Goal: Information Seeking & Learning: Compare options

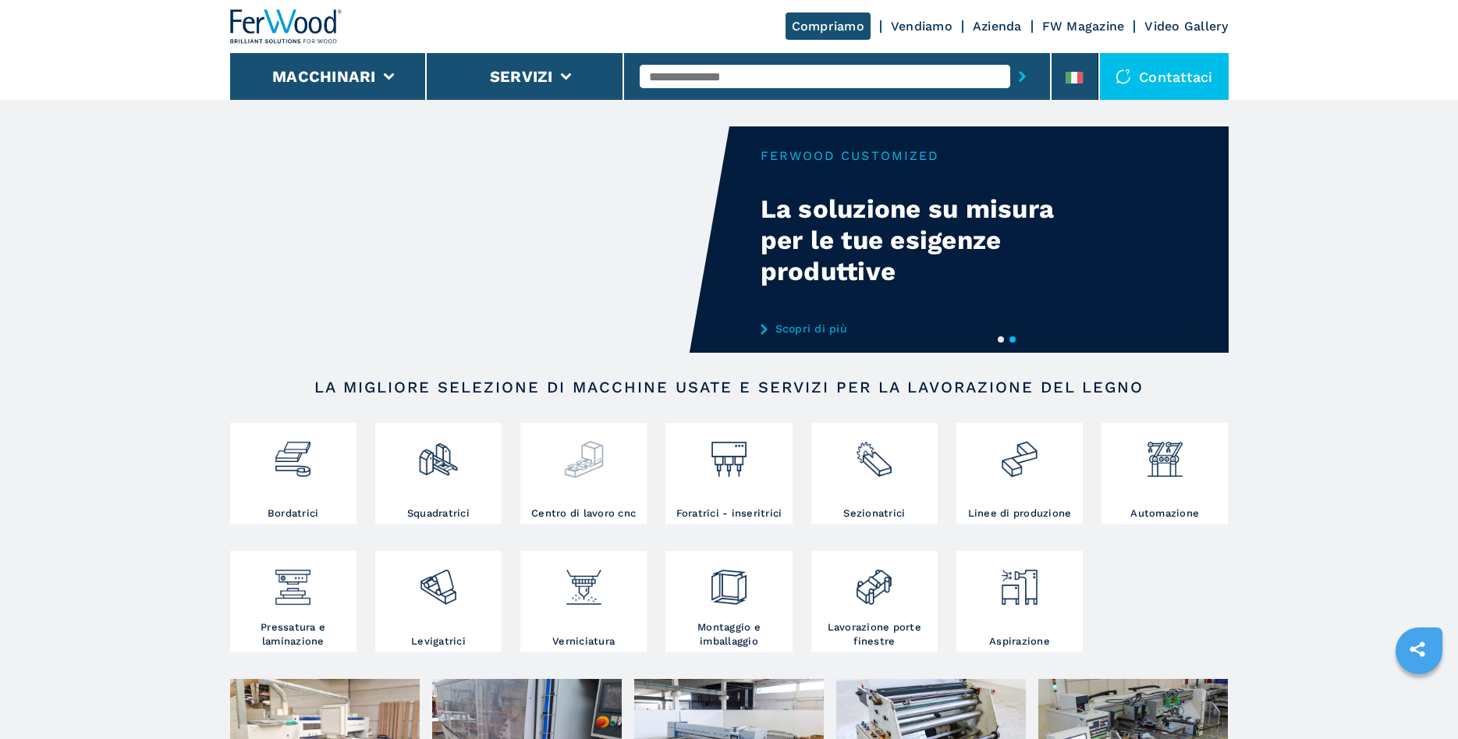
click at [592, 456] on img at bounding box center [583, 453] width 41 height 53
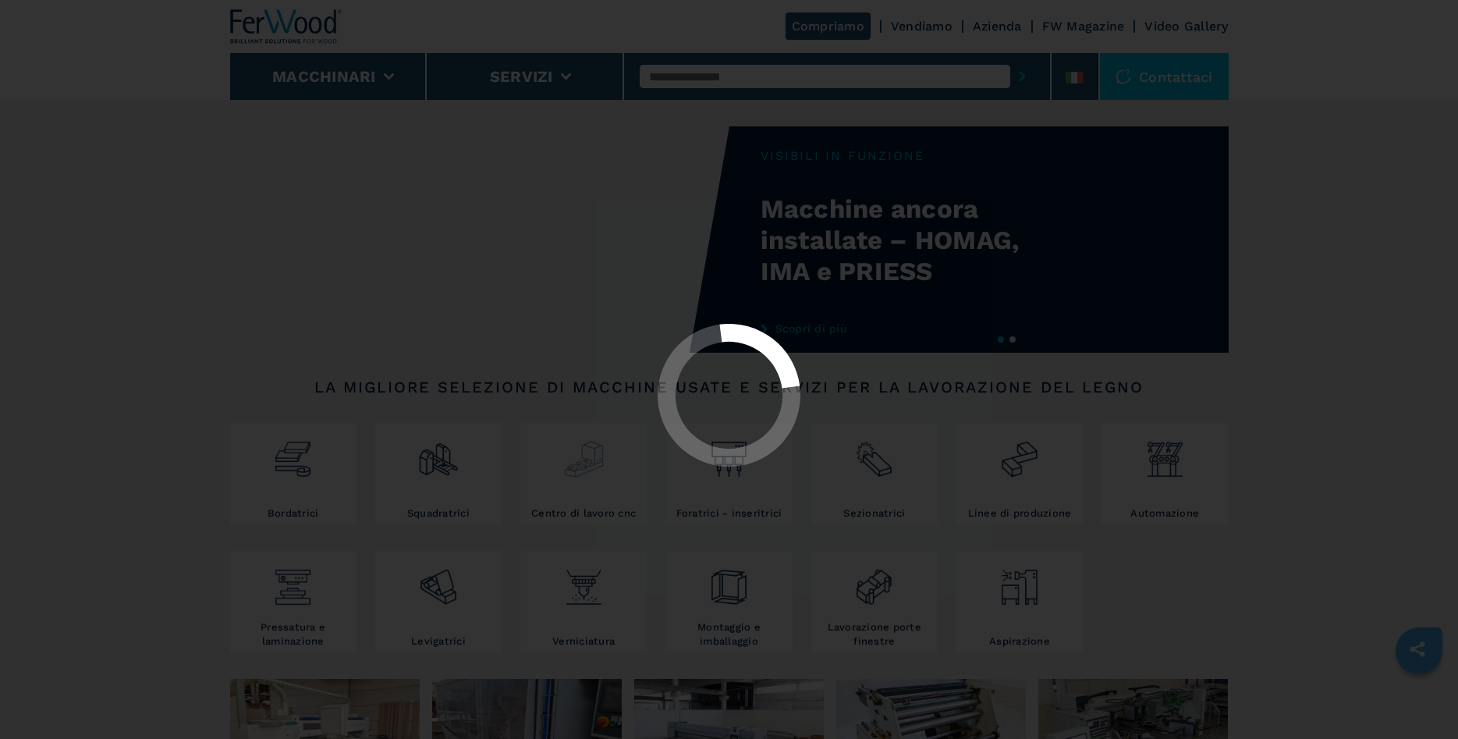
select select "**********"
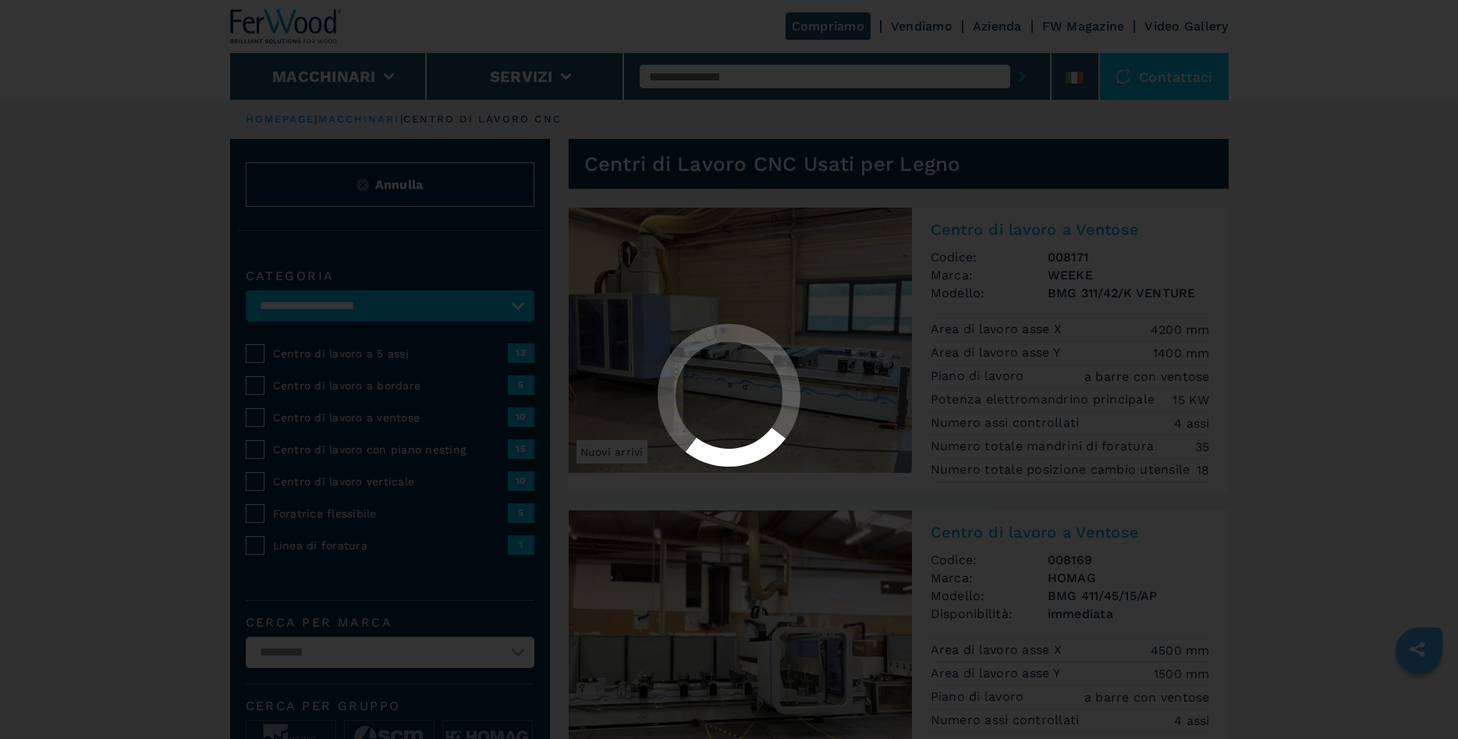
select select "**********"
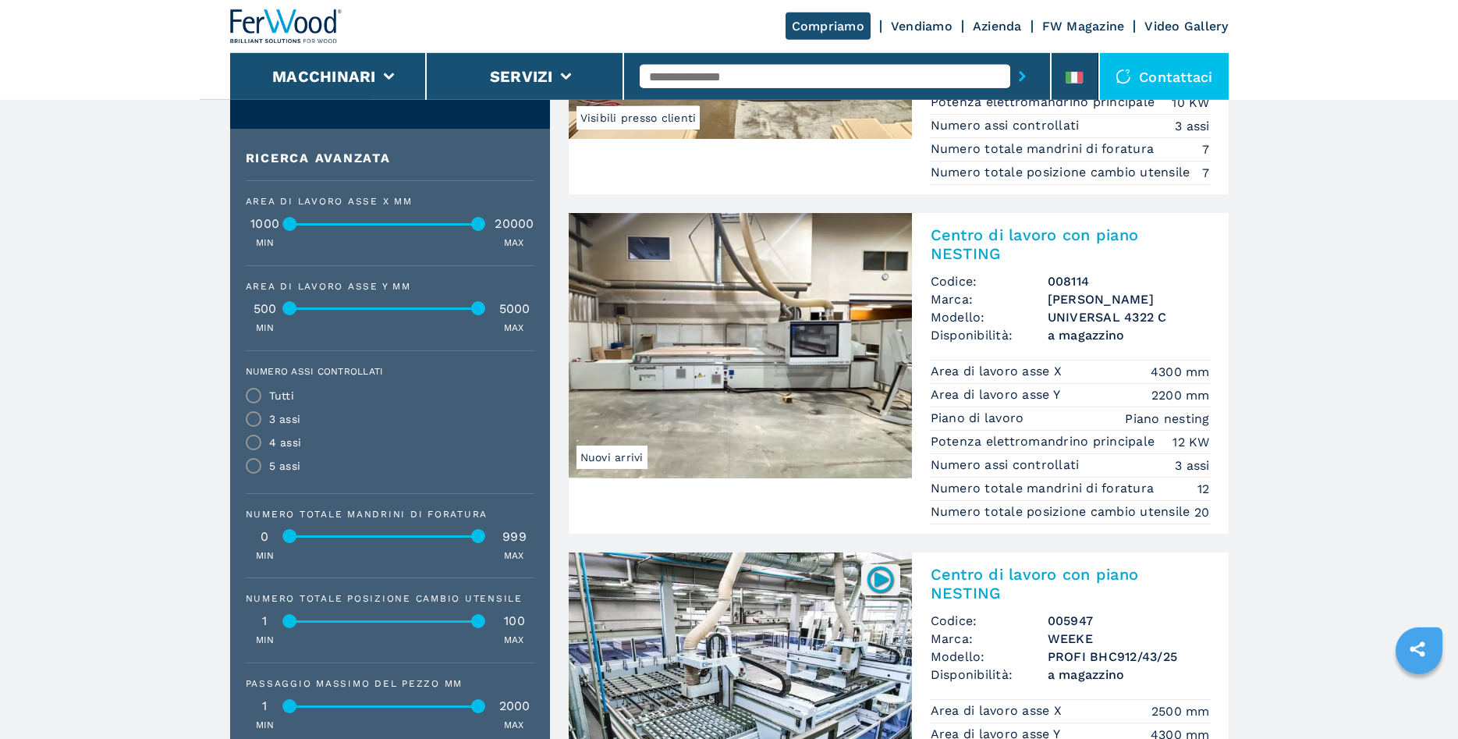
scroll to position [636, 0]
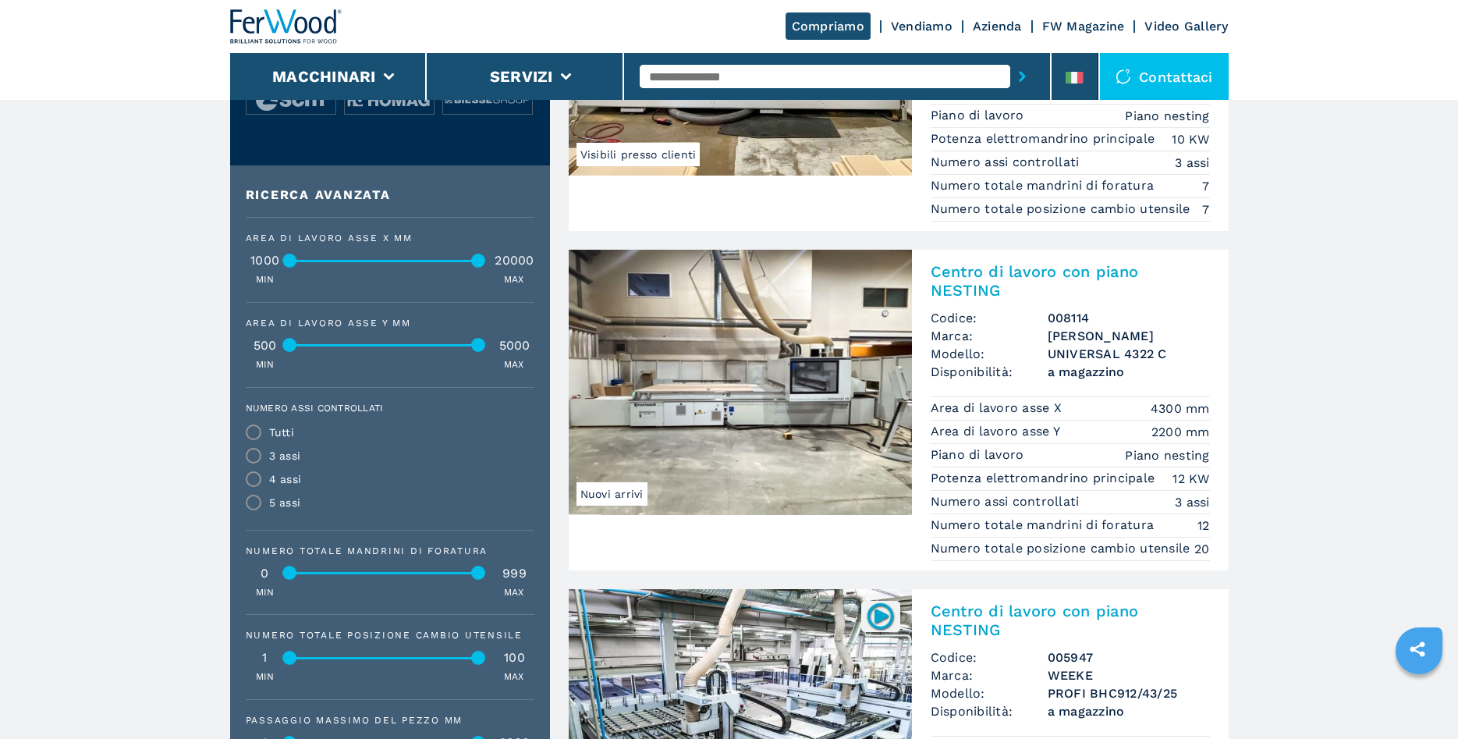
click at [730, 401] on img at bounding box center [740, 382] width 343 height 265
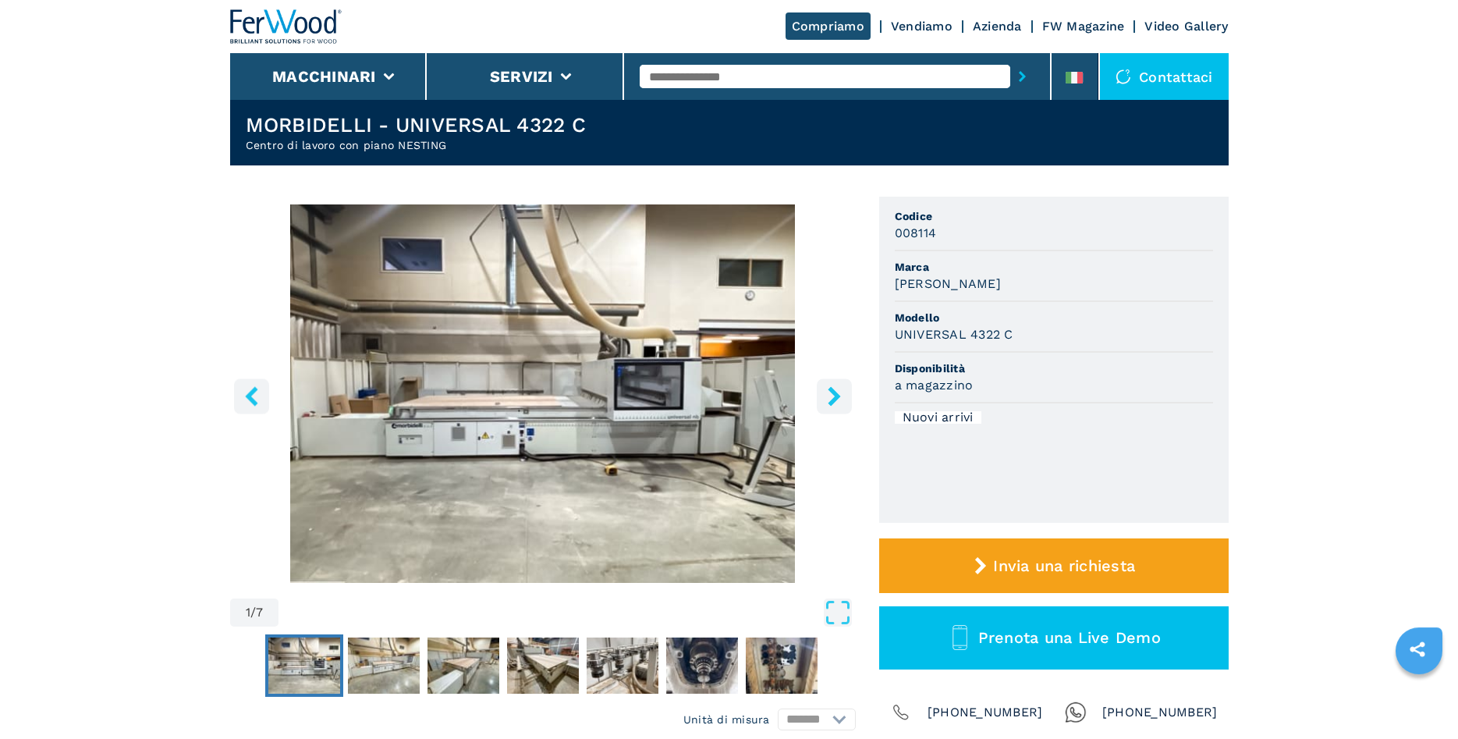
scroll to position [80, 0]
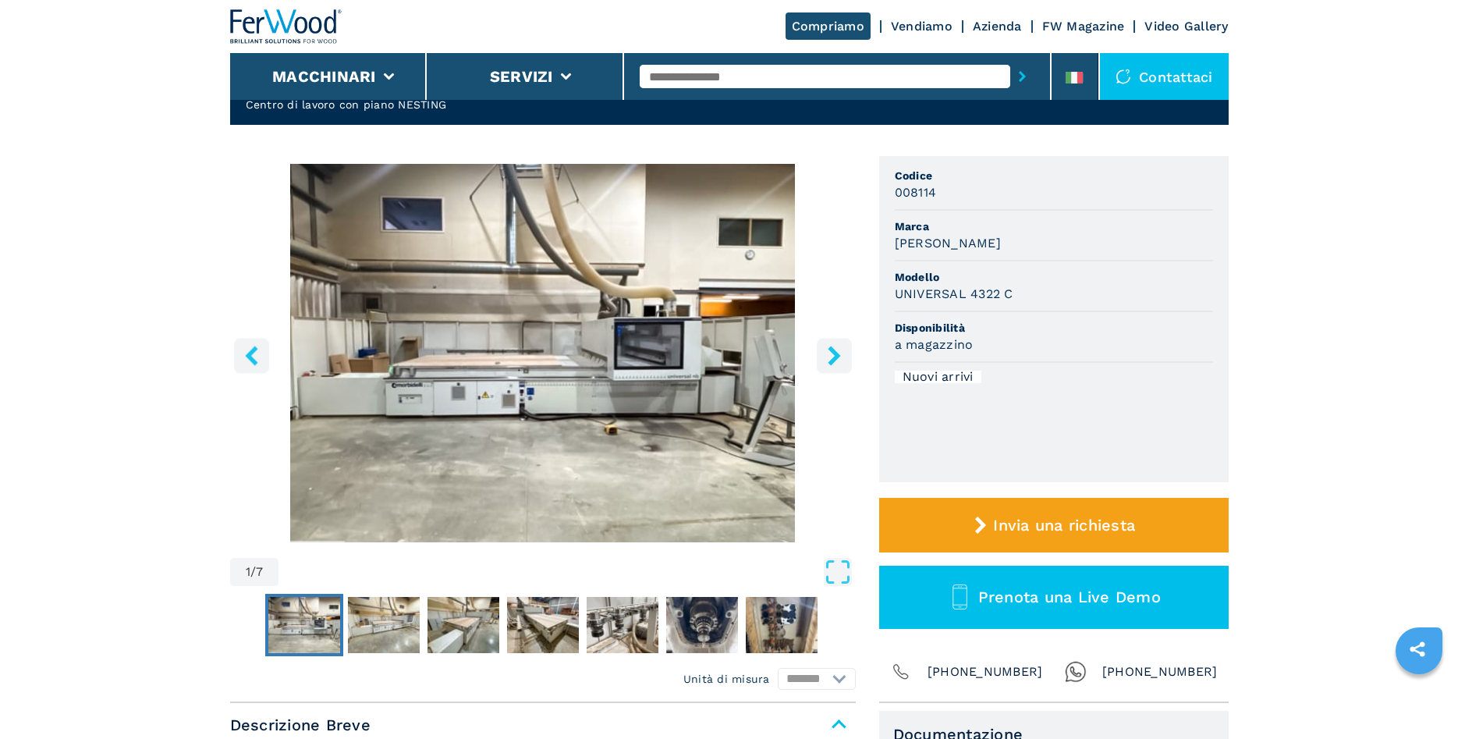
click at [823, 360] on button "right-button" at bounding box center [834, 355] width 35 height 35
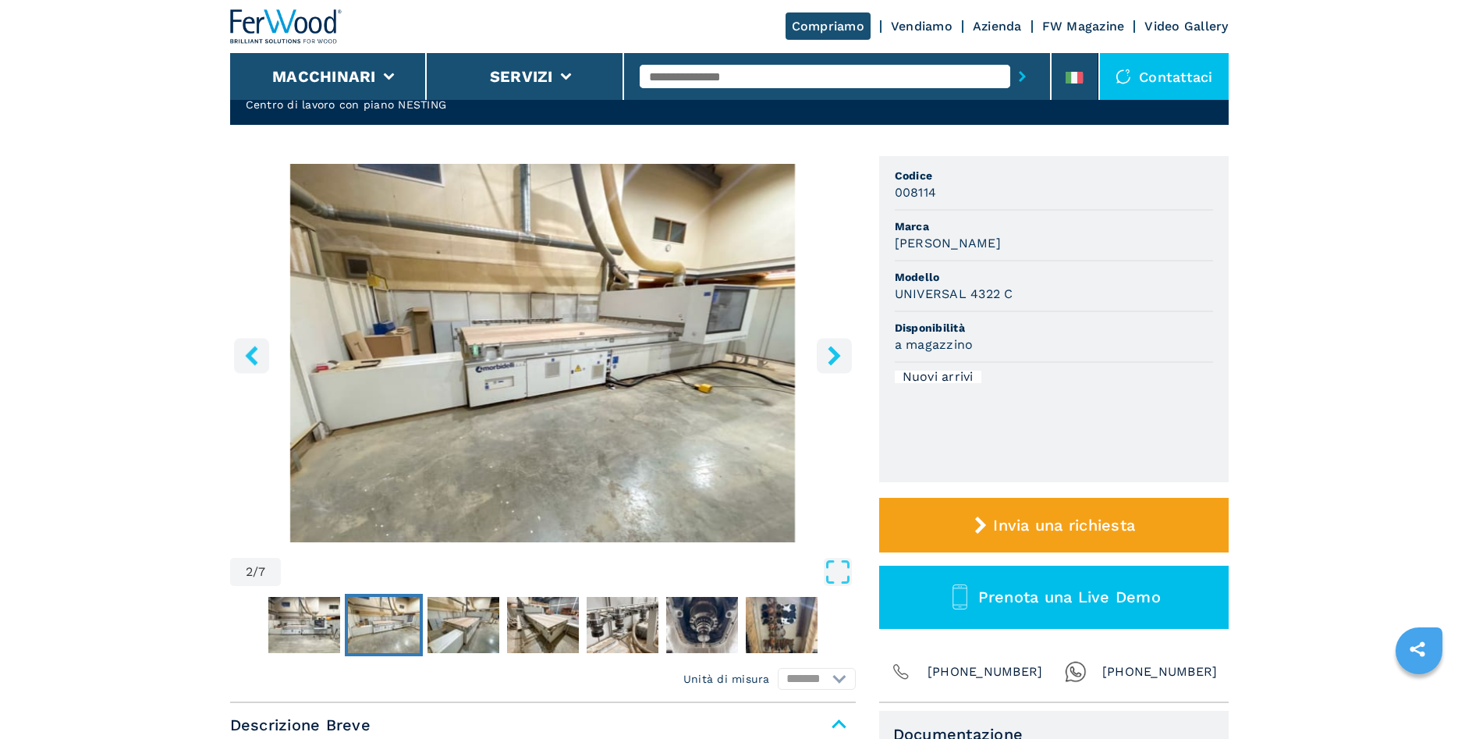
click at [244, 356] on icon "left-button" at bounding box center [251, 355] width 19 height 19
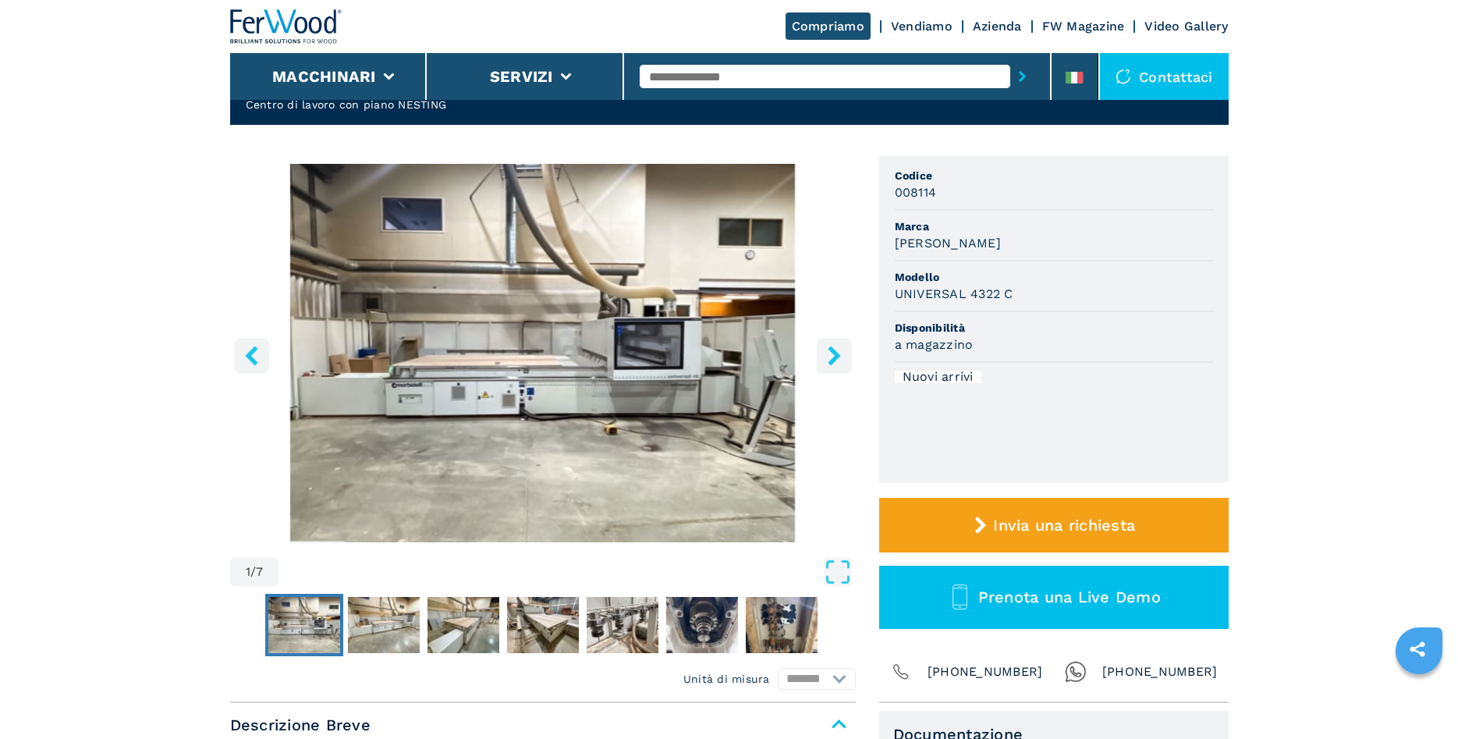
click at [424, 364] on img "Go to Slide 1" at bounding box center [543, 353] width 626 height 378
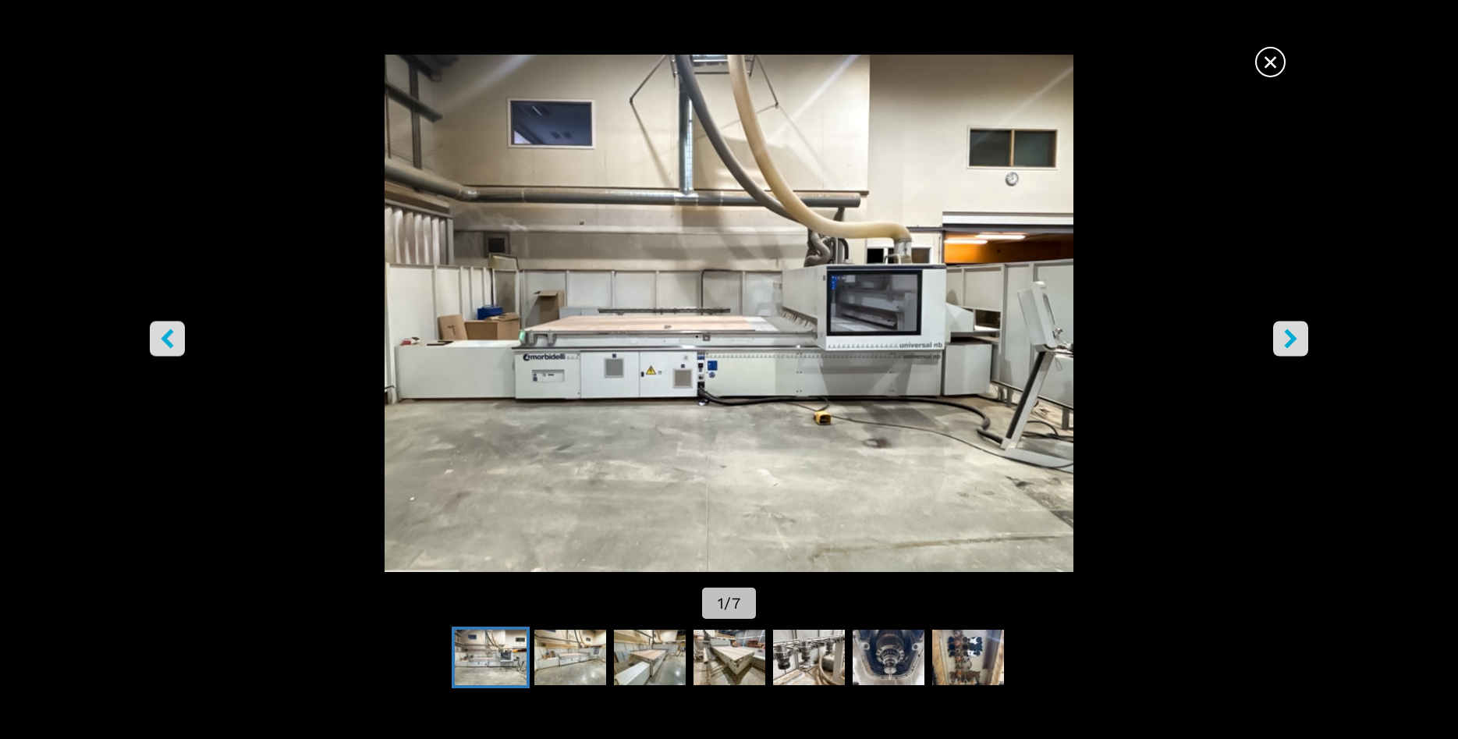
click at [1305, 342] on button "right-button" at bounding box center [1290, 338] width 35 height 35
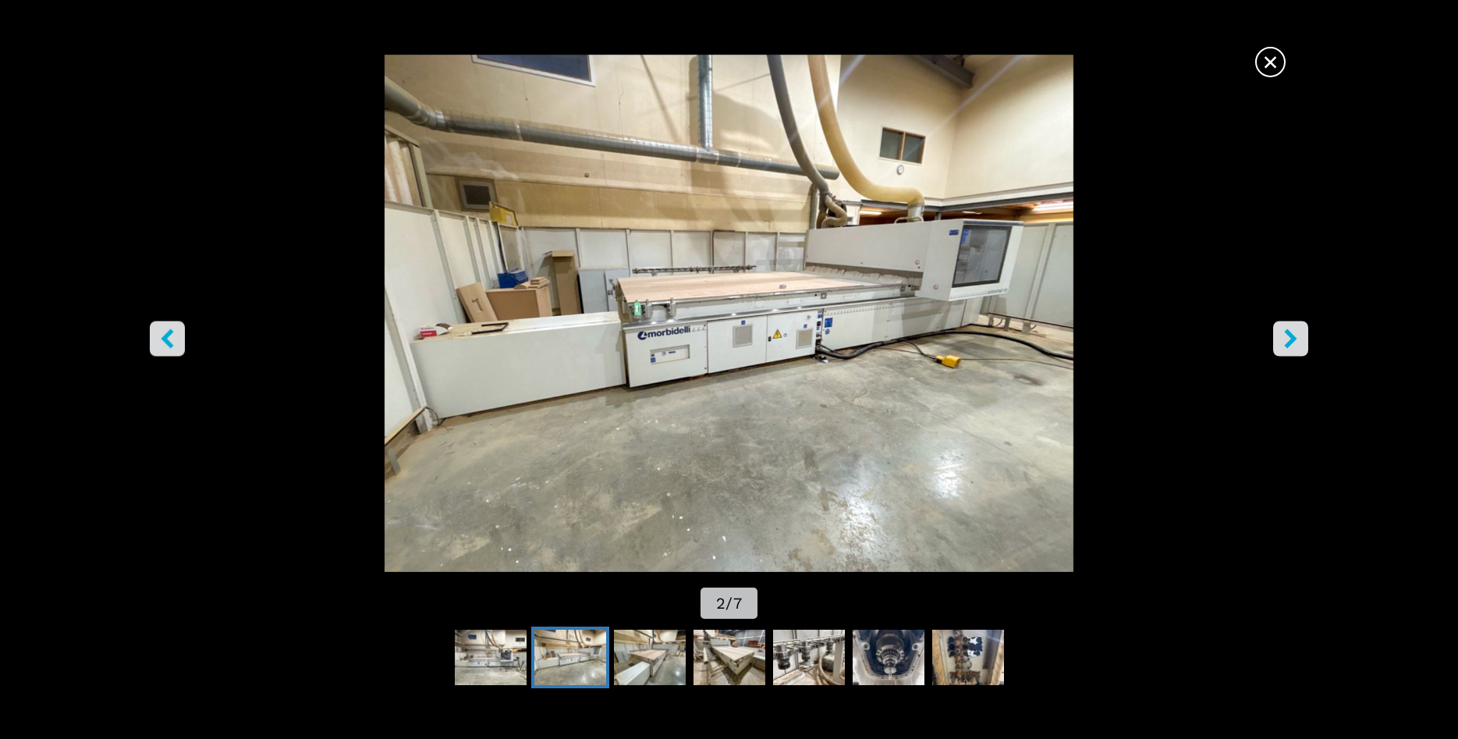
click at [1305, 342] on button "right-button" at bounding box center [1290, 338] width 35 height 35
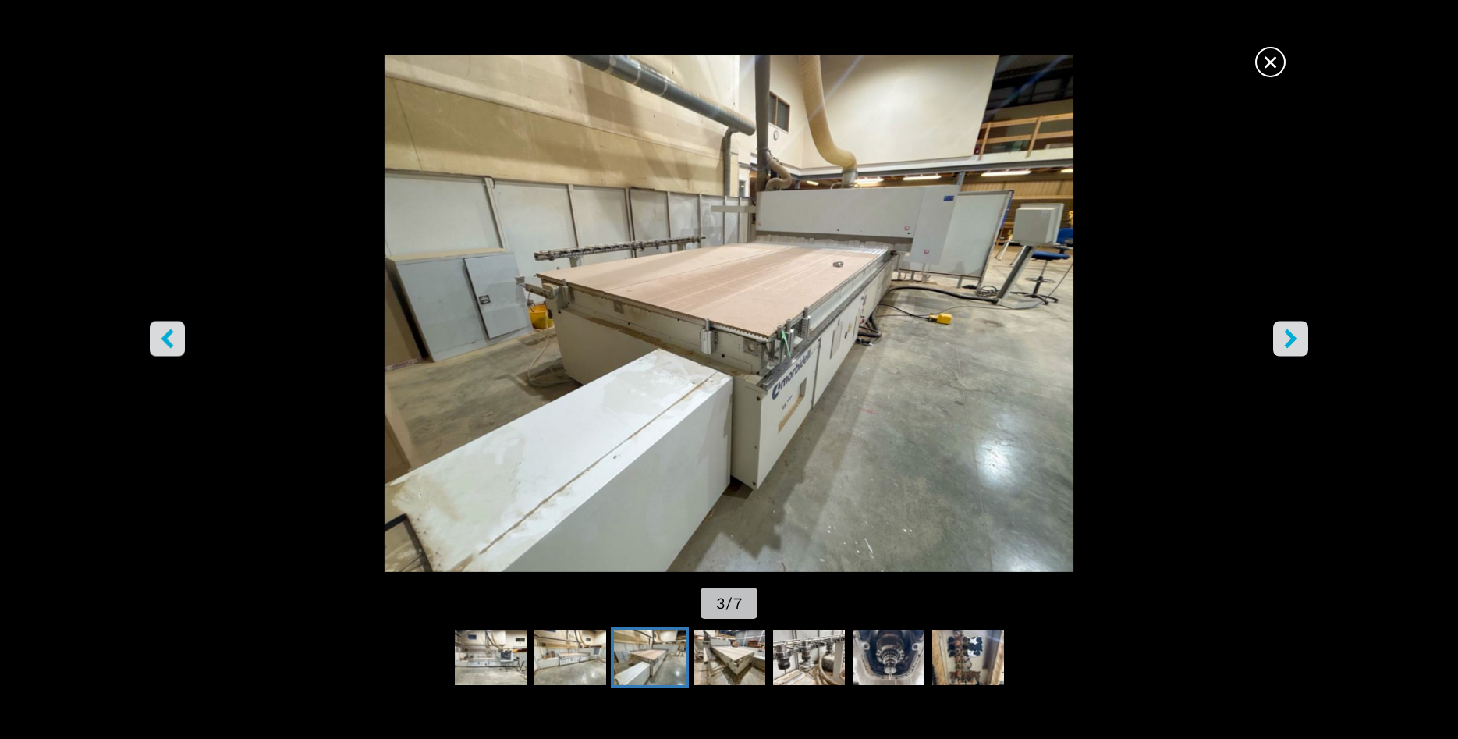
click at [1305, 342] on button "right-button" at bounding box center [1290, 338] width 35 height 35
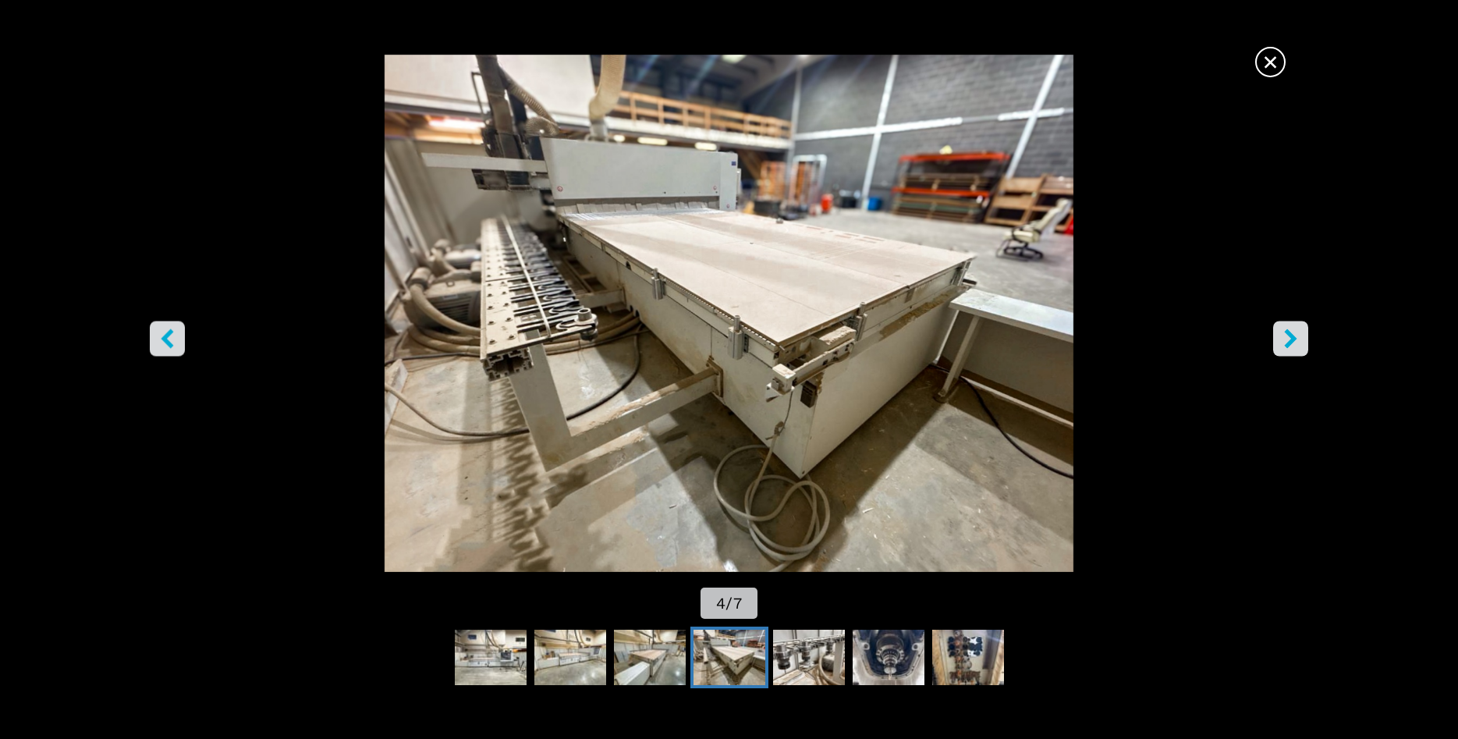
click at [1305, 342] on button "right-button" at bounding box center [1290, 338] width 35 height 35
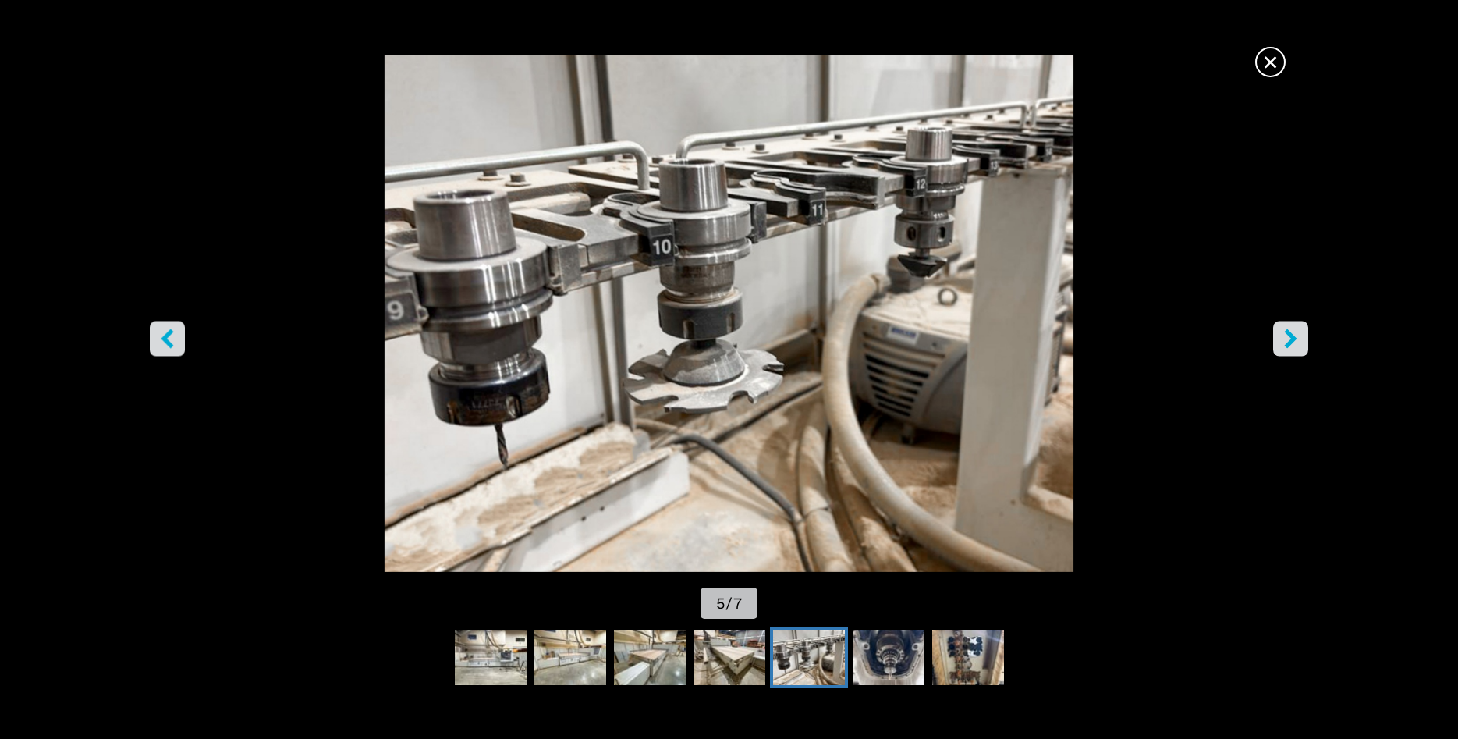
click at [1305, 342] on button "right-button" at bounding box center [1290, 338] width 35 height 35
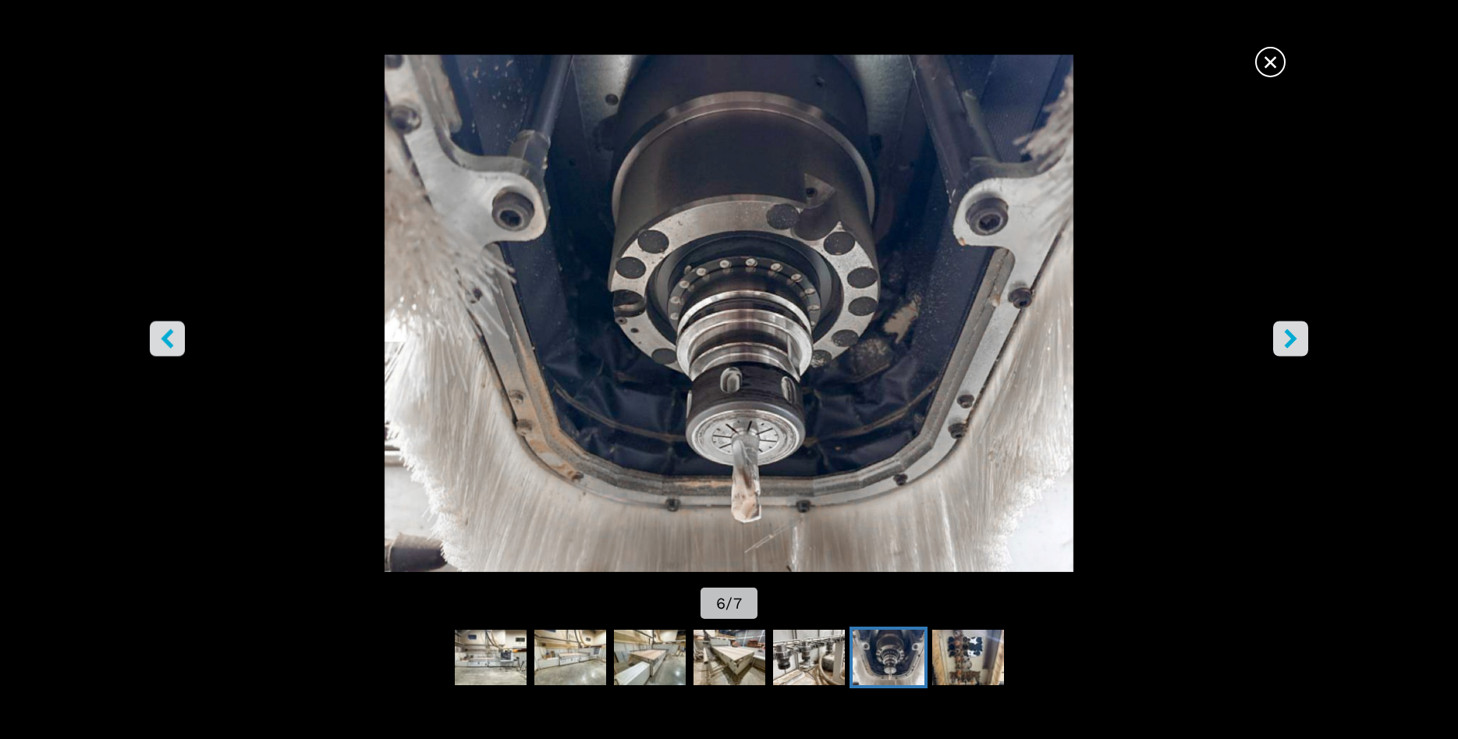
click at [1305, 342] on button "right-button" at bounding box center [1290, 338] width 35 height 35
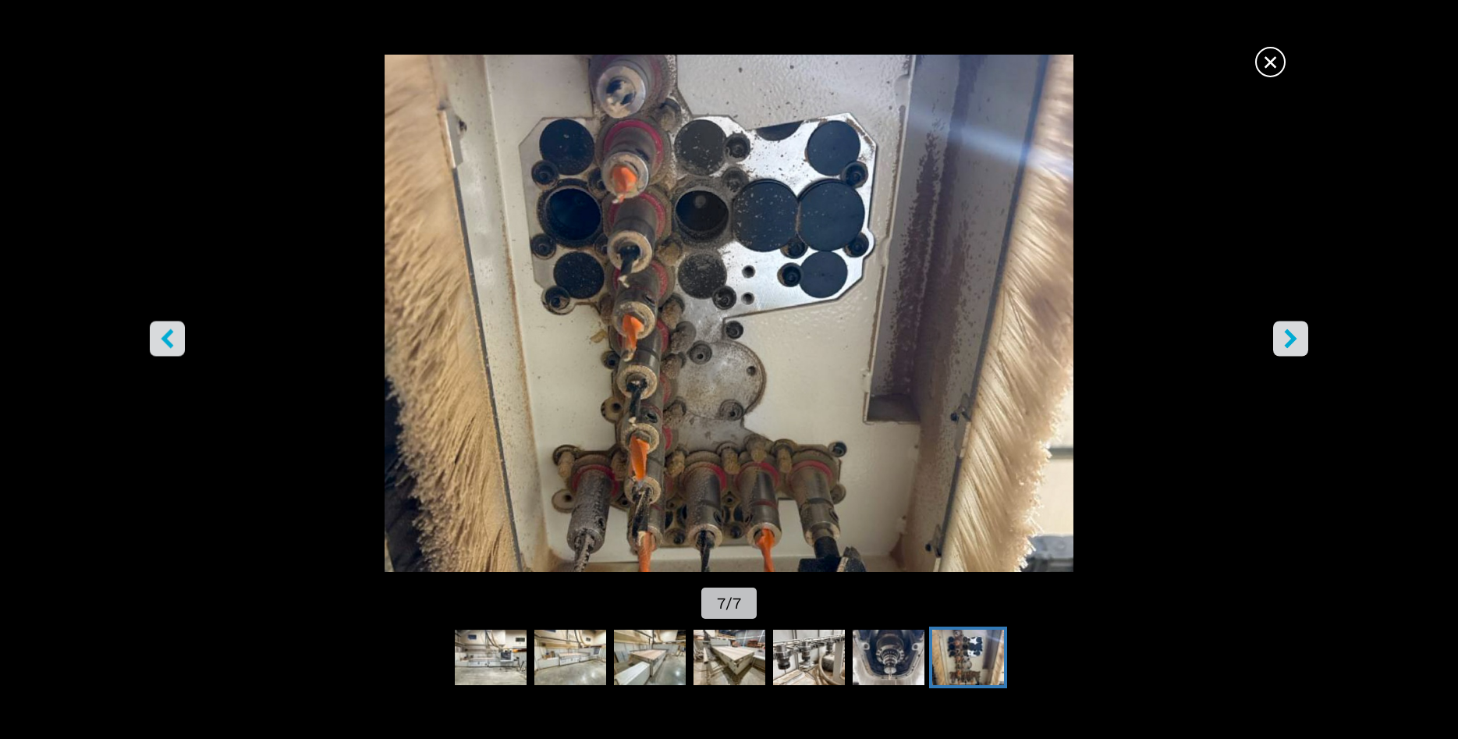
click at [1305, 342] on button "right-button" at bounding box center [1290, 338] width 35 height 35
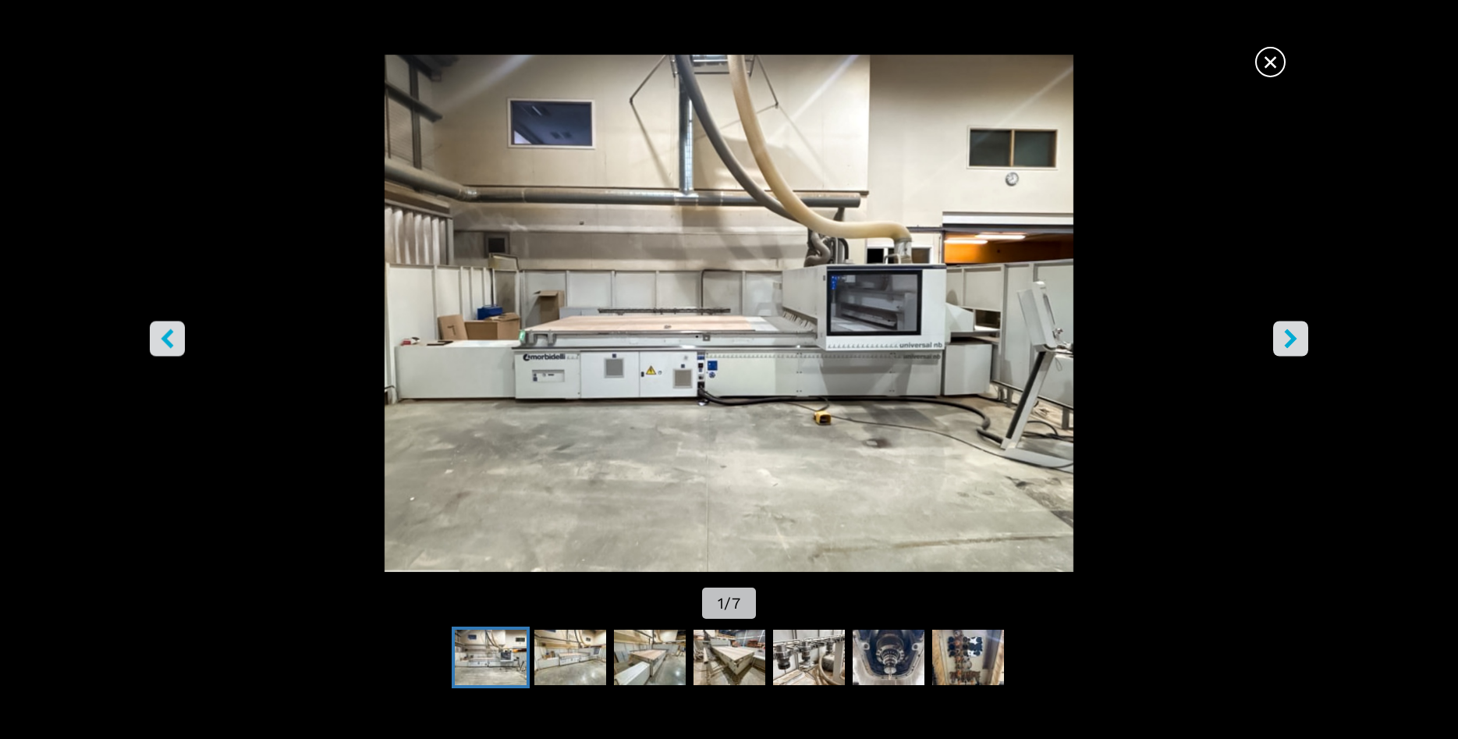
click at [1305, 342] on button "right-button" at bounding box center [1290, 338] width 35 height 35
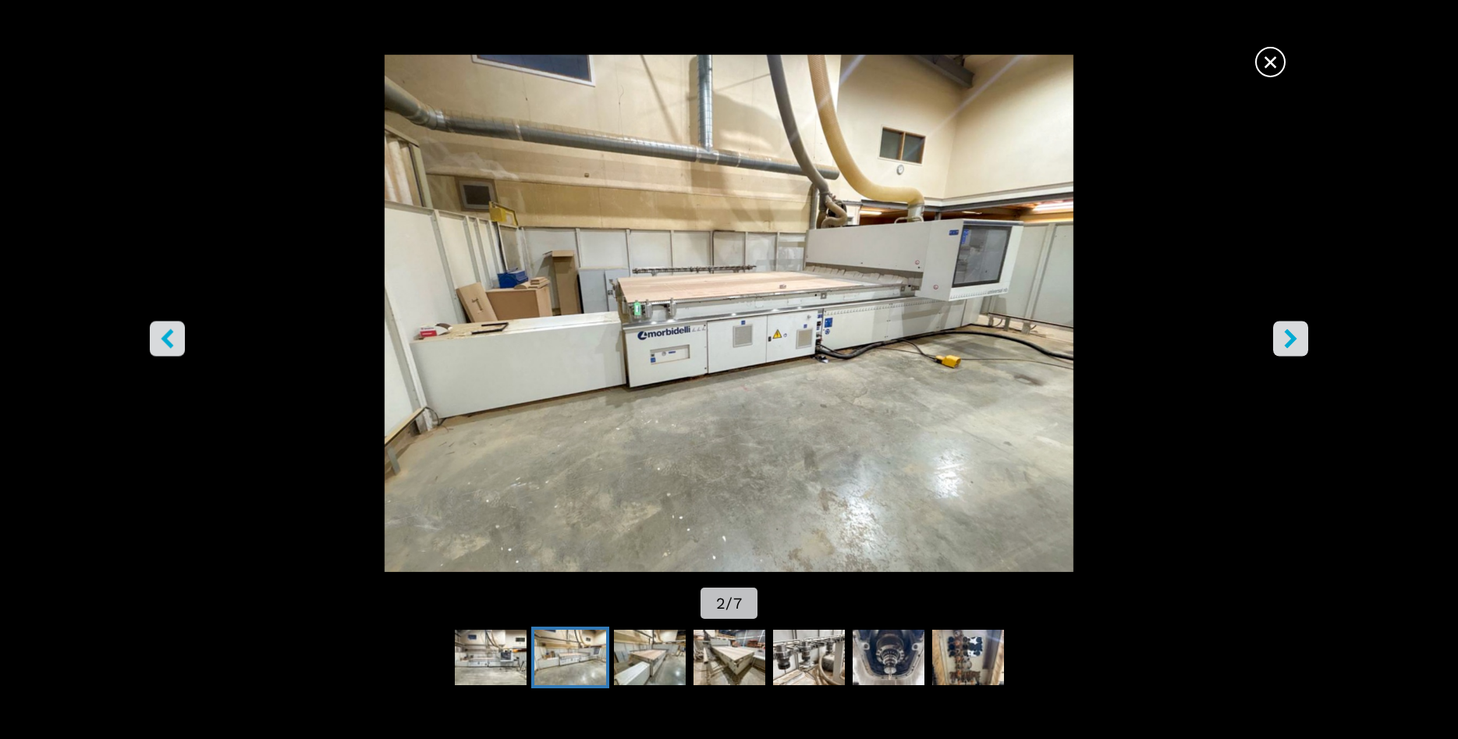
click at [1305, 342] on button "right-button" at bounding box center [1290, 338] width 35 height 35
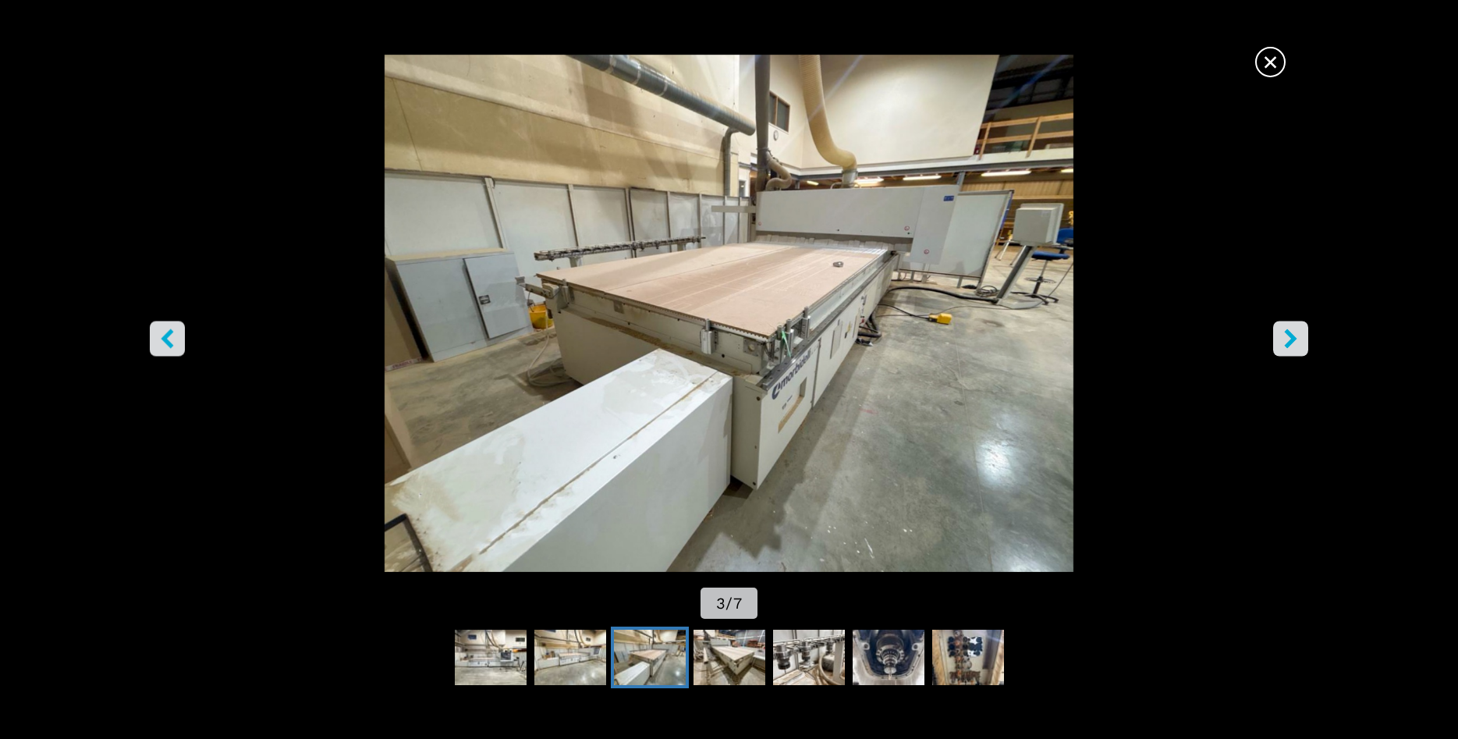
click at [1278, 65] on span "×" at bounding box center [1270, 58] width 27 height 27
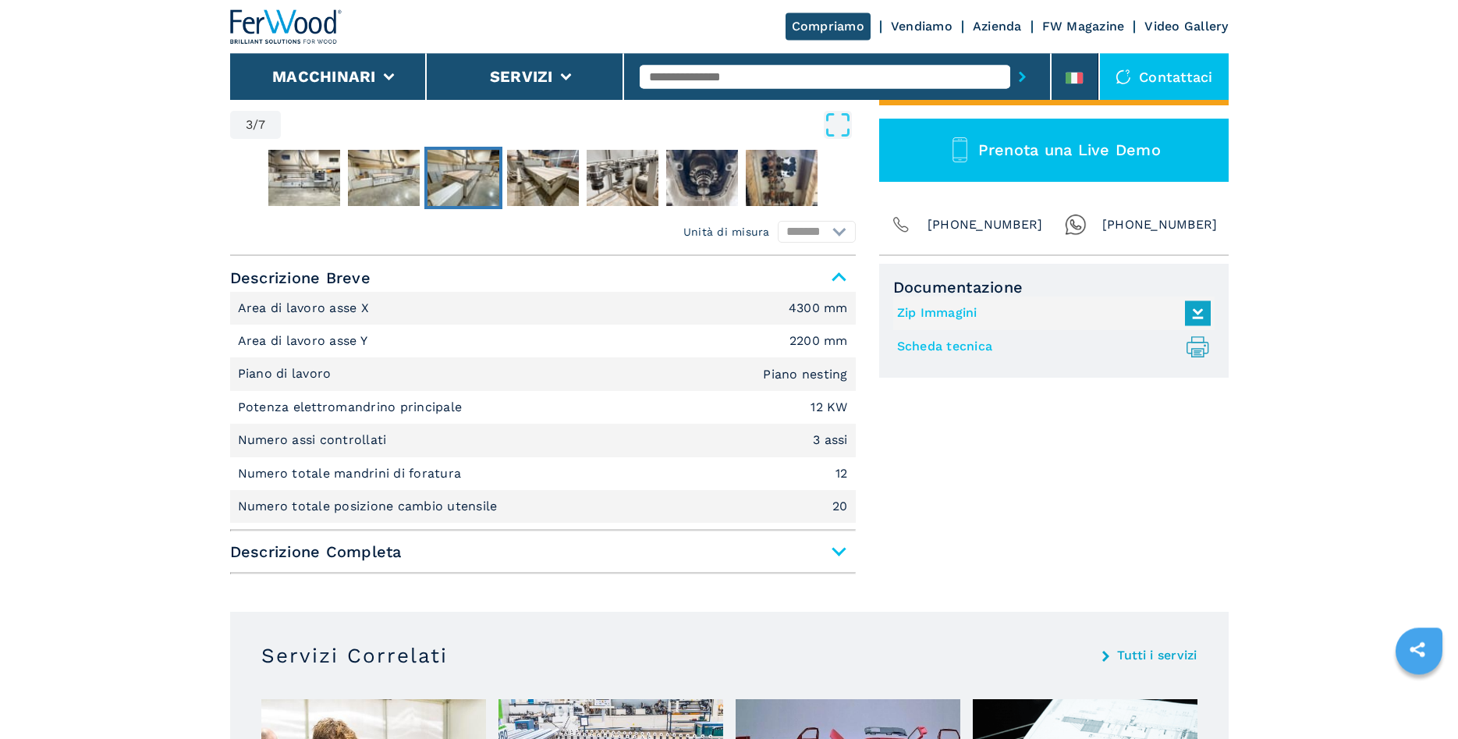
scroll to position [557, 0]
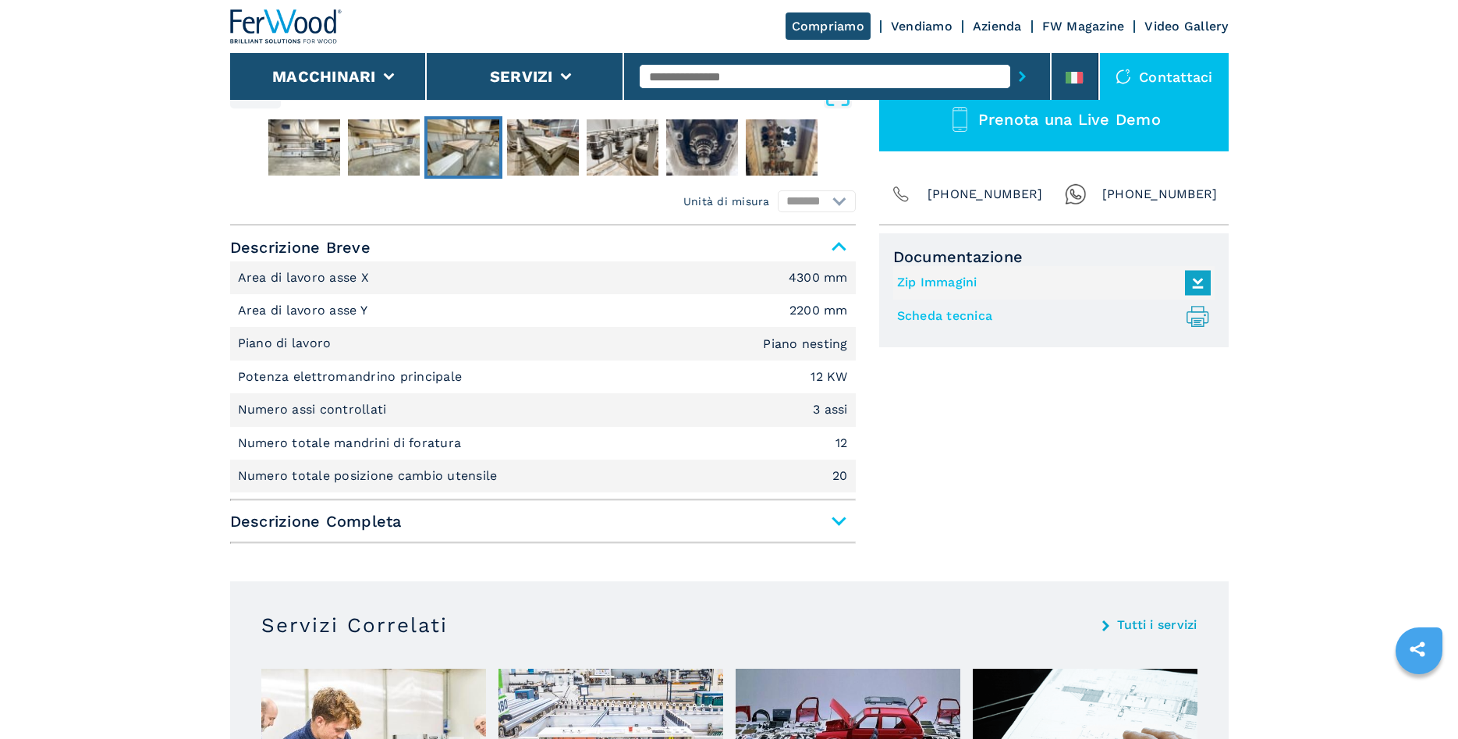
click at [843, 524] on span "Descrizione Completa" at bounding box center [543, 521] width 626 height 28
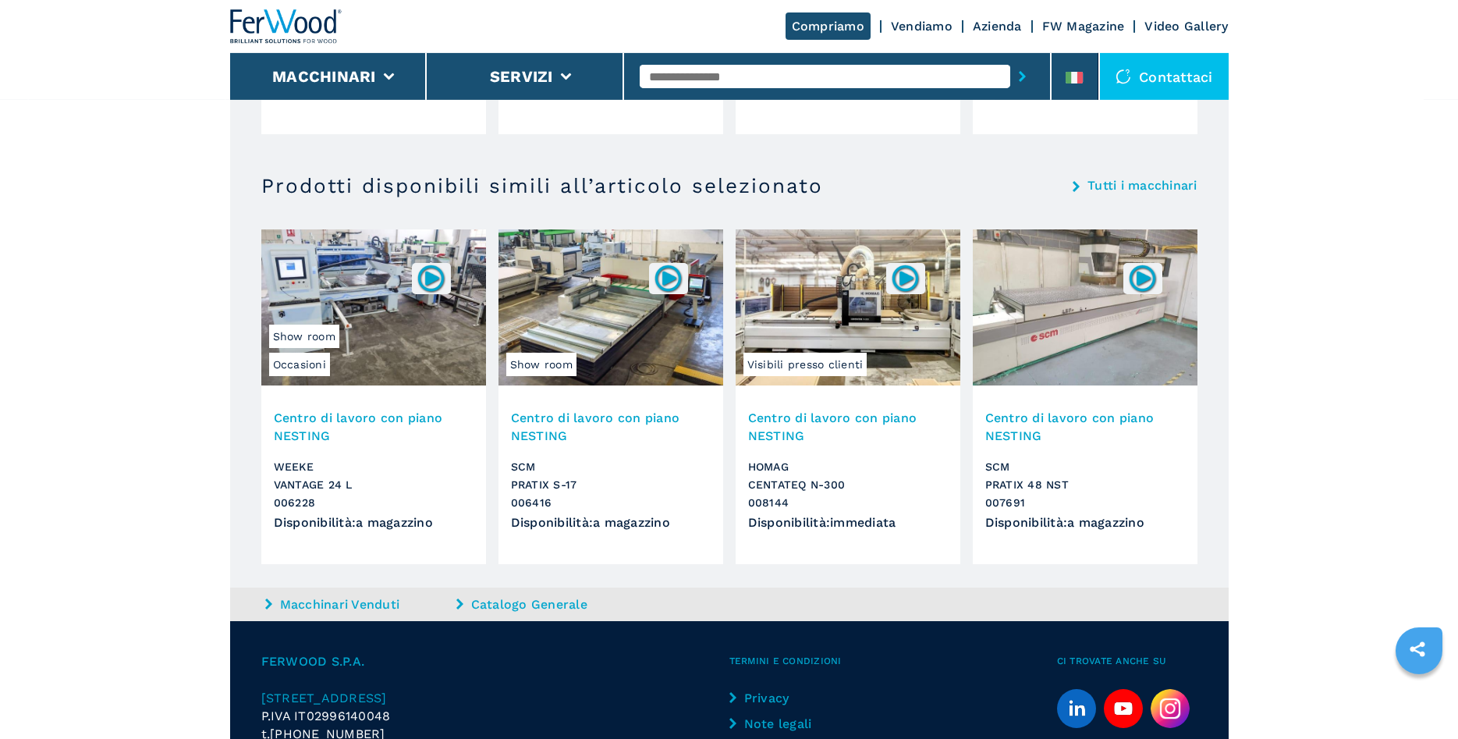
scroll to position [2546, 0]
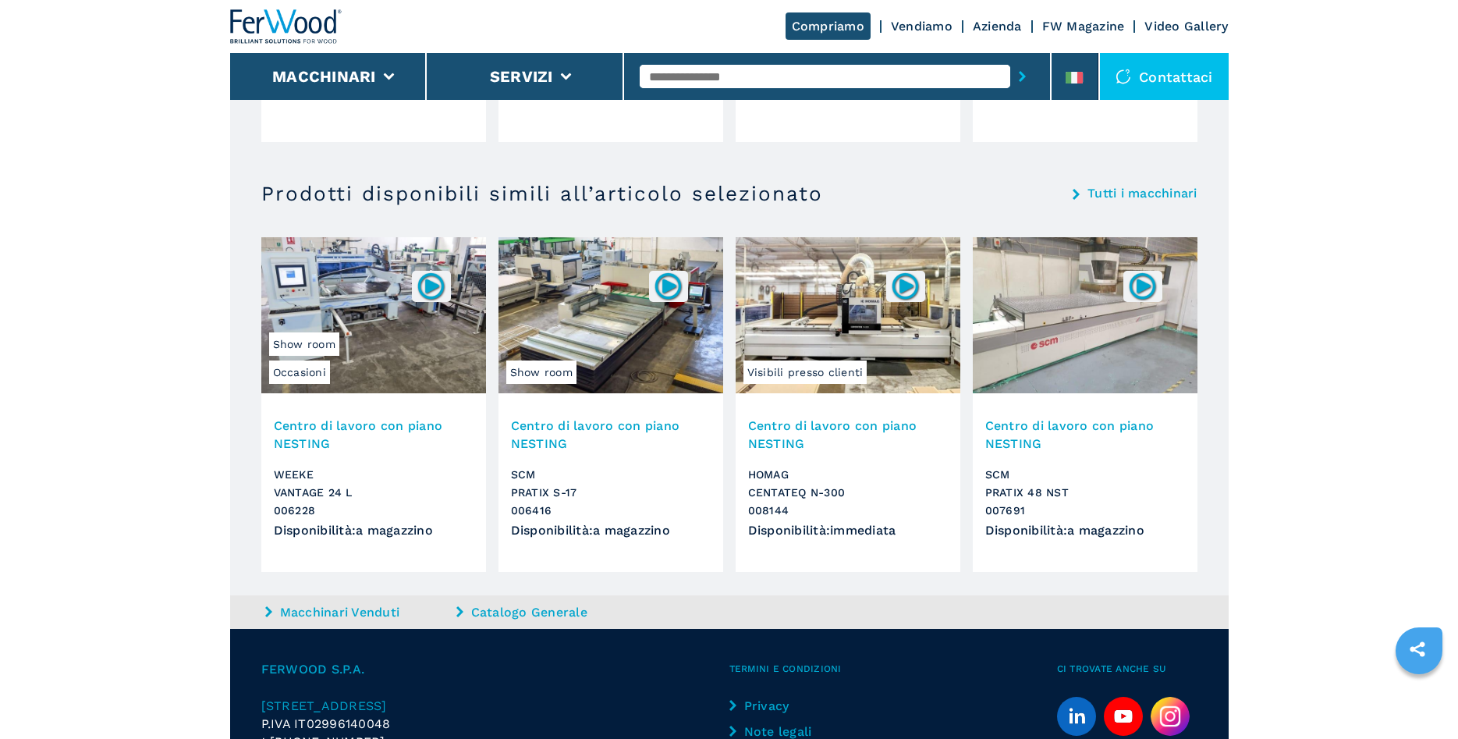
click at [555, 319] on img at bounding box center [610, 315] width 225 height 156
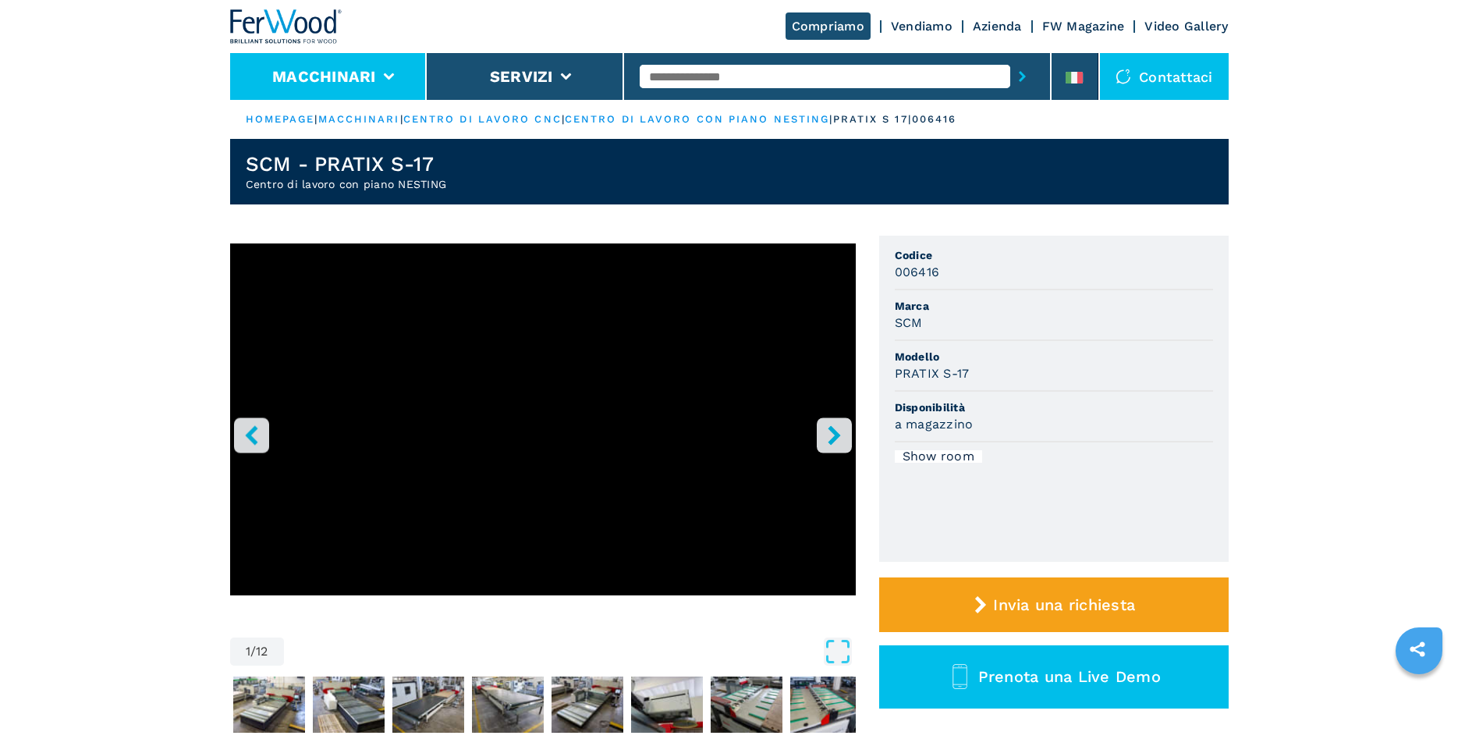
click at [352, 82] on button "Macchinari" at bounding box center [324, 76] width 104 height 19
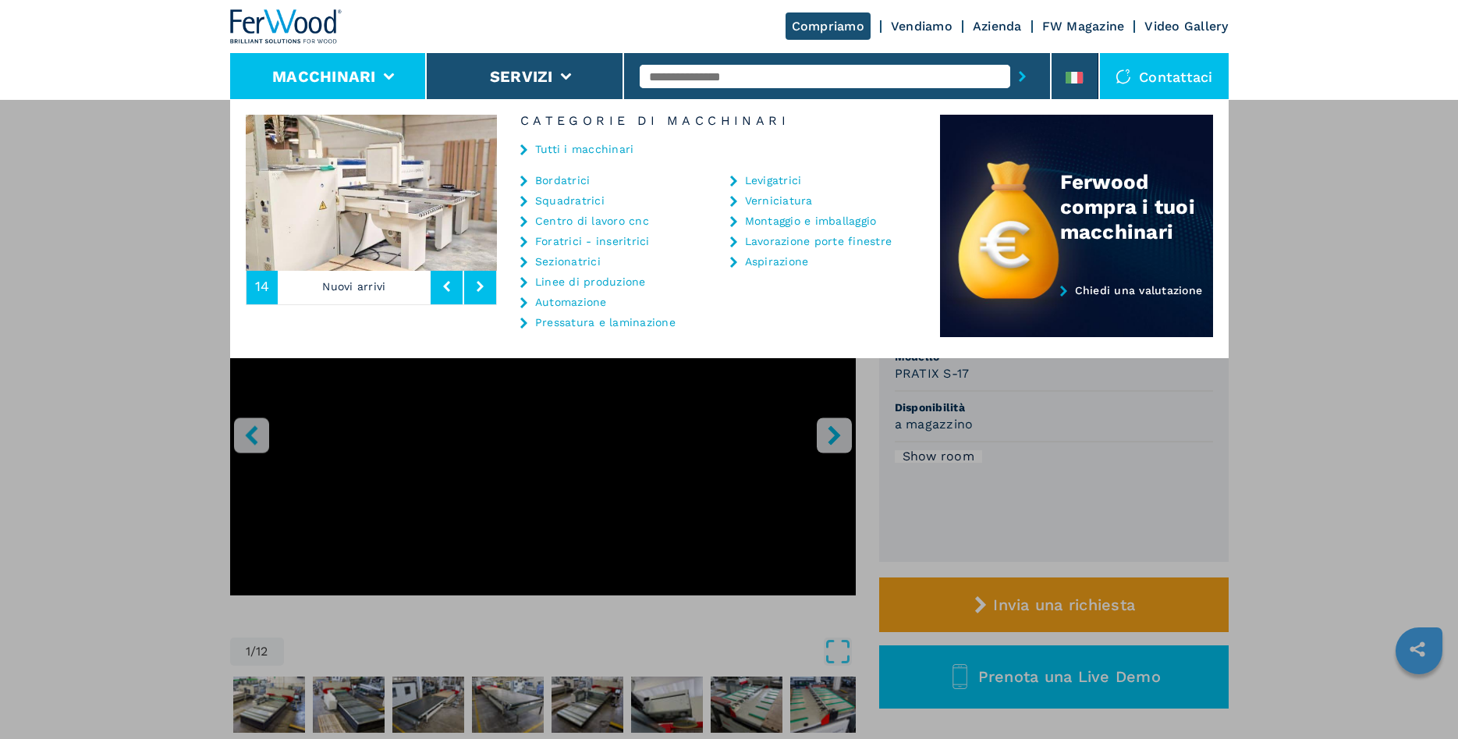
click at [574, 264] on link "Sezionatrici" at bounding box center [568, 261] width 66 height 11
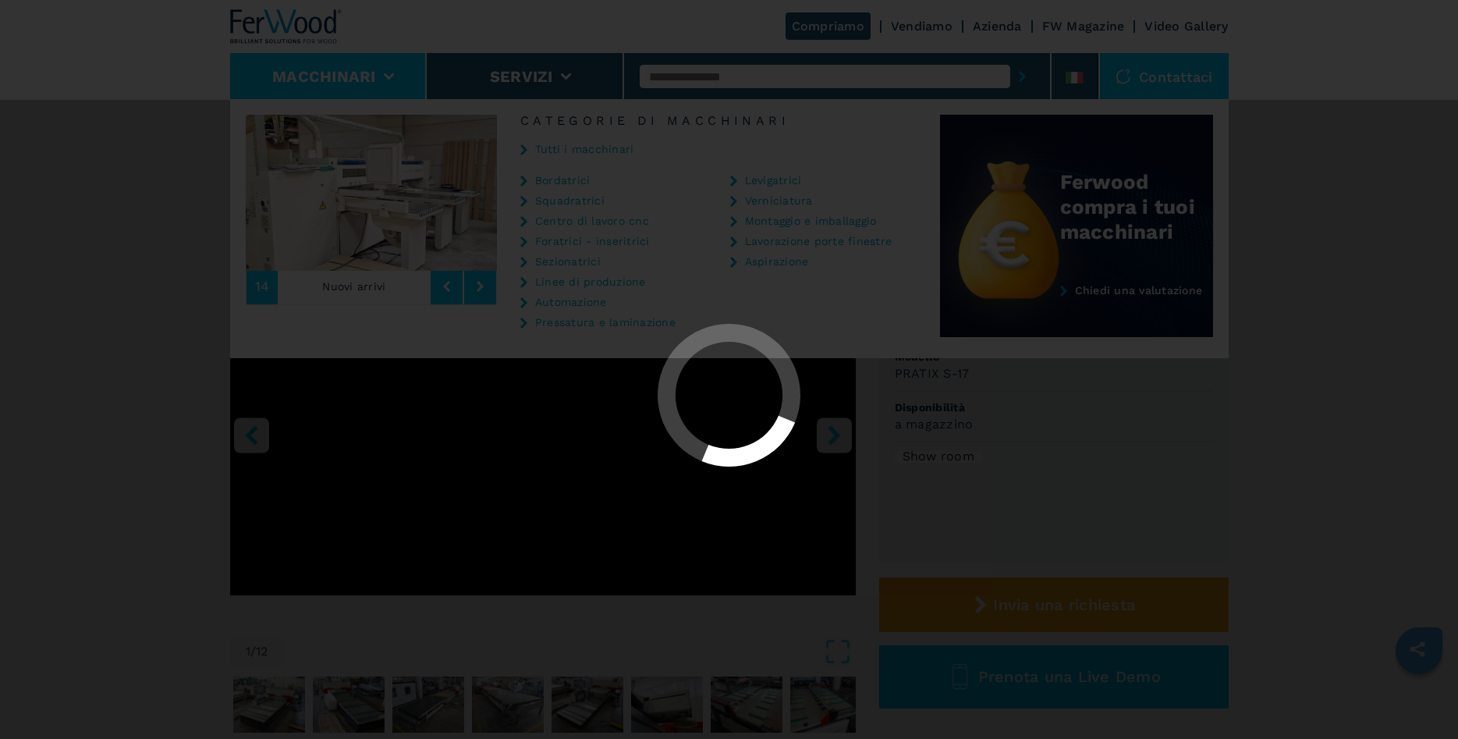
select select "**********"
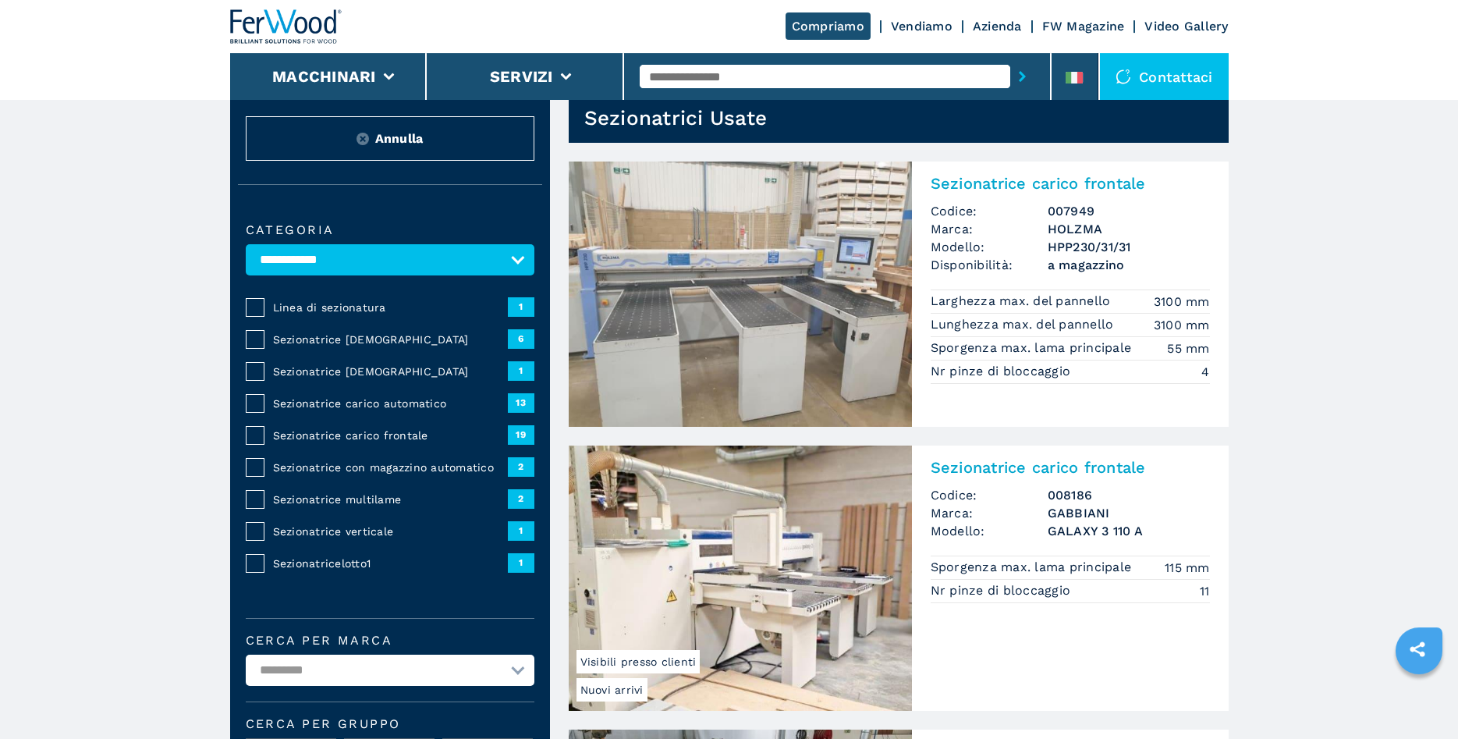
scroll to position [80, 0]
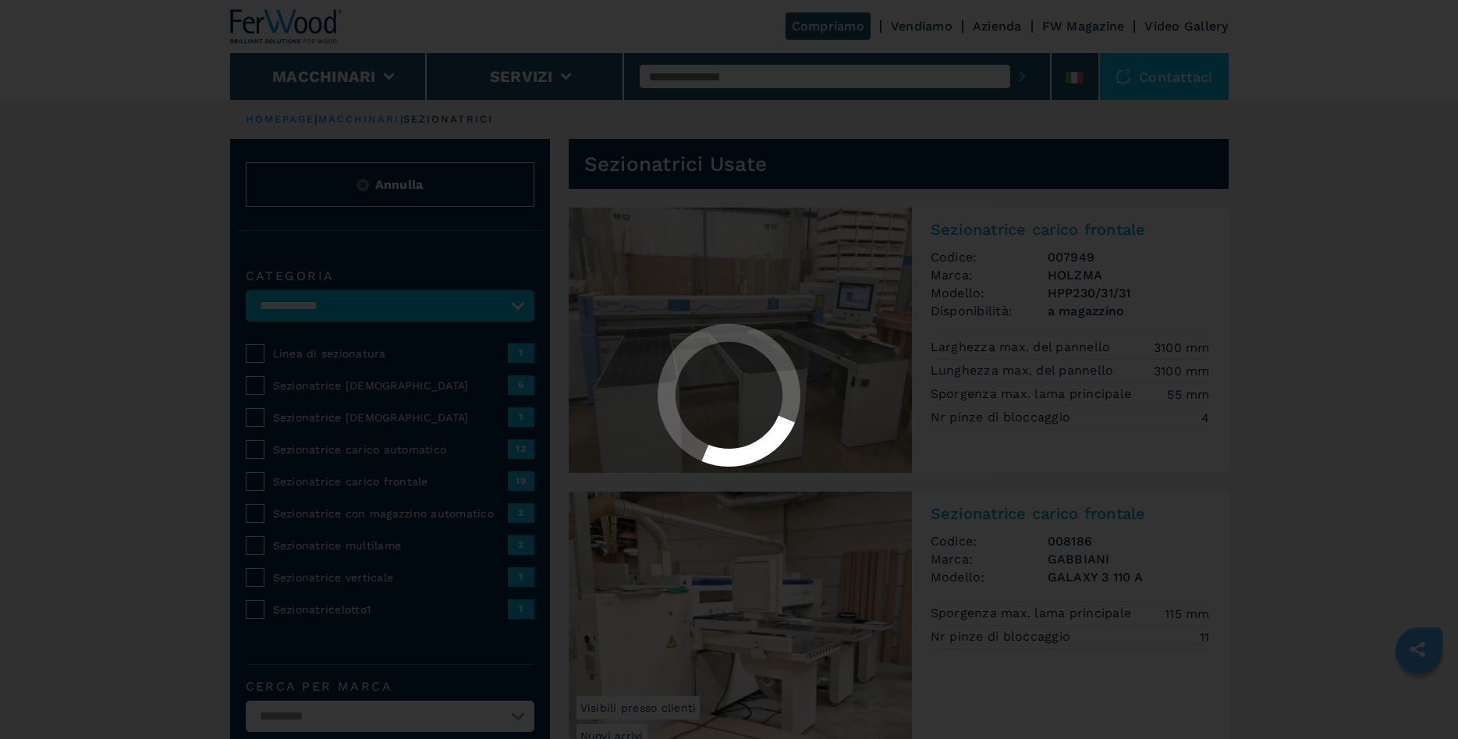
select select "**********"
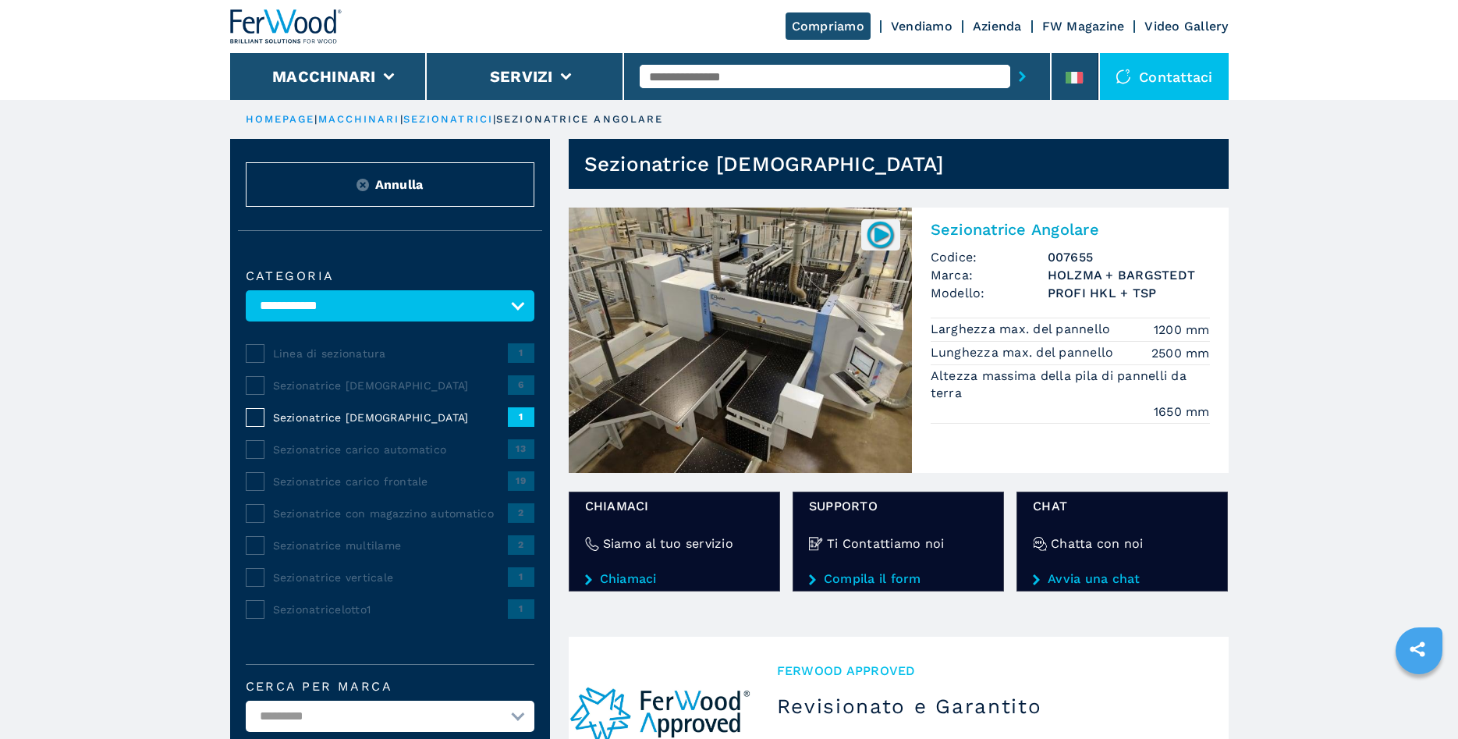
click at [742, 387] on img at bounding box center [740, 339] width 343 height 265
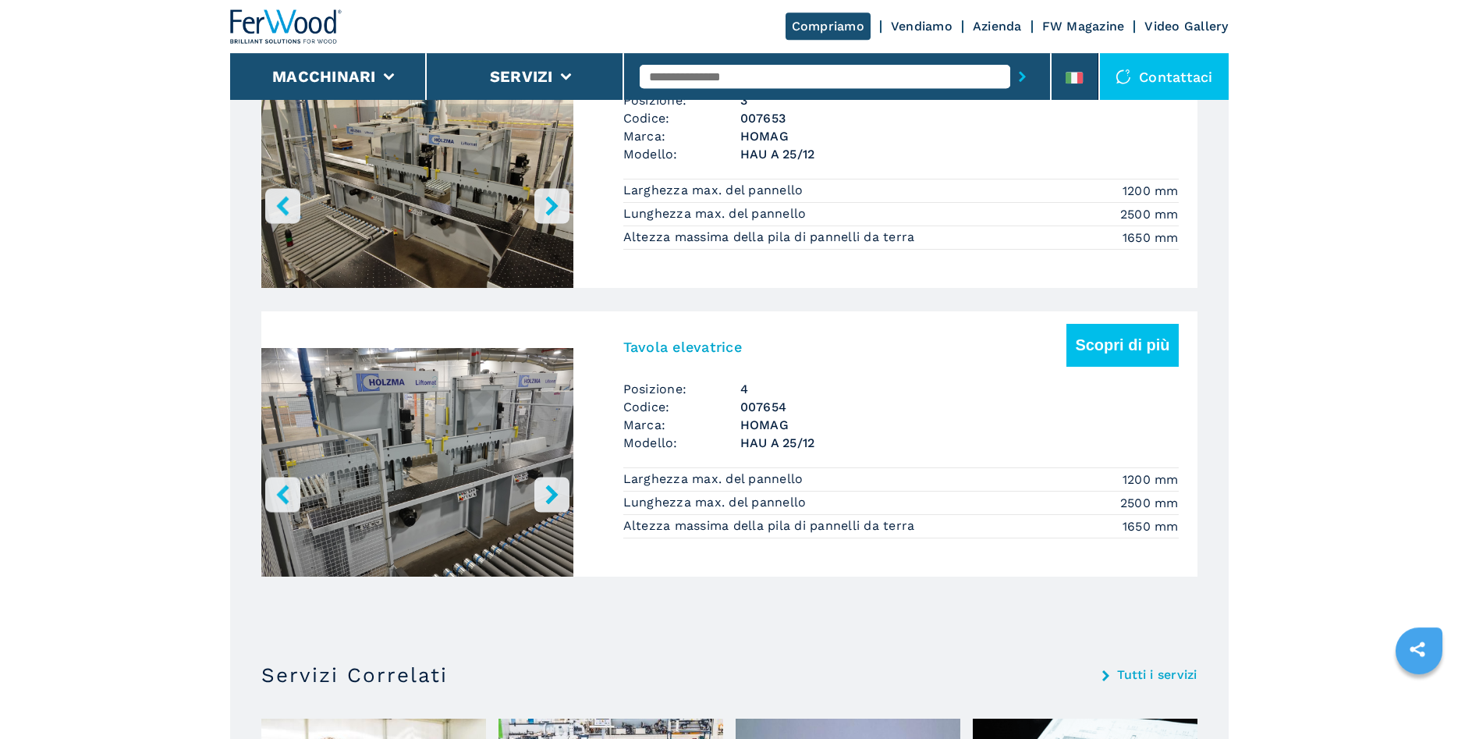
scroll to position [1830, 0]
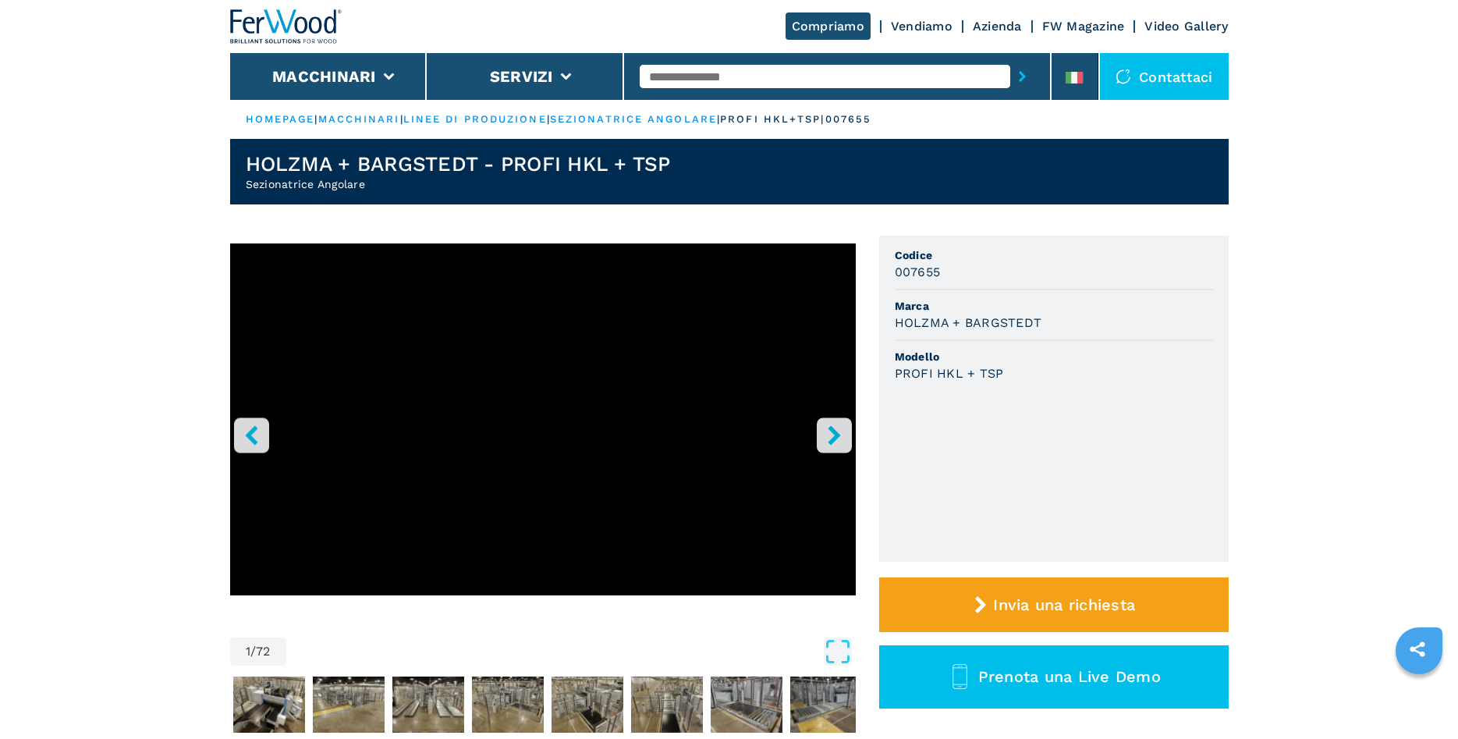
select select "**********"
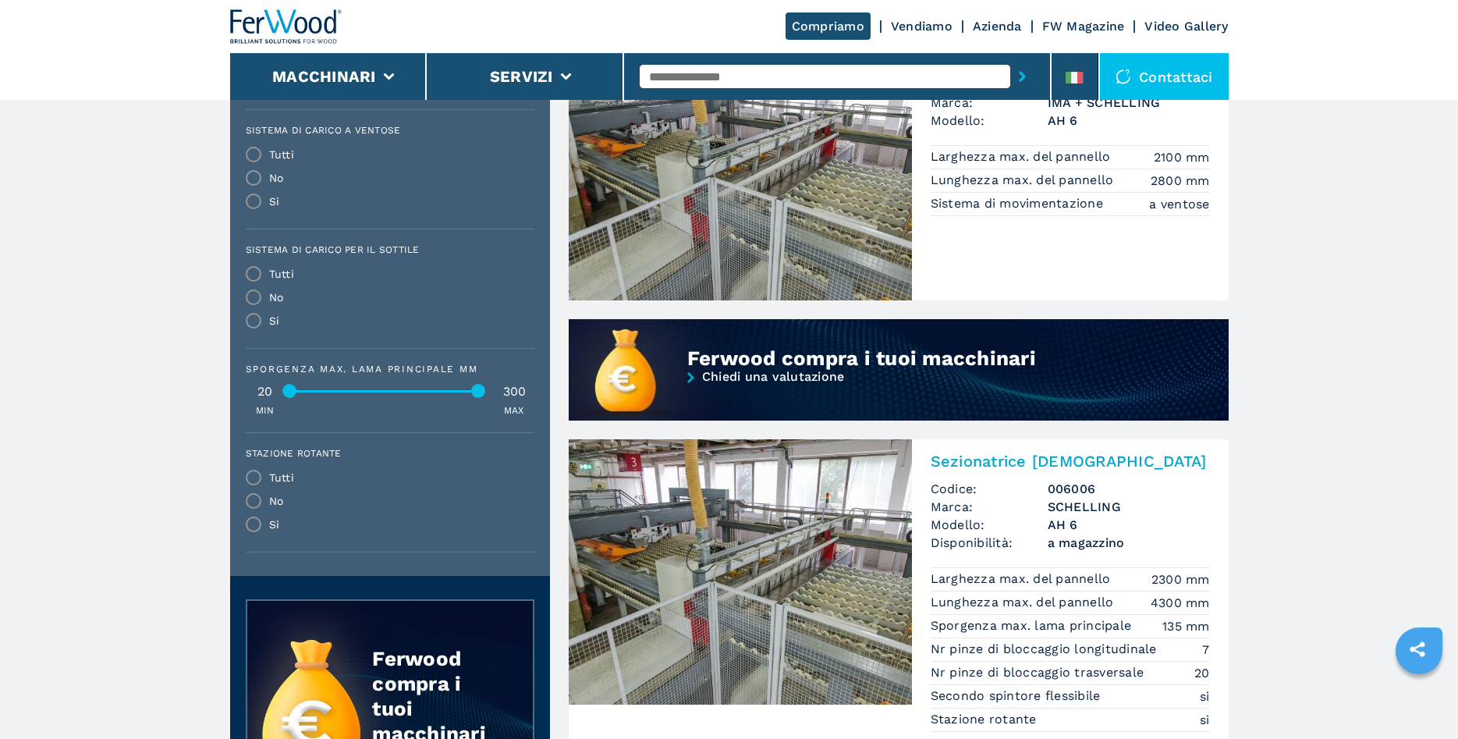
scroll to position [1114, 0]
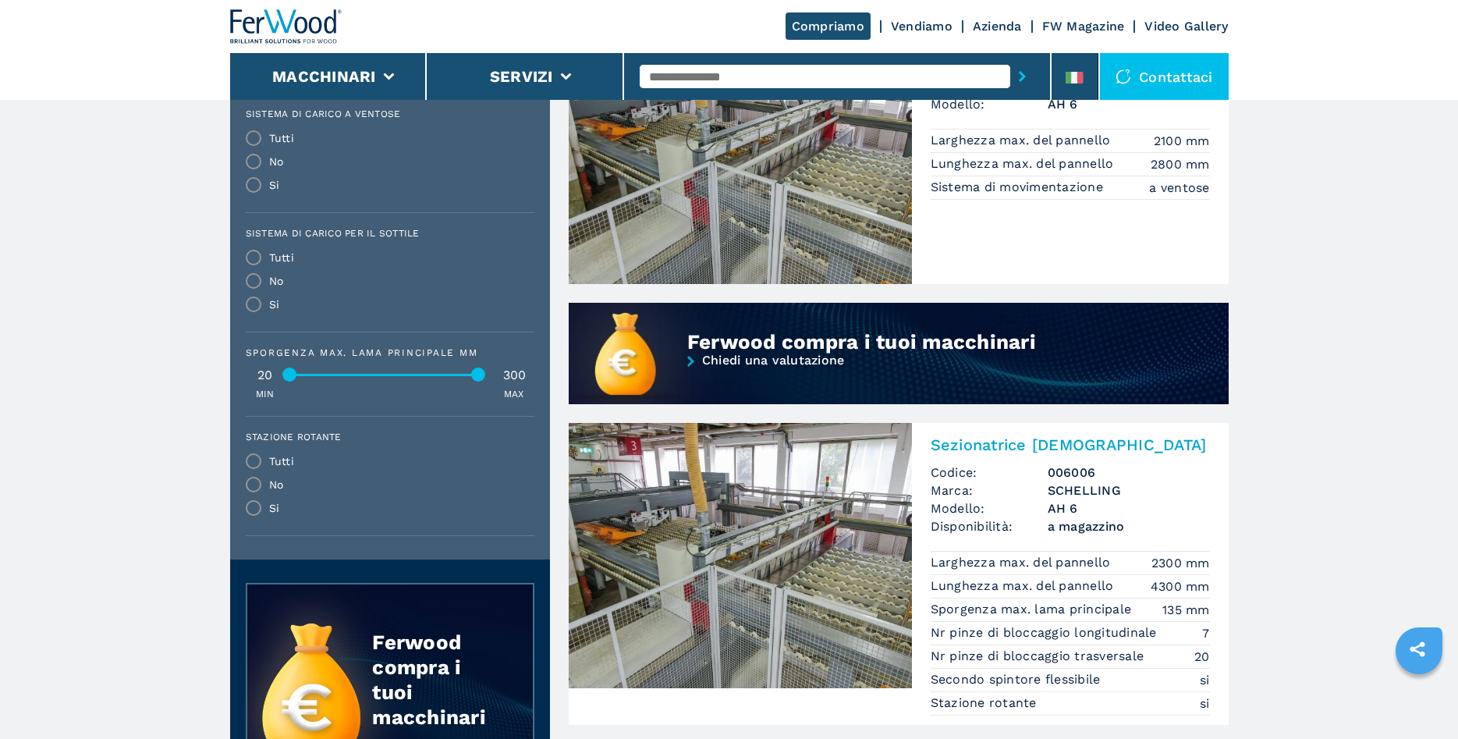
click at [759, 581] on img at bounding box center [740, 555] width 343 height 265
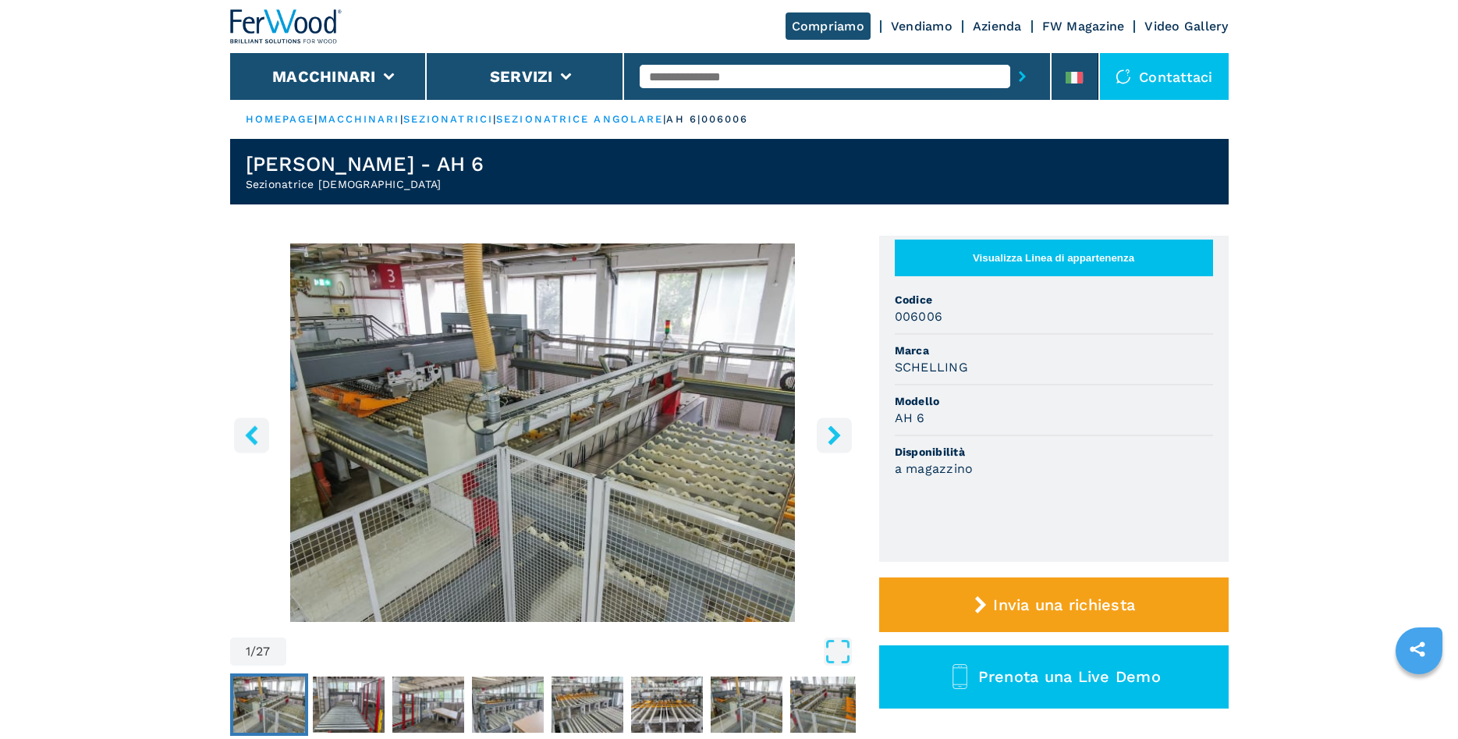
click at [635, 438] on img "Go to Slide 1" at bounding box center [543, 432] width 626 height 378
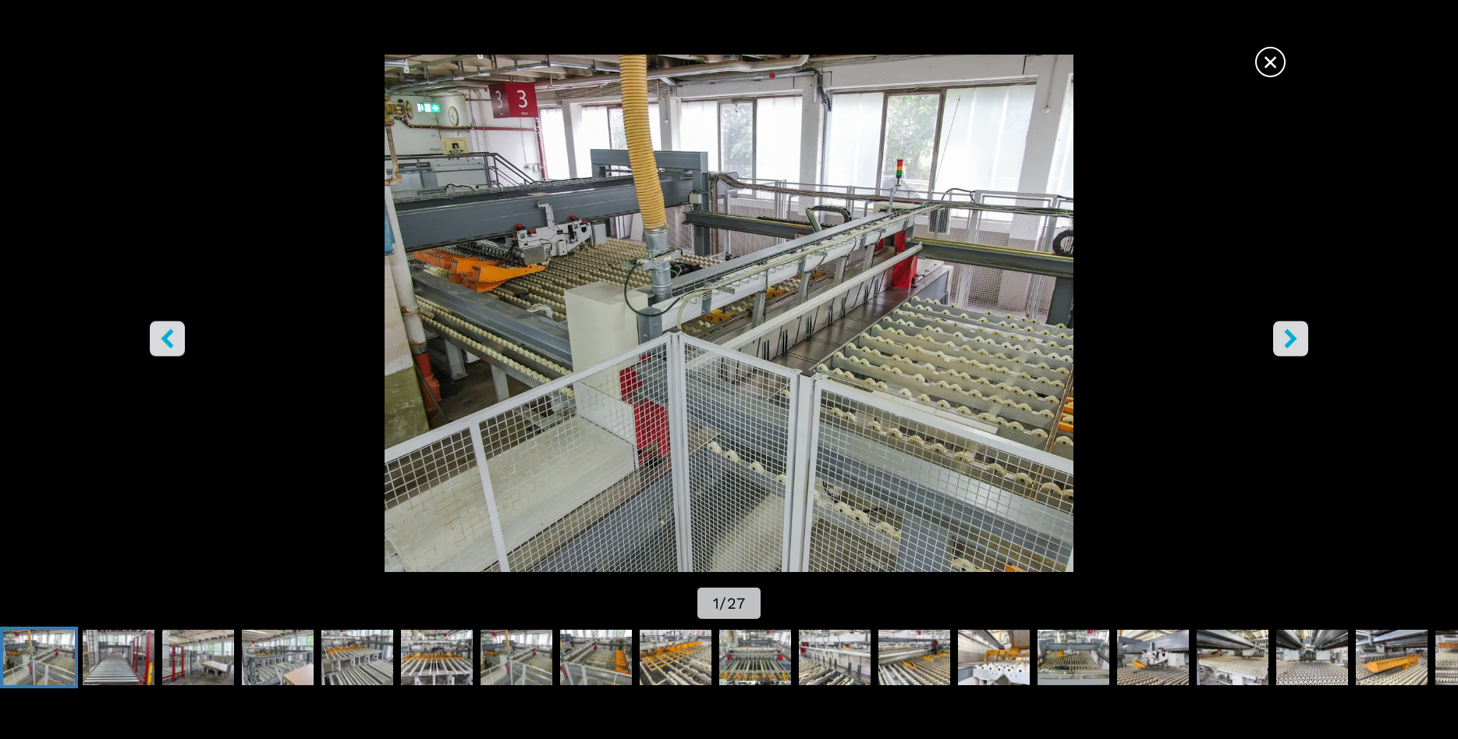
click at [1278, 343] on button "right-button" at bounding box center [1290, 338] width 35 height 35
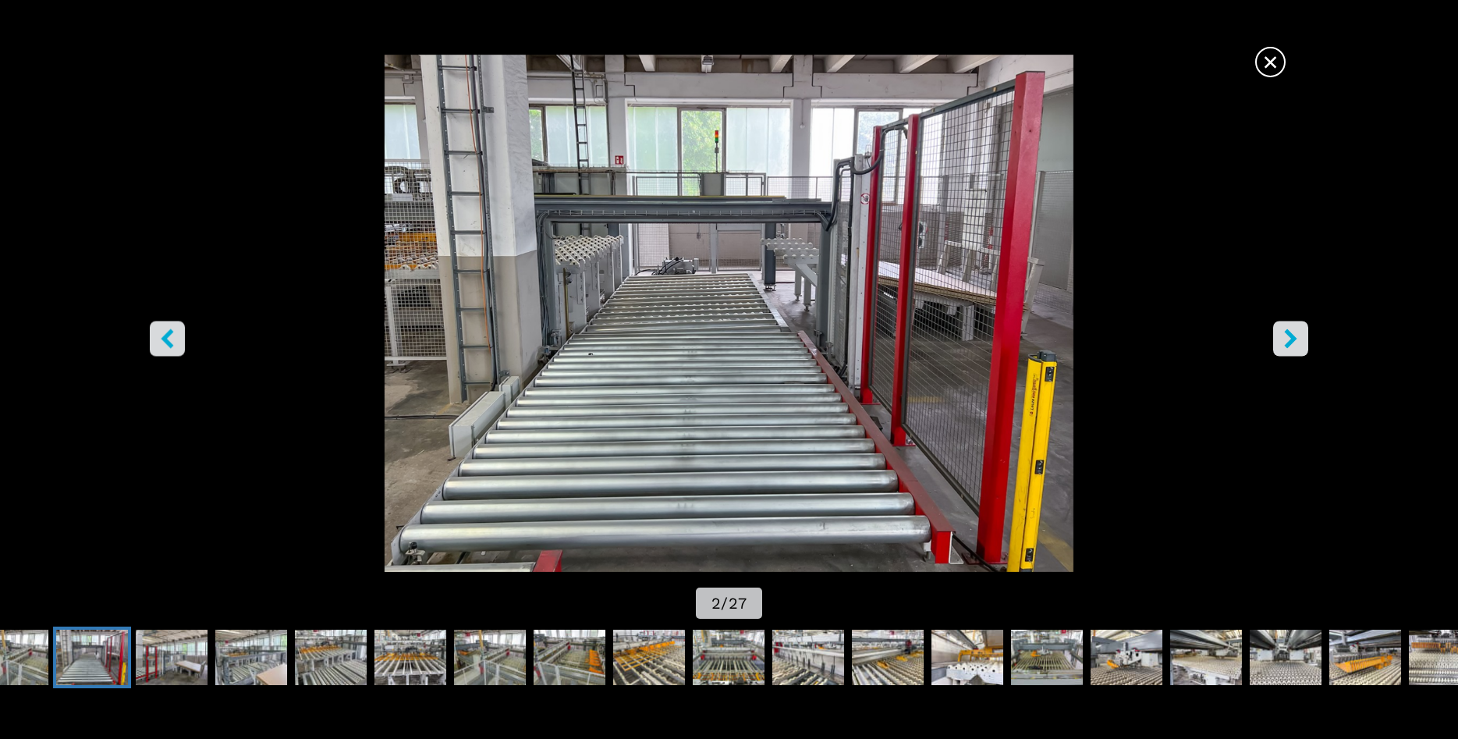
click at [1278, 343] on button "right-button" at bounding box center [1290, 338] width 35 height 35
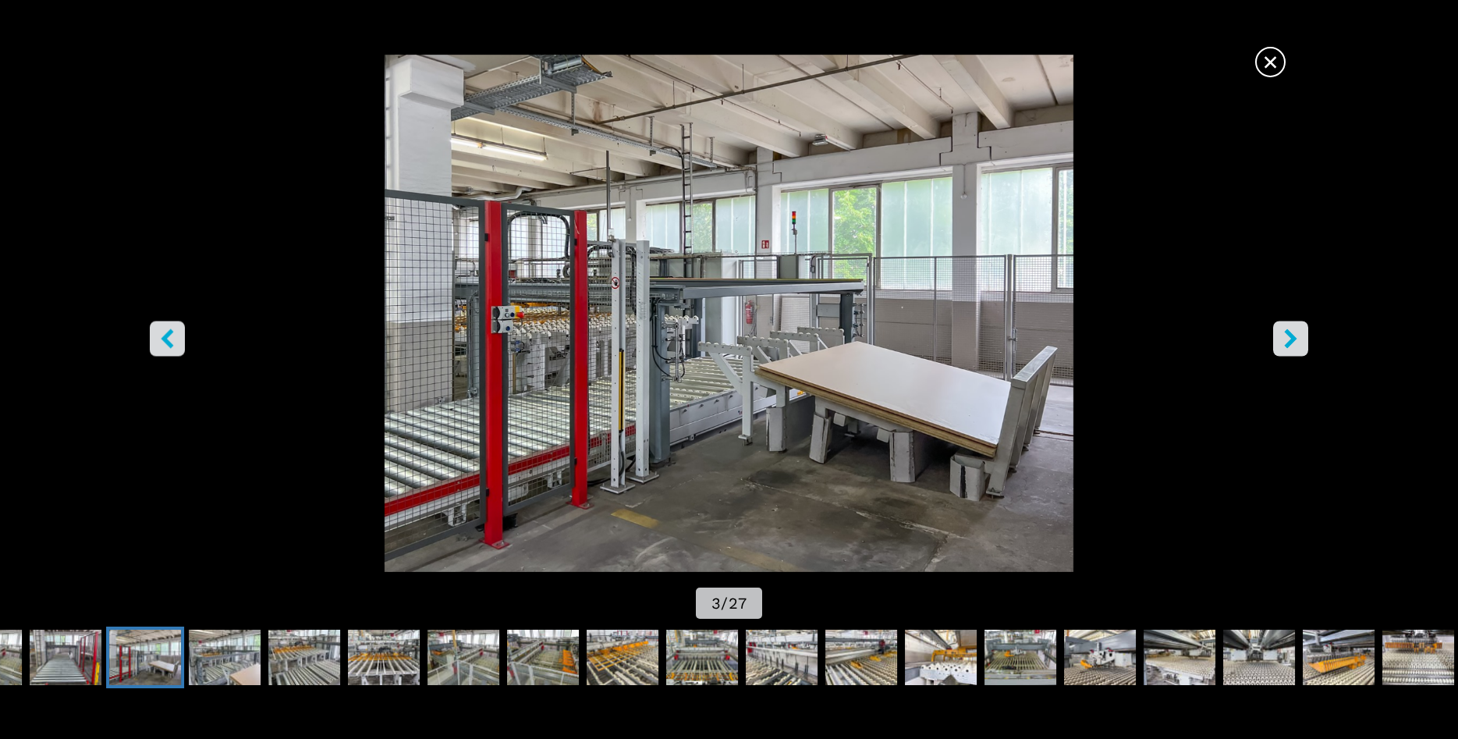
click at [1278, 343] on button "right-button" at bounding box center [1290, 338] width 35 height 35
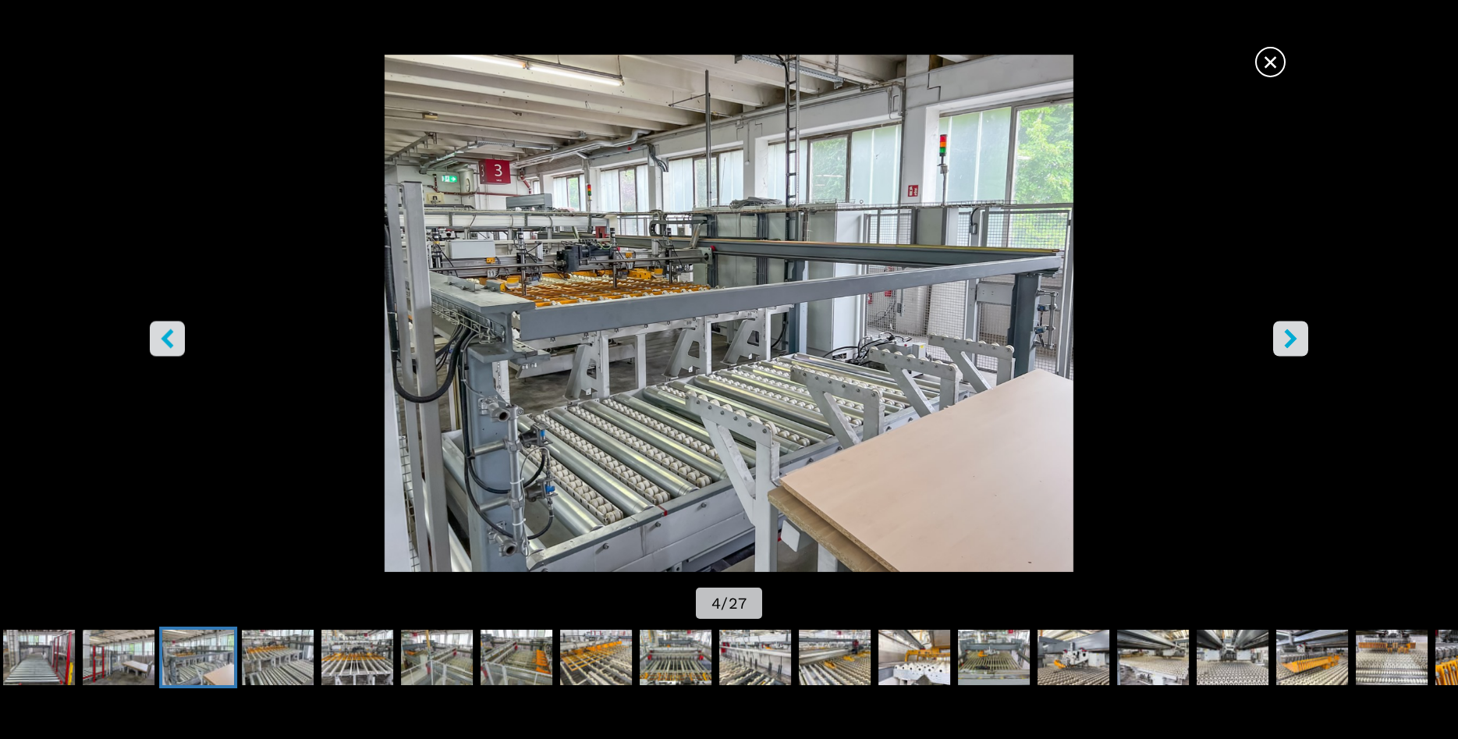
click at [1278, 343] on button "right-button" at bounding box center [1290, 338] width 35 height 35
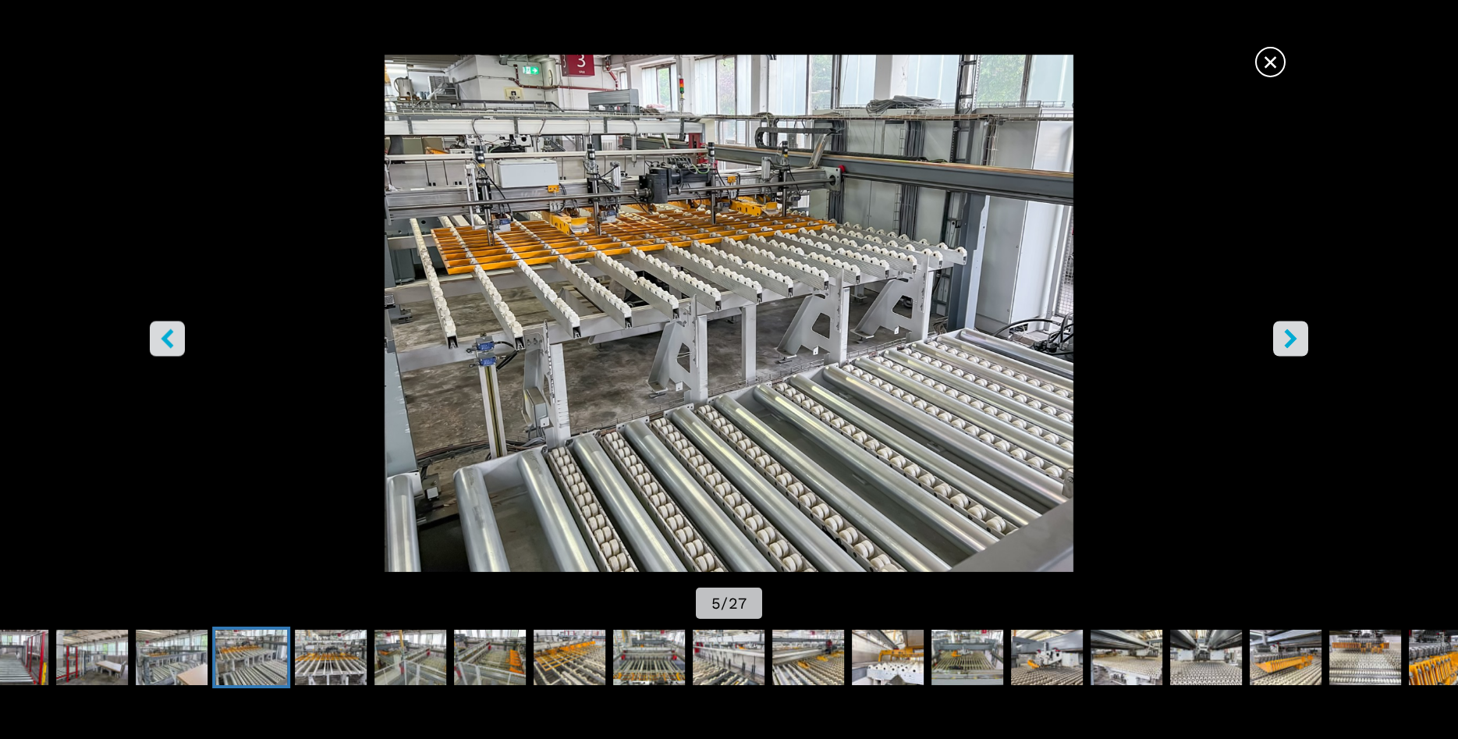
click at [1278, 343] on button "right-button" at bounding box center [1290, 338] width 35 height 35
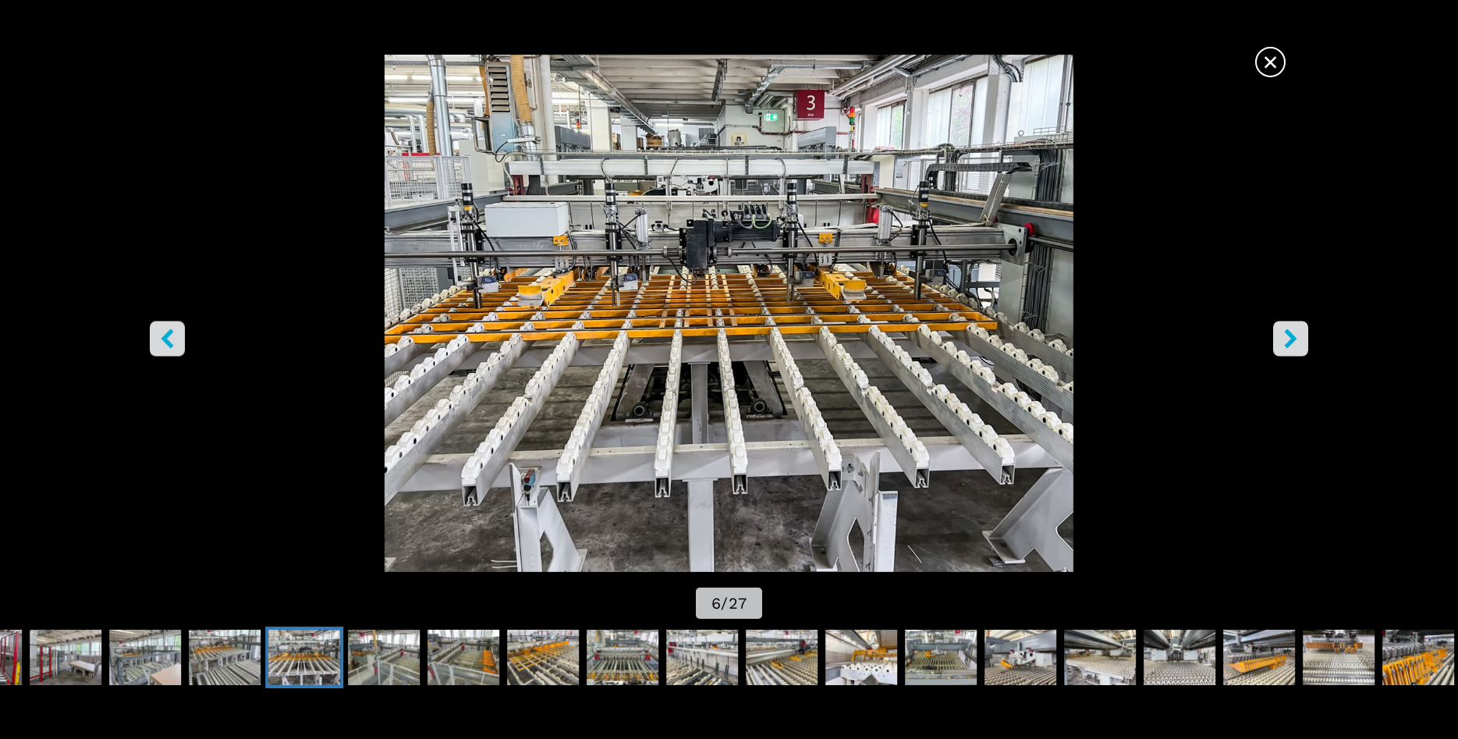
click at [1278, 343] on button "right-button" at bounding box center [1290, 338] width 35 height 35
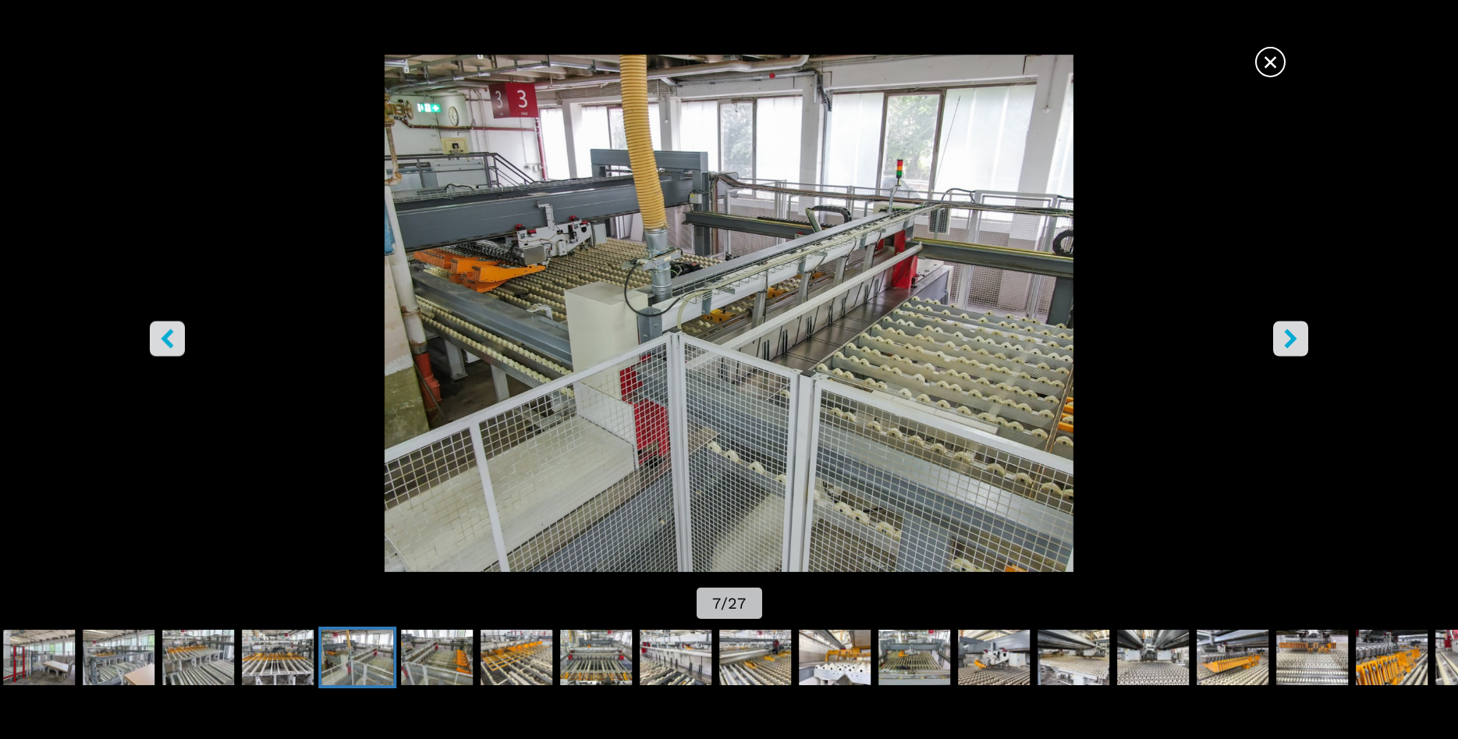
click at [1278, 343] on button "right-button" at bounding box center [1290, 338] width 35 height 35
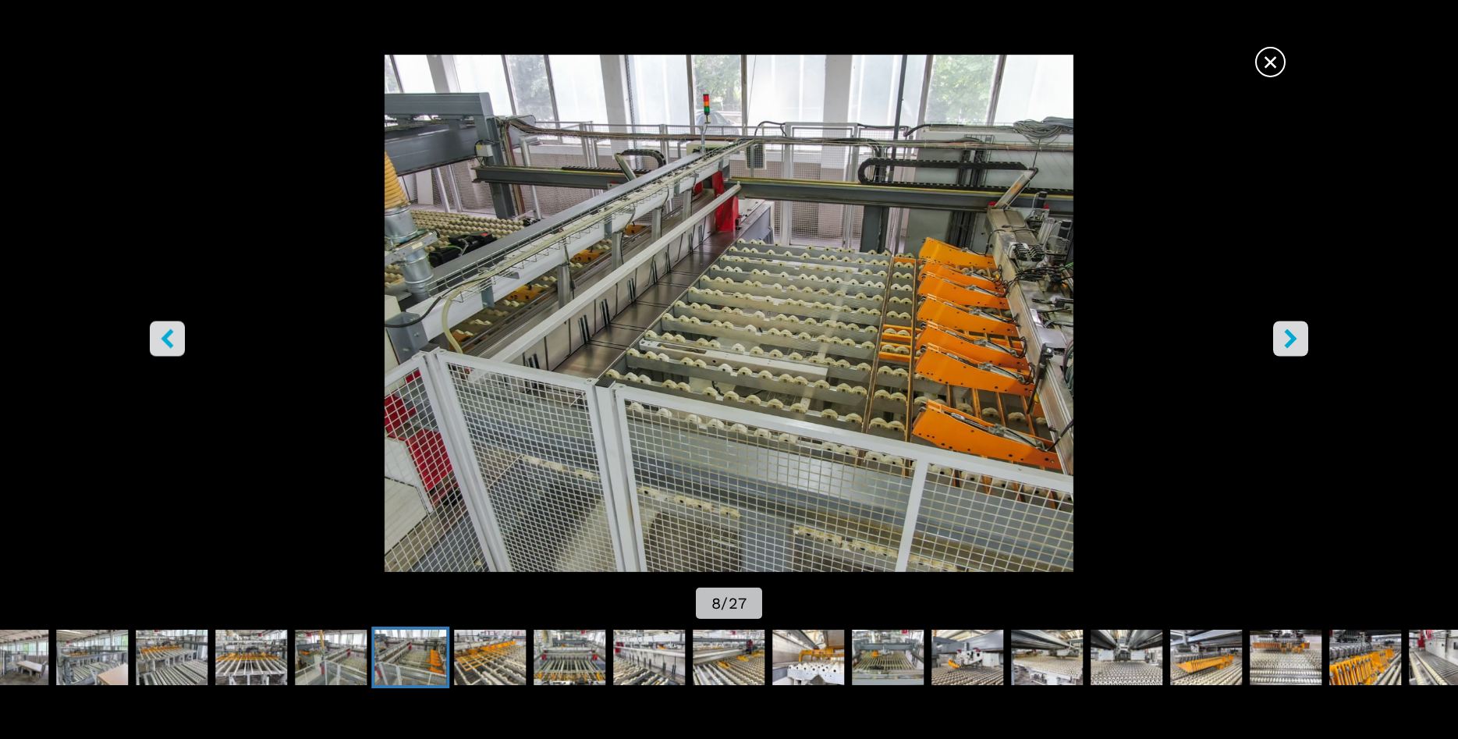
click at [1278, 343] on button "right-button" at bounding box center [1290, 338] width 35 height 35
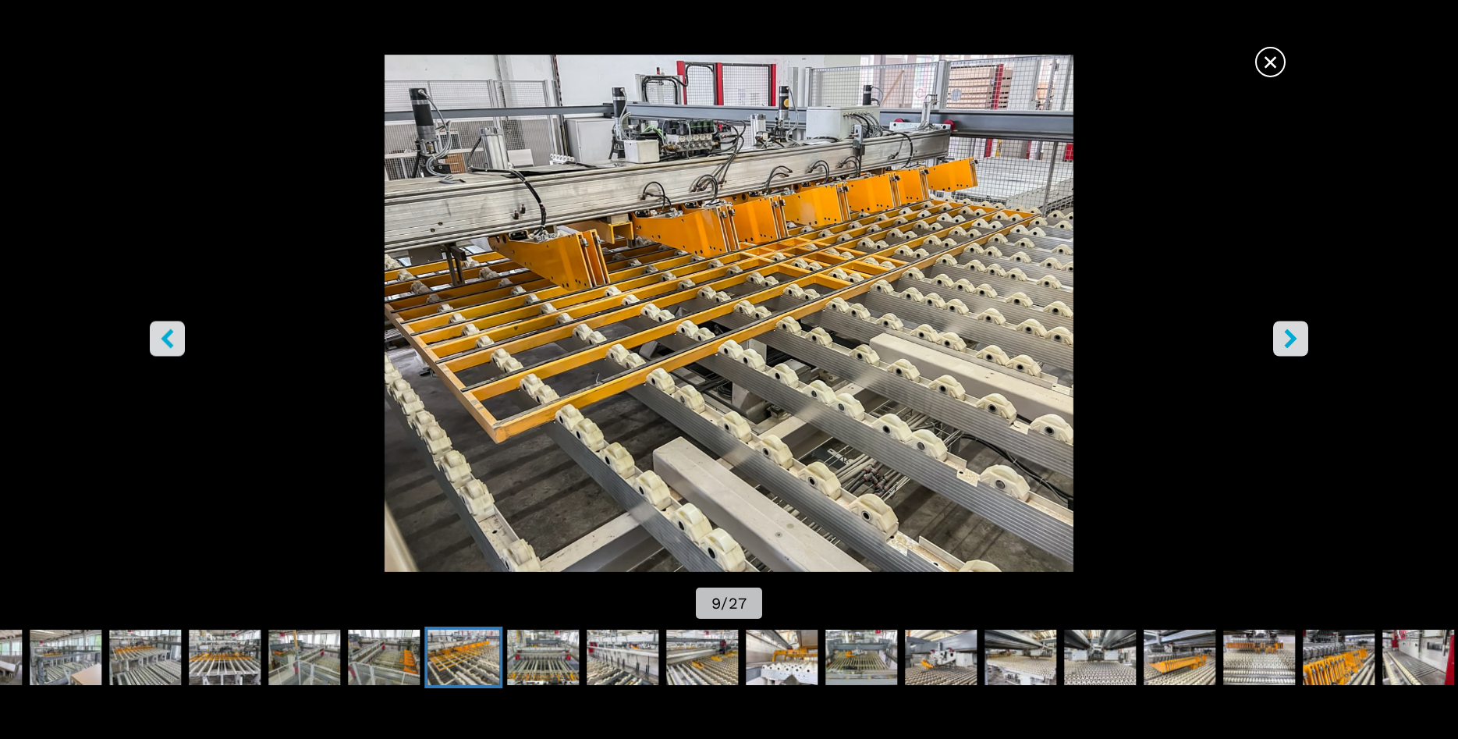
click at [1278, 343] on button "right-button" at bounding box center [1290, 338] width 35 height 35
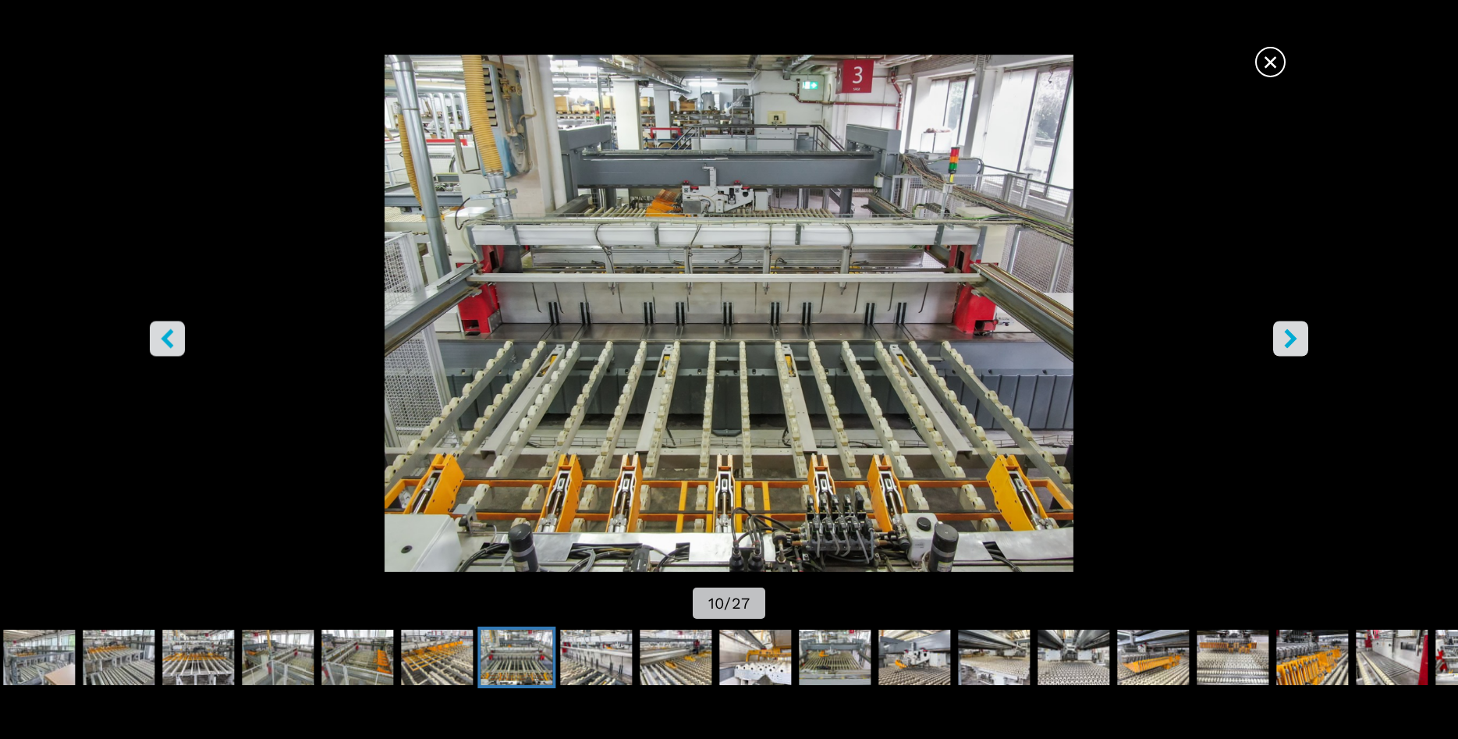
click at [1278, 343] on button "right-button" at bounding box center [1290, 338] width 35 height 35
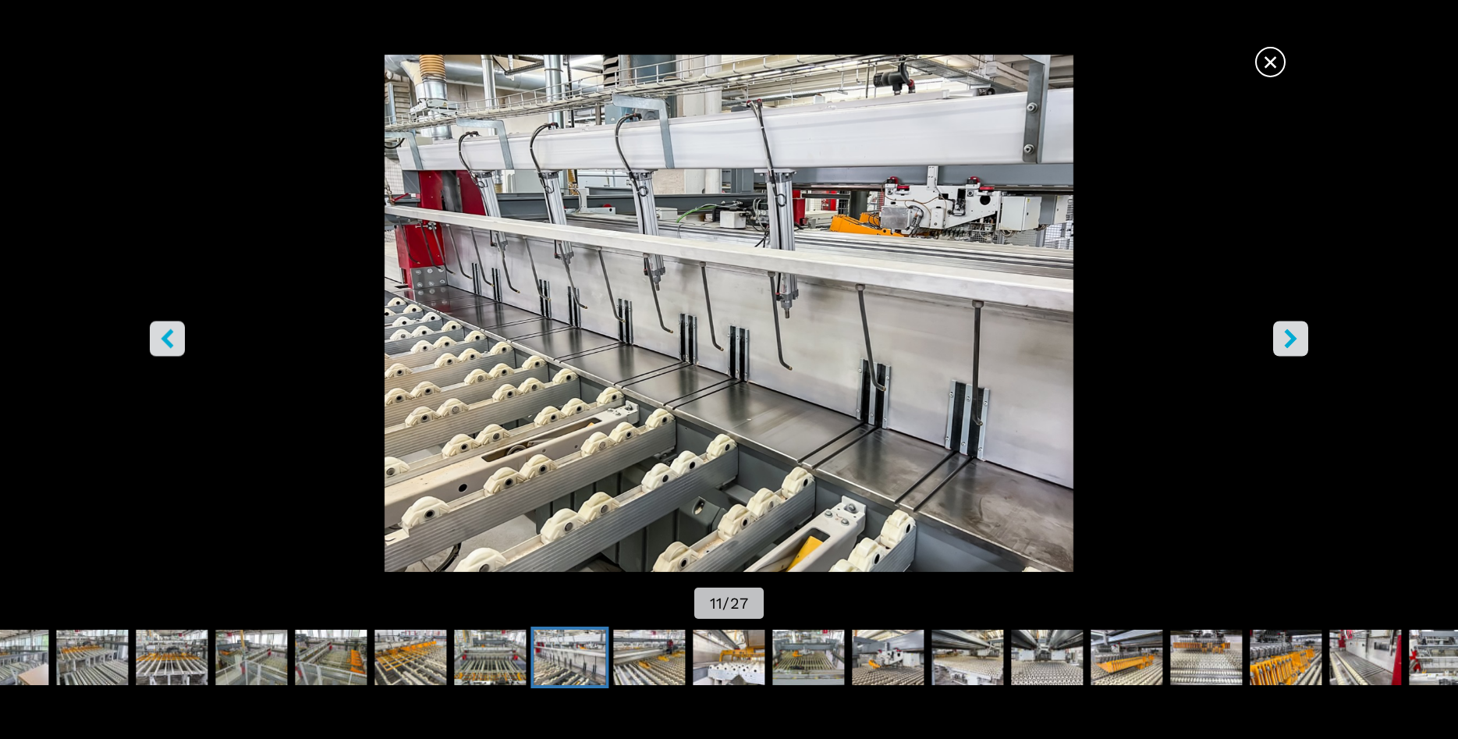
click at [1278, 343] on button "right-button" at bounding box center [1290, 338] width 35 height 35
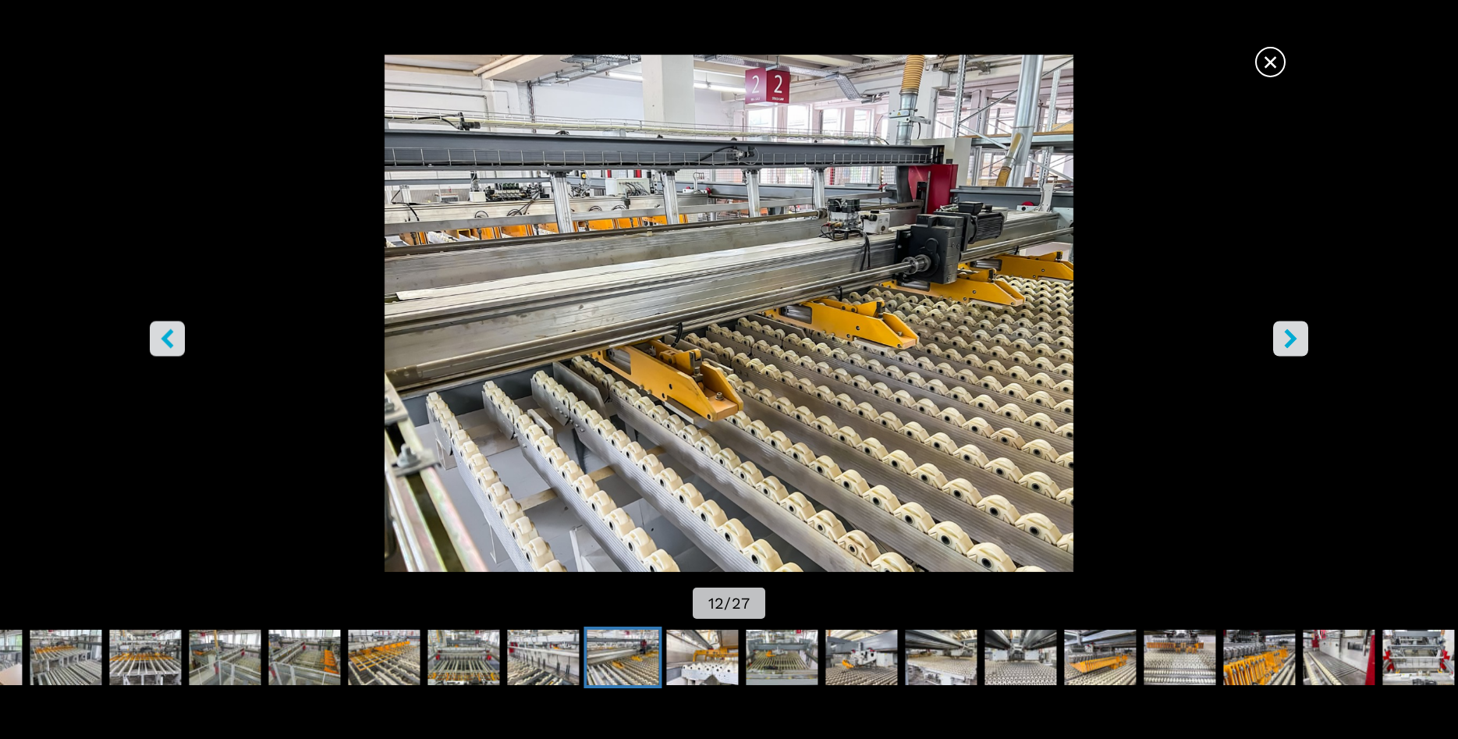
click at [1278, 343] on button "right-button" at bounding box center [1290, 338] width 35 height 35
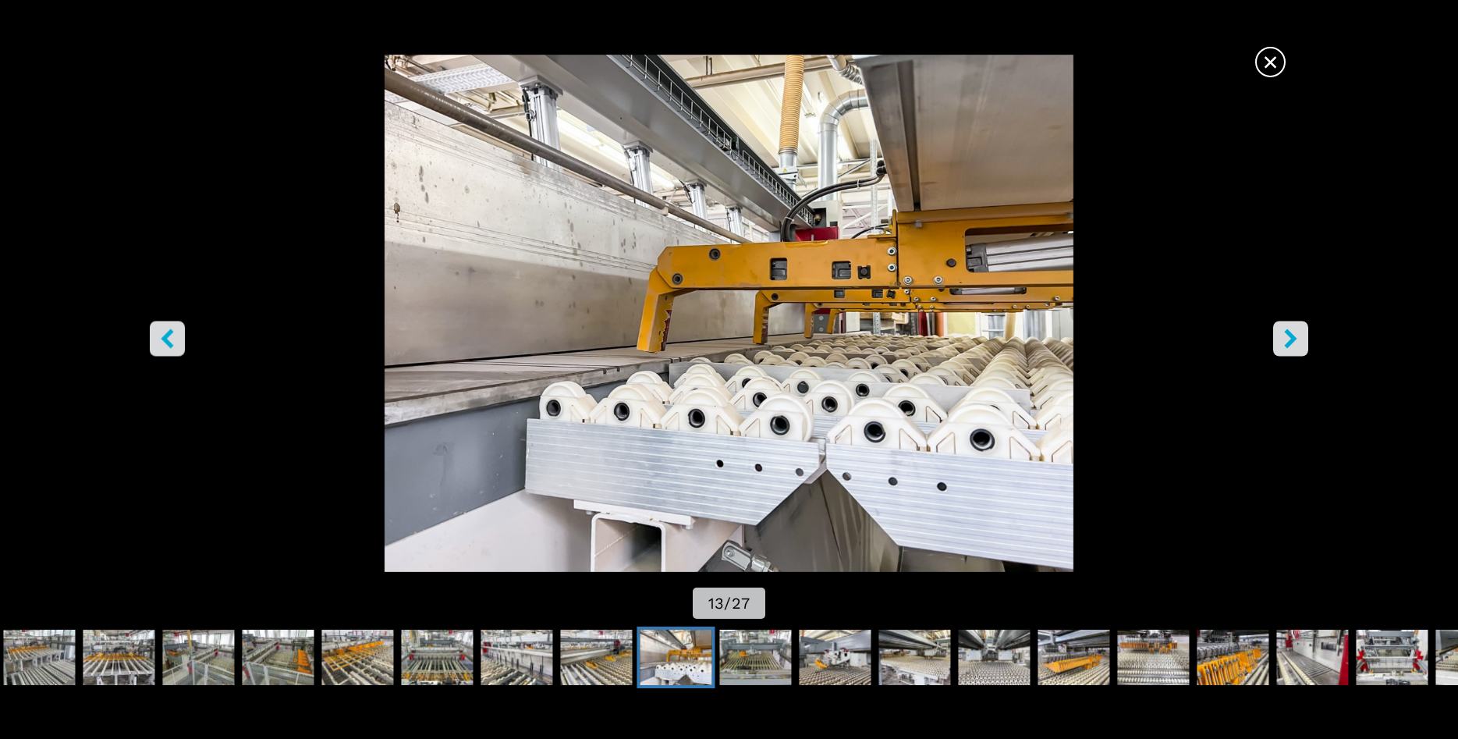
click at [1278, 343] on button "right-button" at bounding box center [1290, 338] width 35 height 35
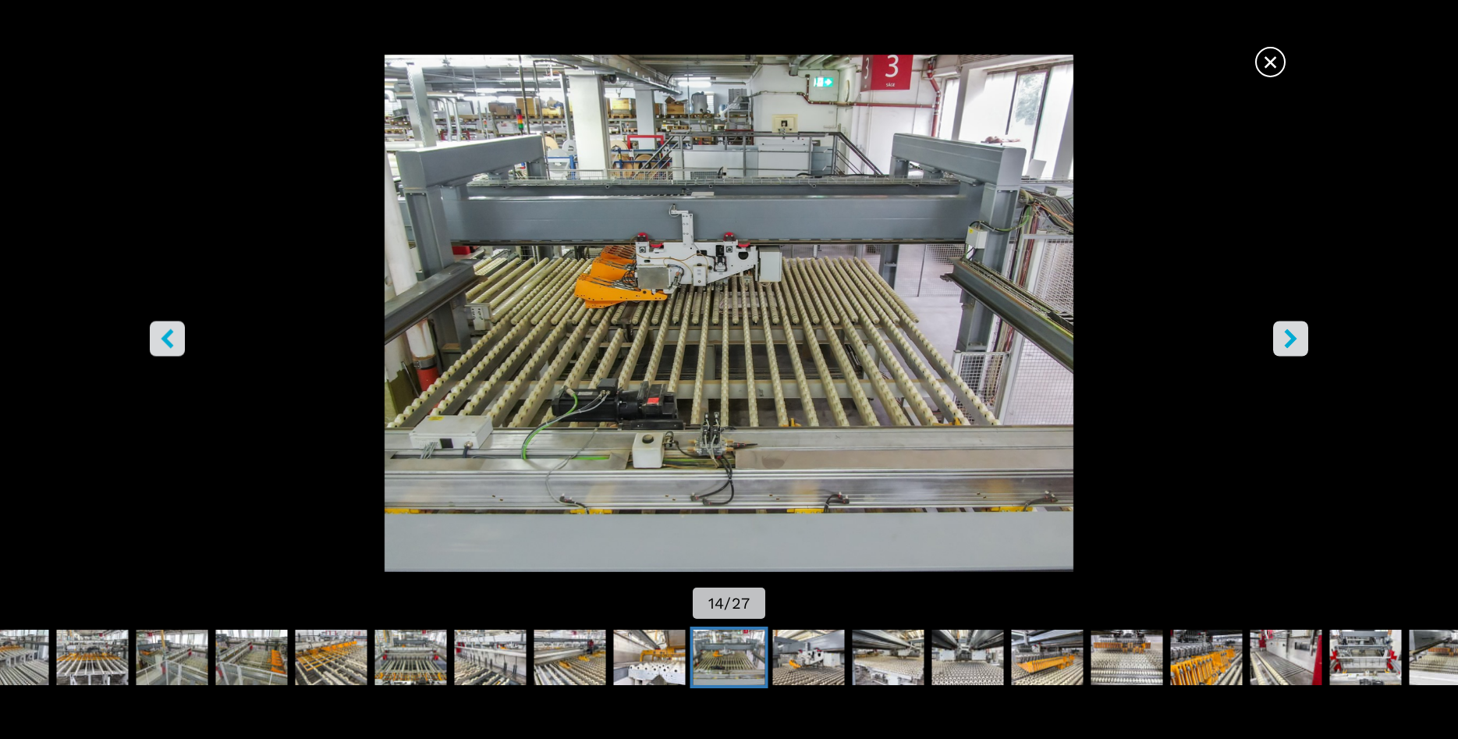
click at [1278, 343] on button "right-button" at bounding box center [1290, 338] width 35 height 35
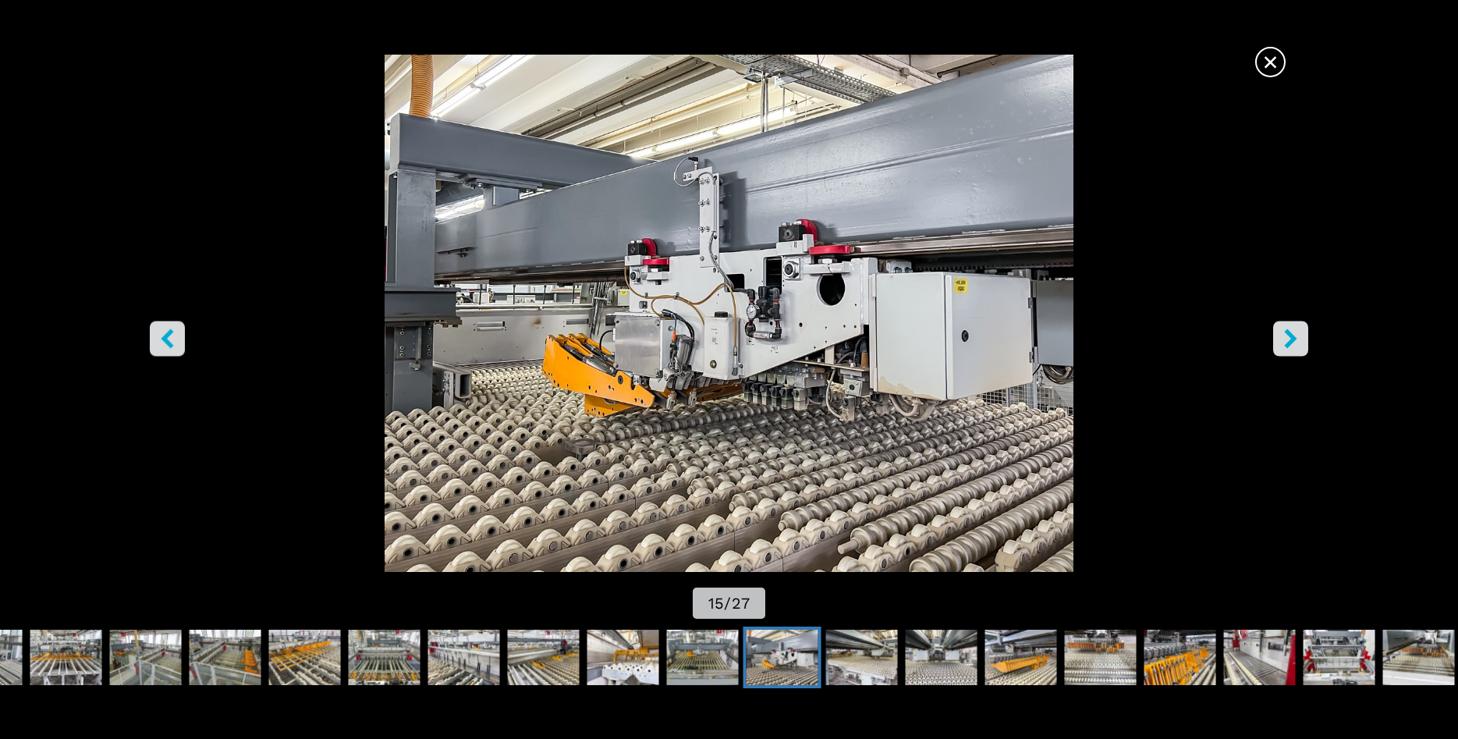
click at [1278, 343] on button "right-button" at bounding box center [1290, 338] width 35 height 35
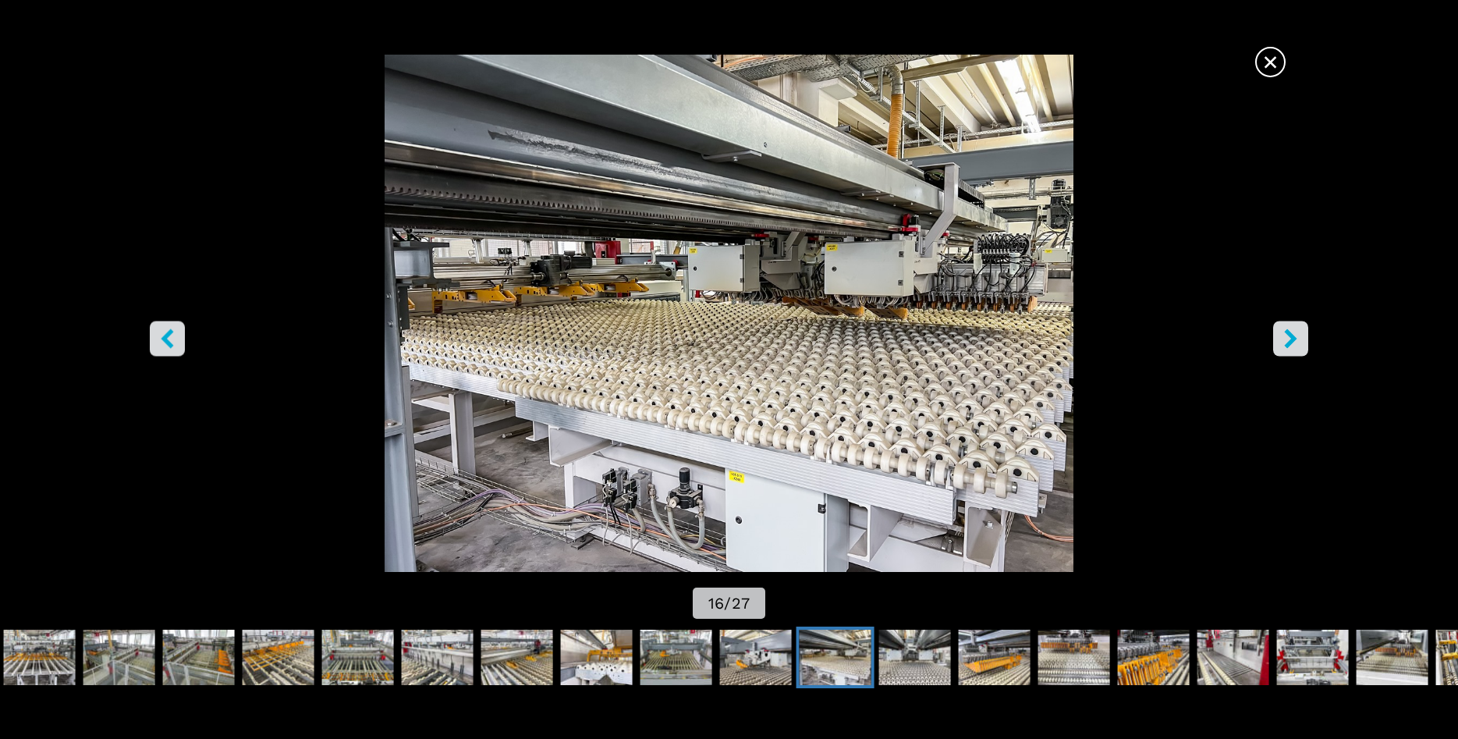
click at [1278, 343] on button "right-button" at bounding box center [1290, 338] width 35 height 35
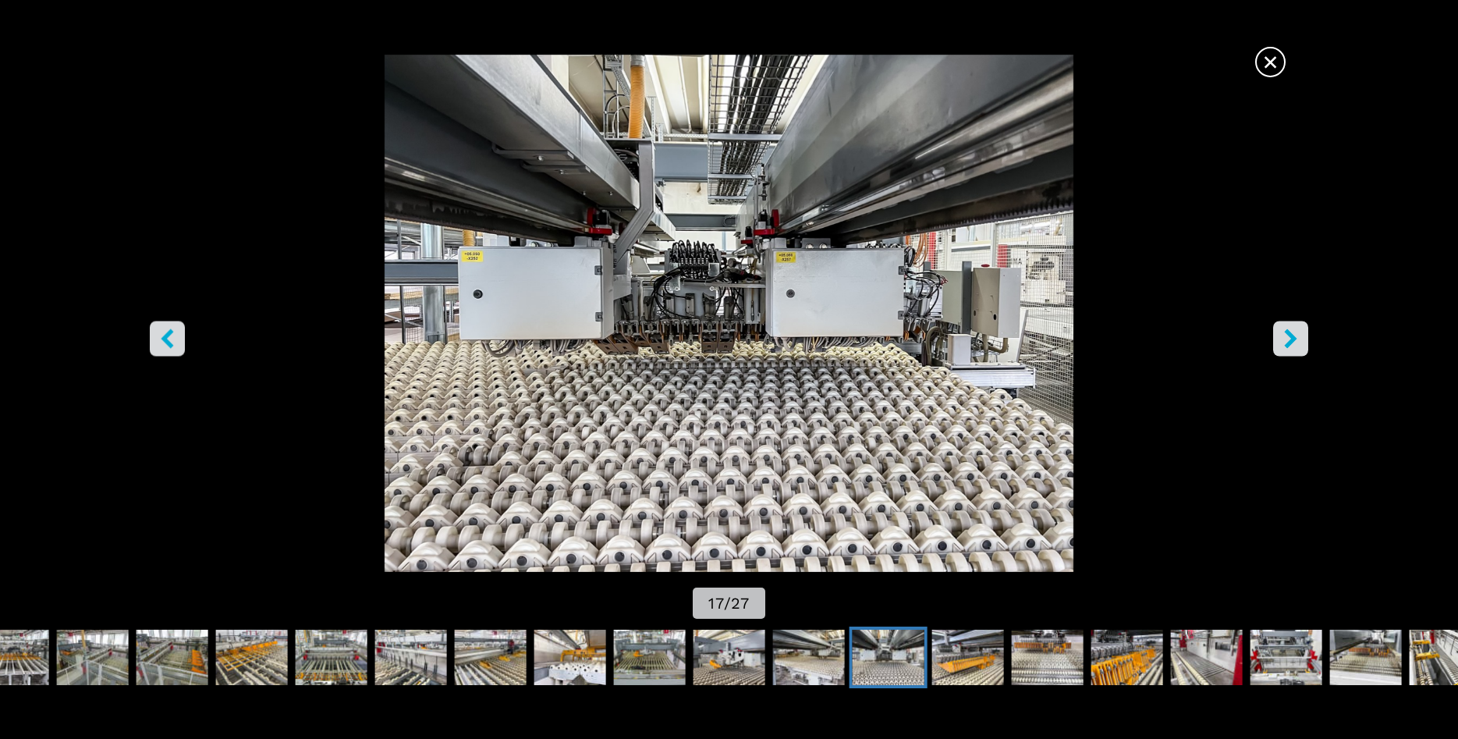
click at [1278, 343] on button "right-button" at bounding box center [1290, 338] width 35 height 35
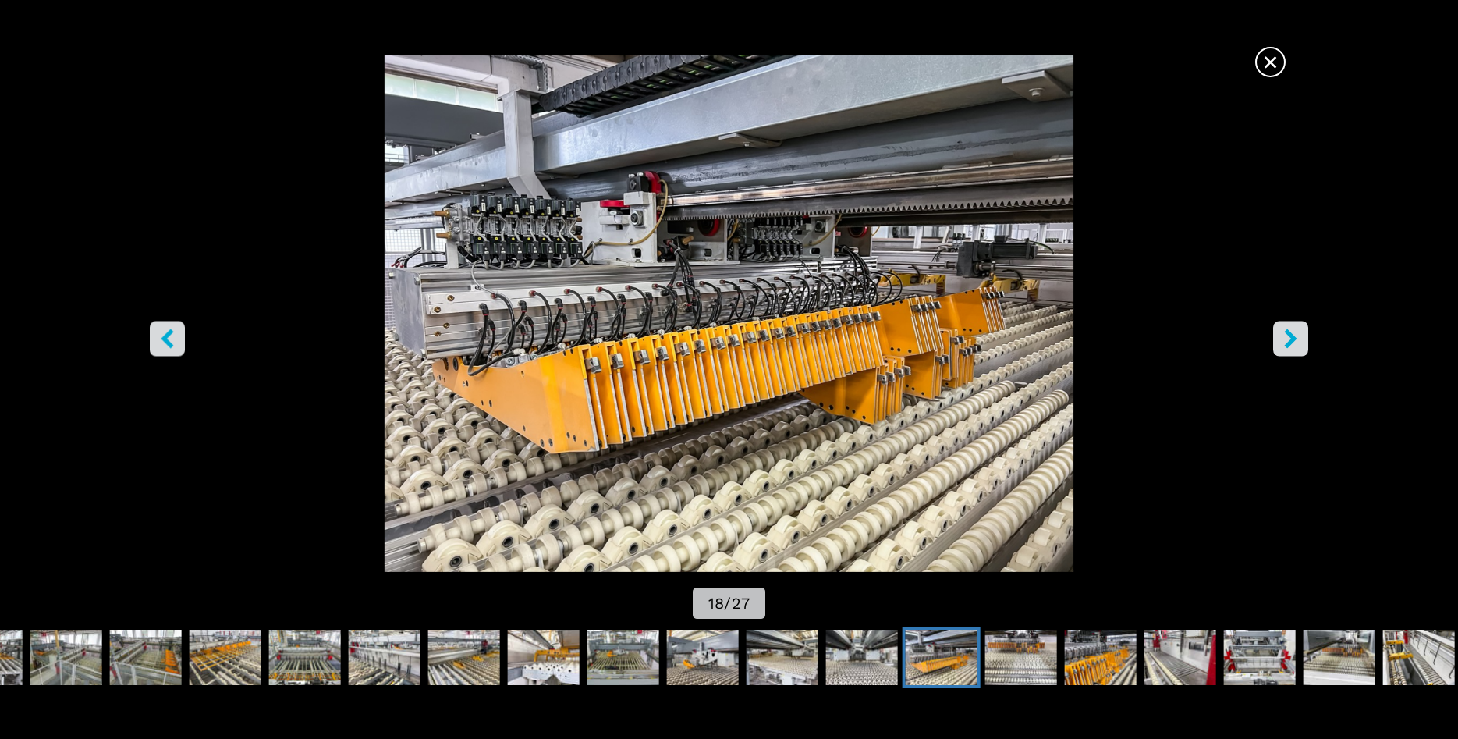
click at [1278, 343] on button "right-button" at bounding box center [1290, 338] width 35 height 35
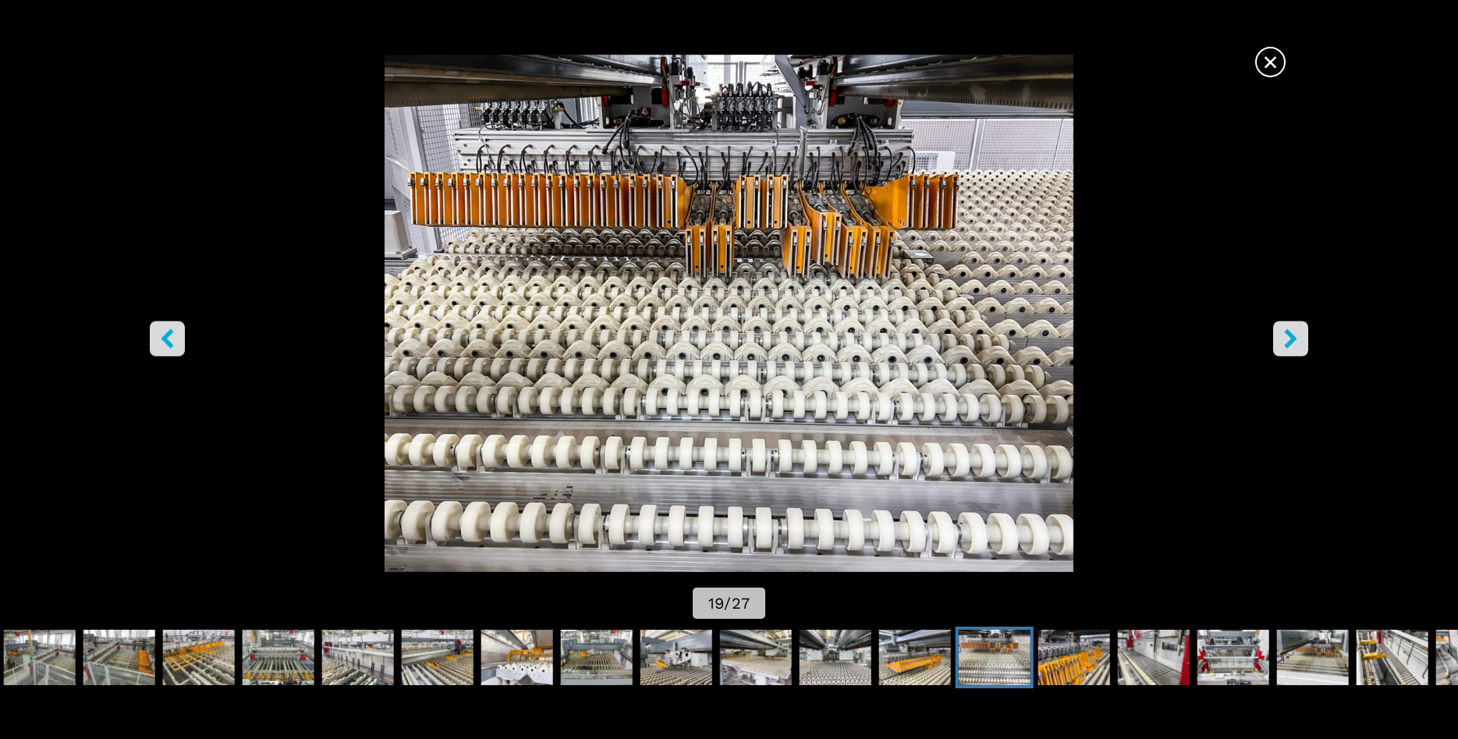
click at [1278, 343] on button "right-button" at bounding box center [1290, 338] width 35 height 35
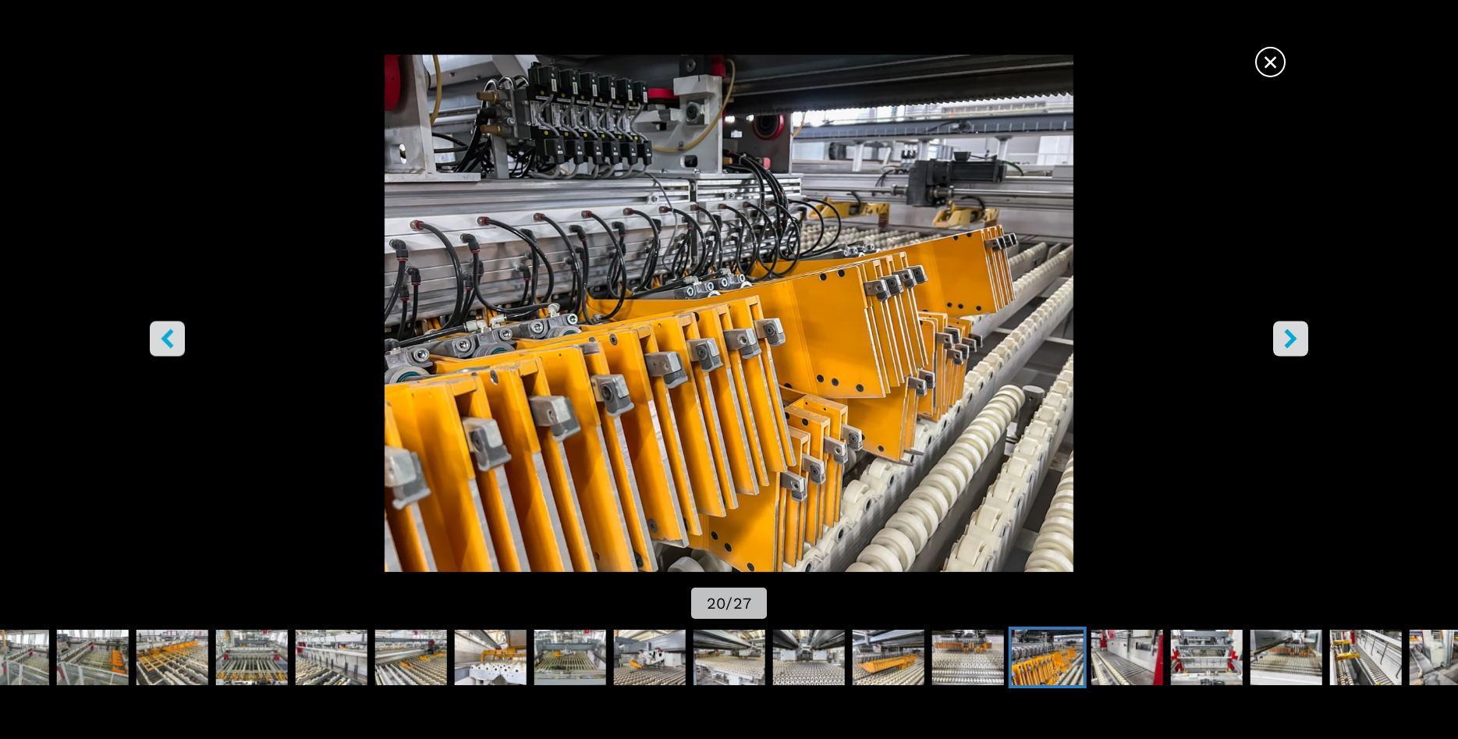
click at [1290, 339] on icon "right-button" at bounding box center [1290, 337] width 19 height 19
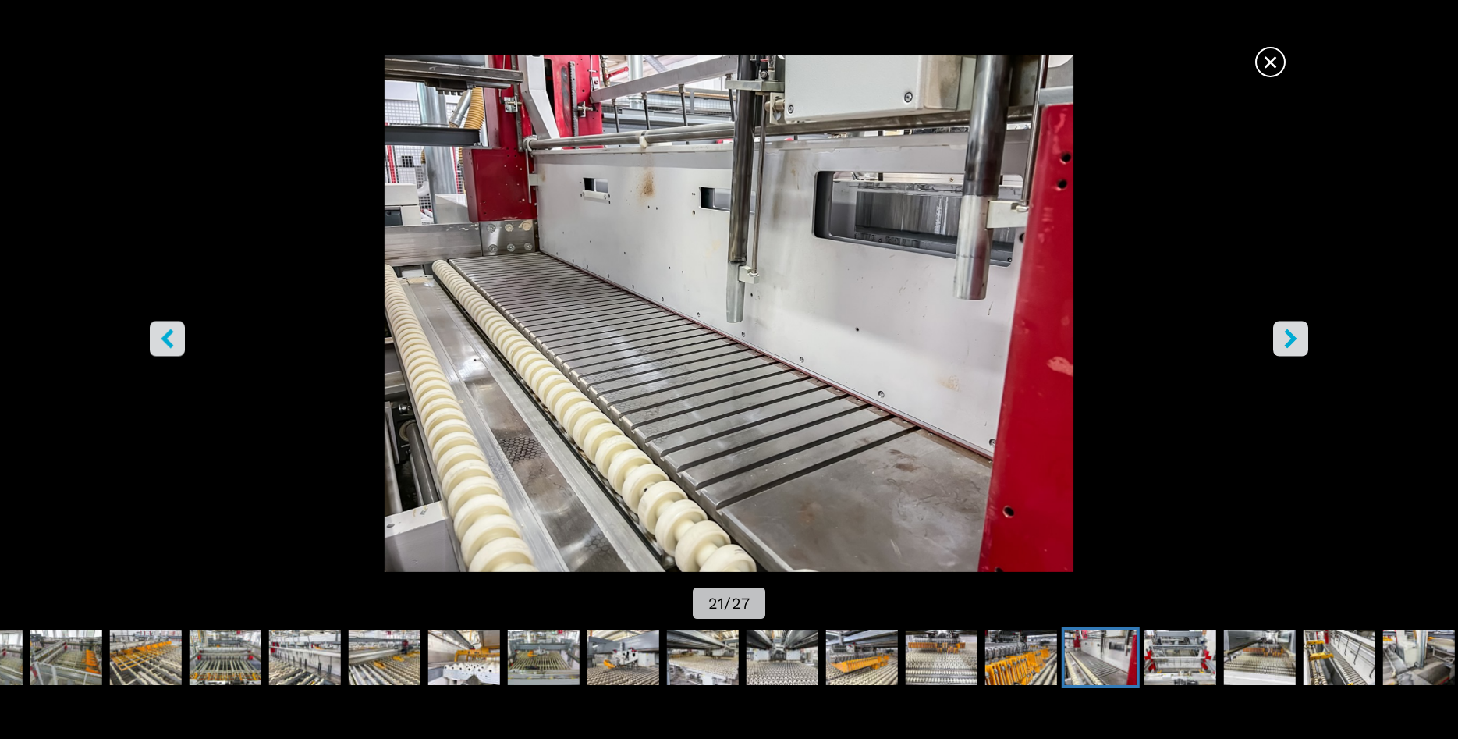
click at [1290, 339] on icon "right-button" at bounding box center [1290, 337] width 19 height 19
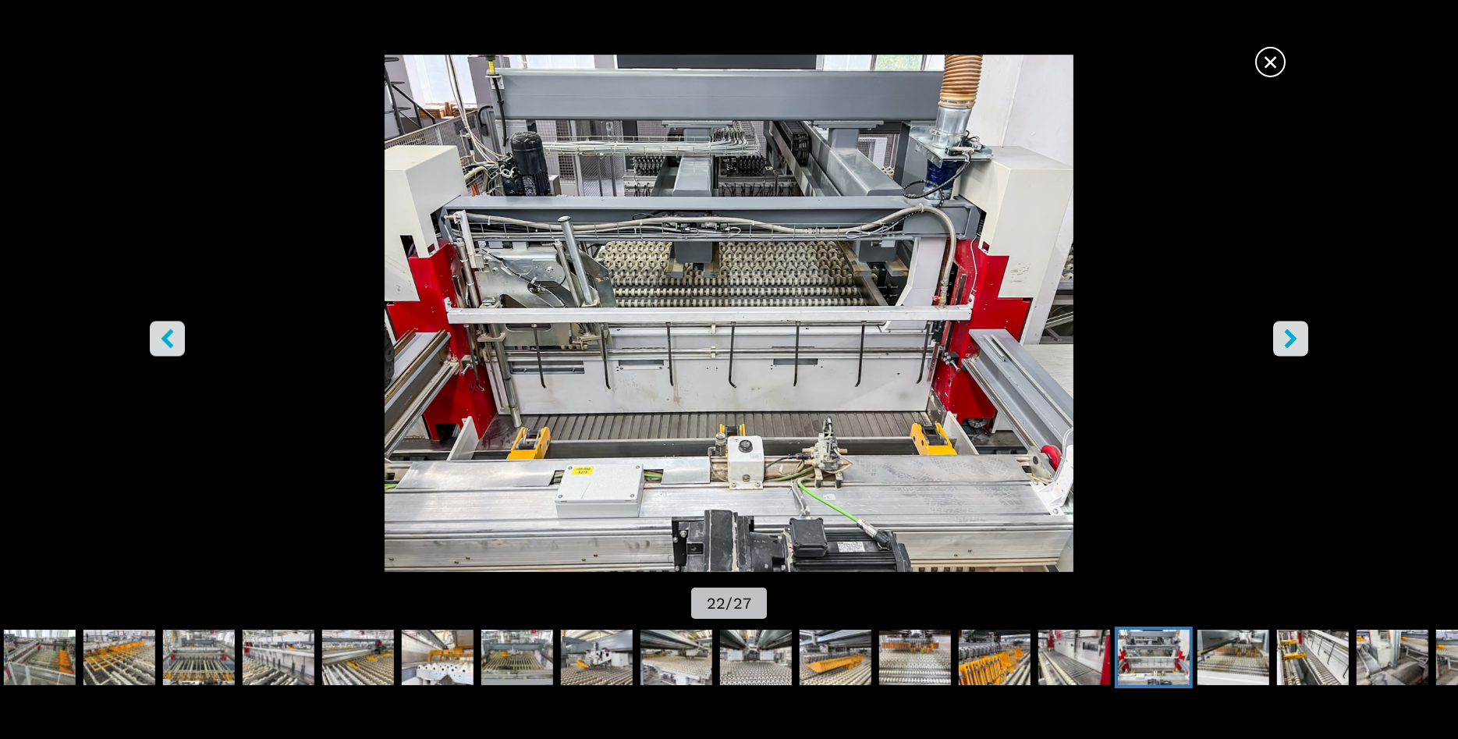
click at [1290, 339] on icon "right-button" at bounding box center [1290, 337] width 19 height 19
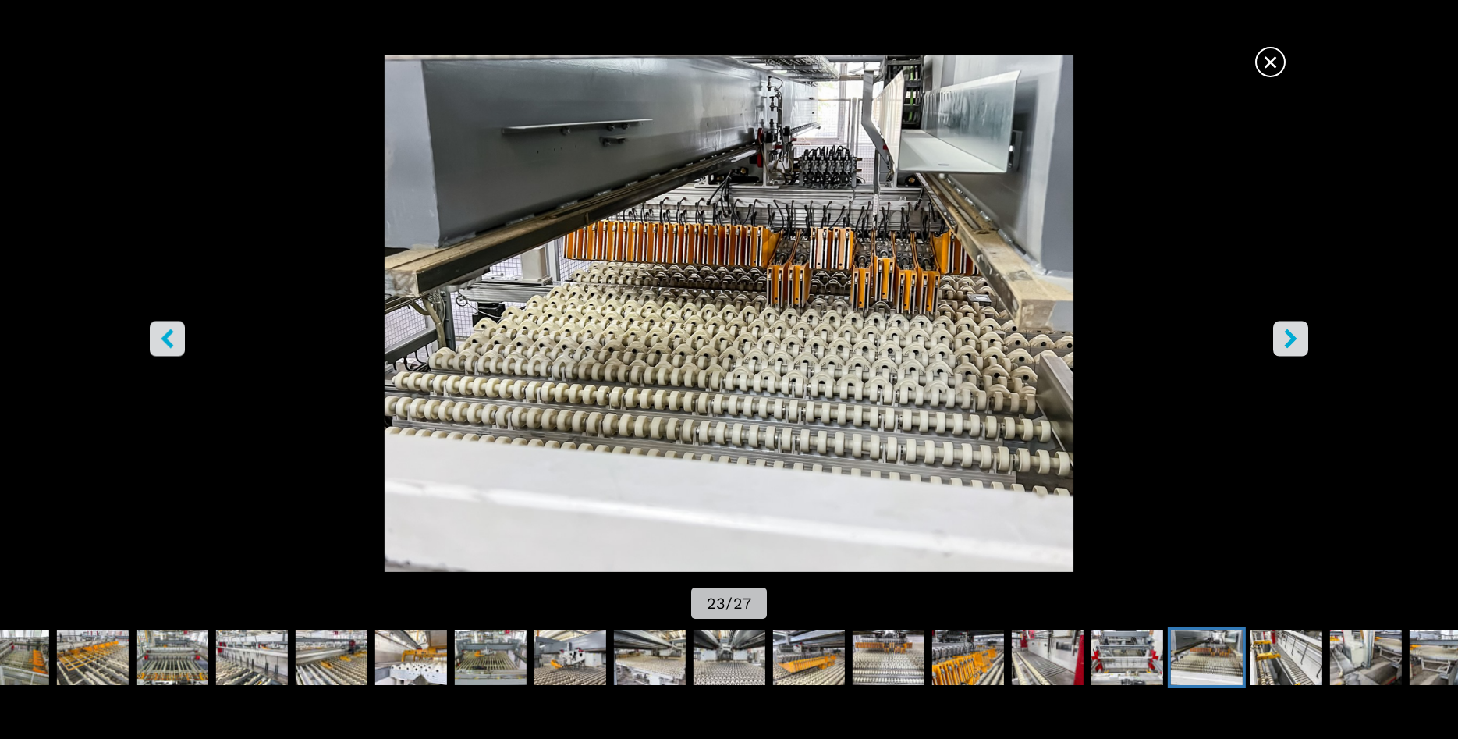
click at [1290, 339] on icon "right-button" at bounding box center [1290, 337] width 19 height 19
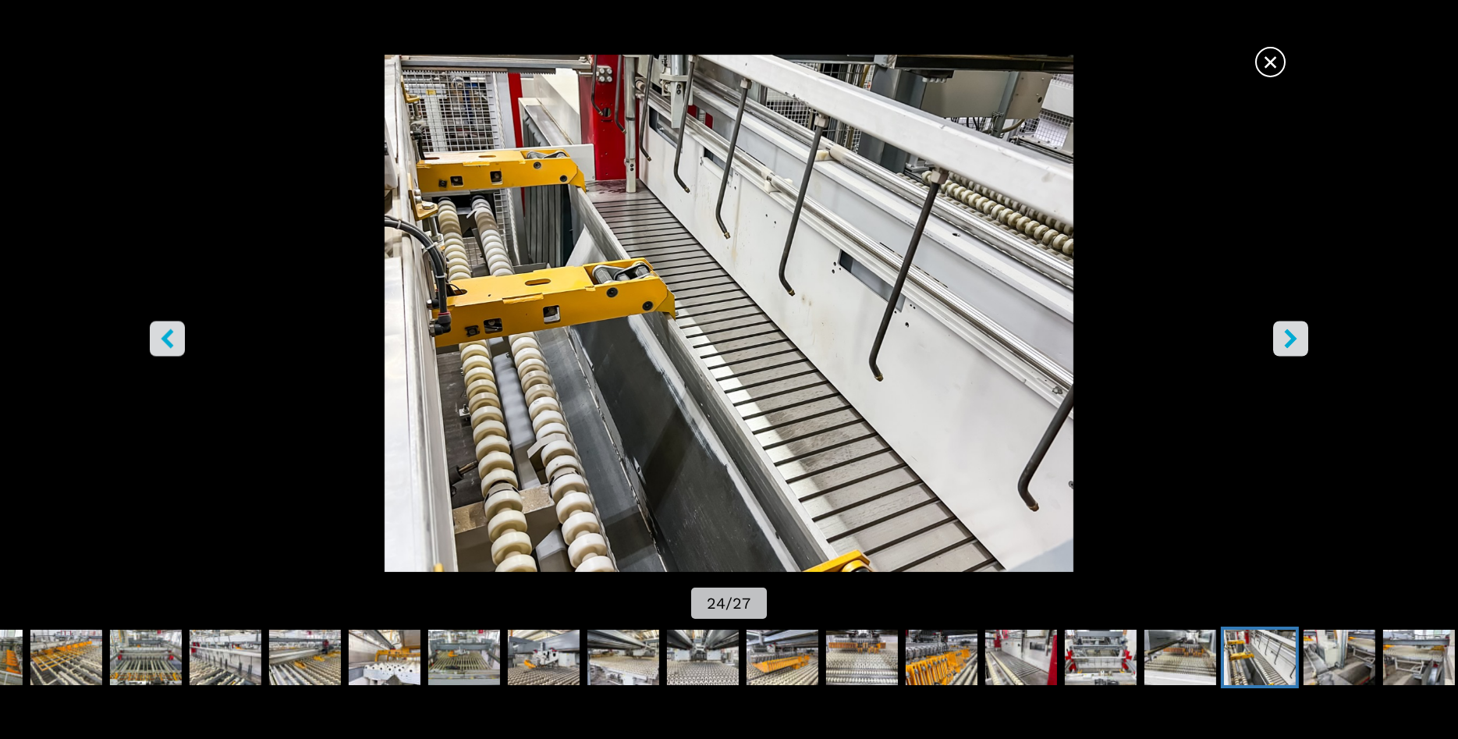
click at [1290, 339] on icon "right-button" at bounding box center [1290, 337] width 19 height 19
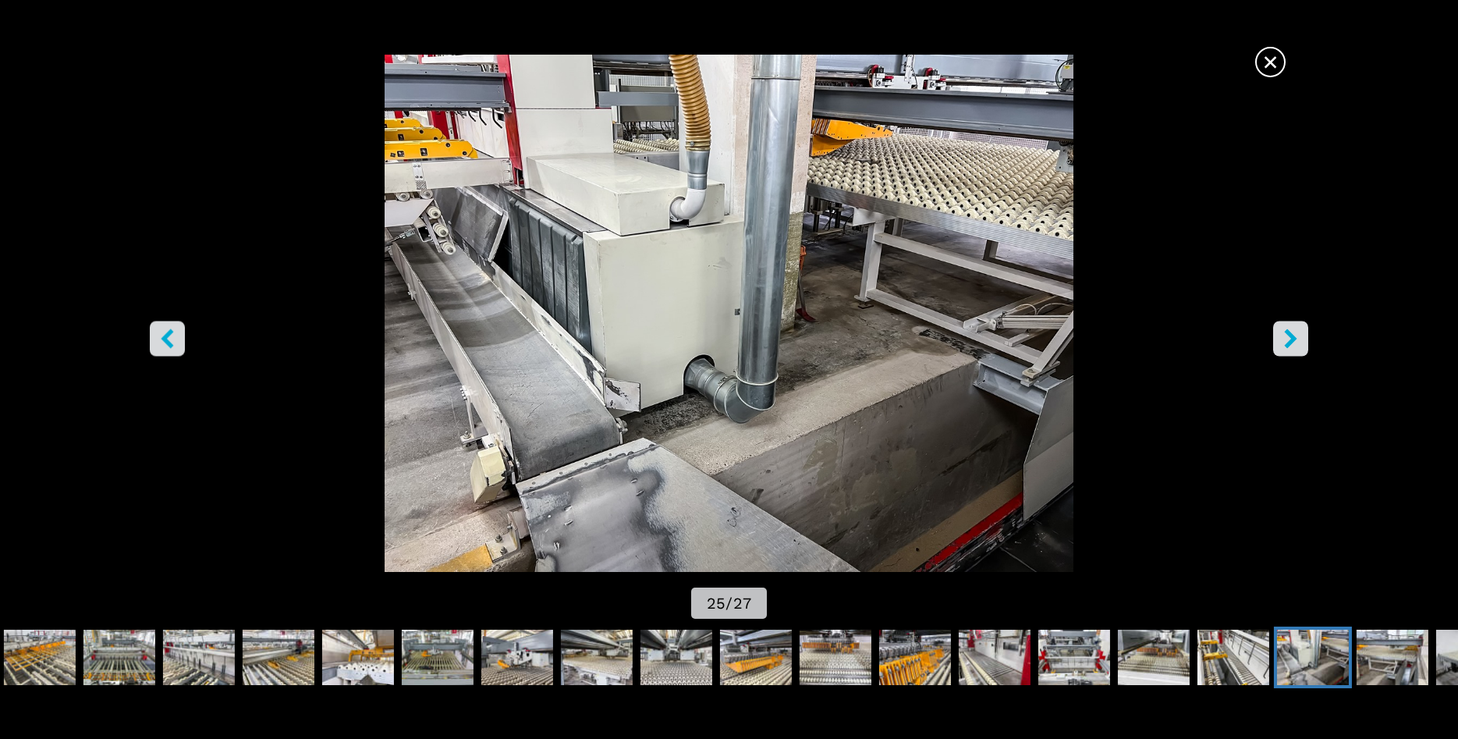
click at [1290, 339] on icon "right-button" at bounding box center [1290, 337] width 19 height 19
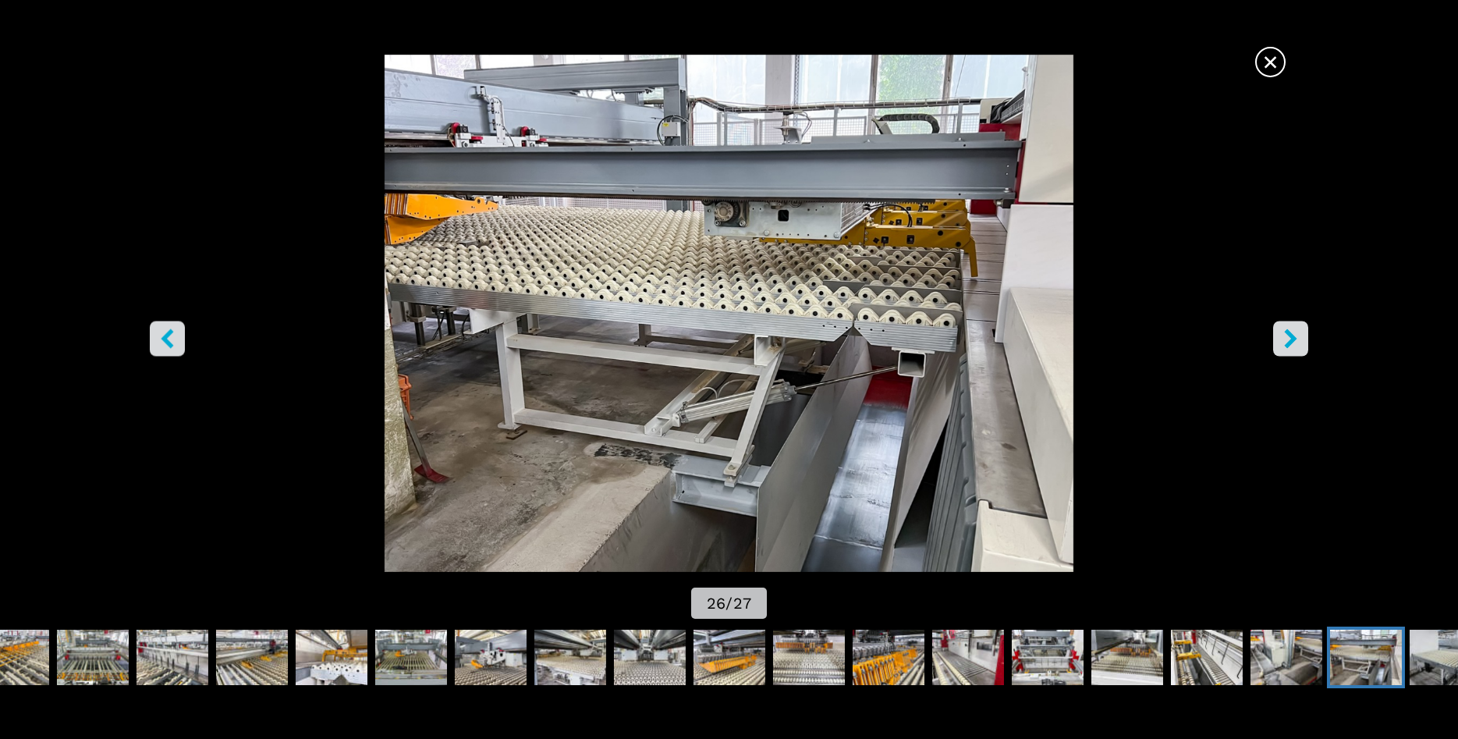
click at [1290, 339] on icon "right-button" at bounding box center [1290, 337] width 19 height 19
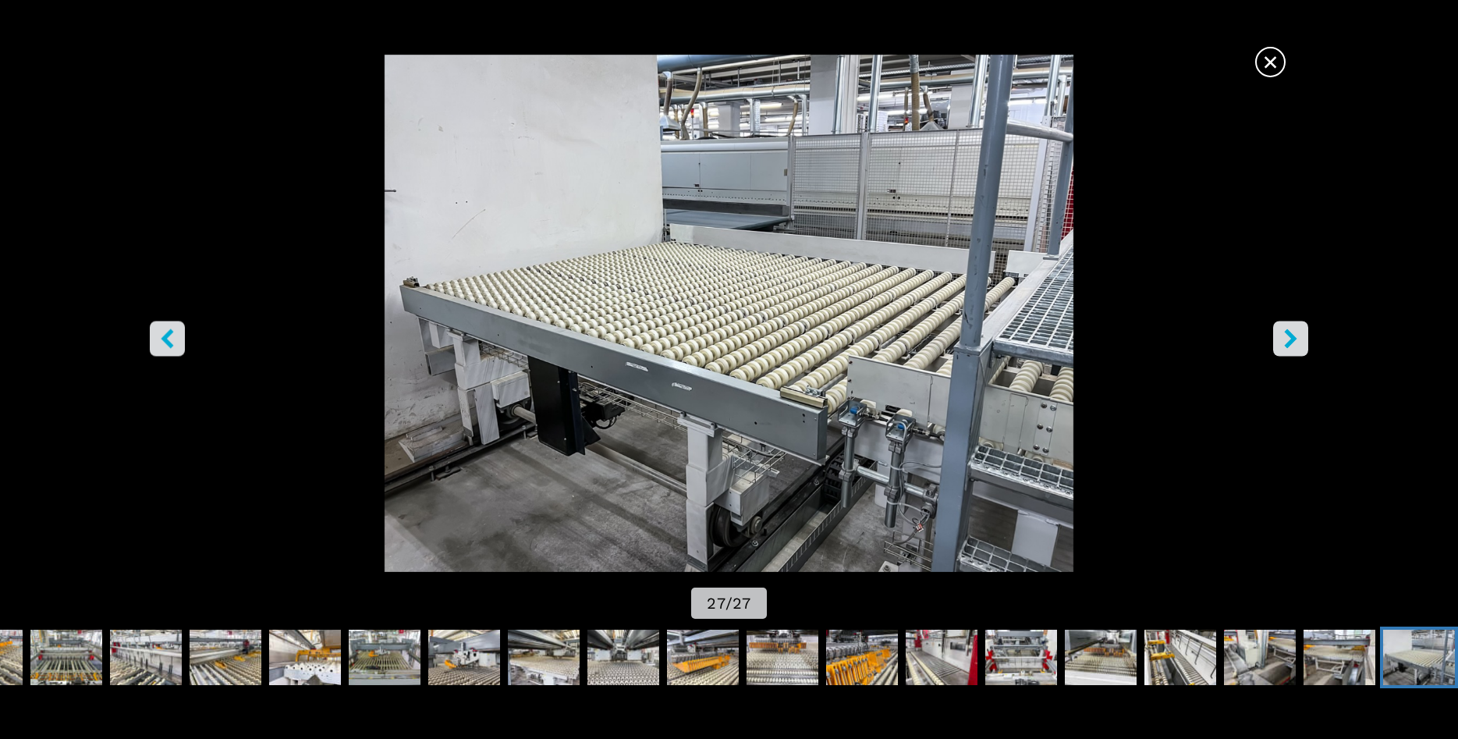
click at [1290, 339] on icon "right-button" at bounding box center [1290, 337] width 19 height 19
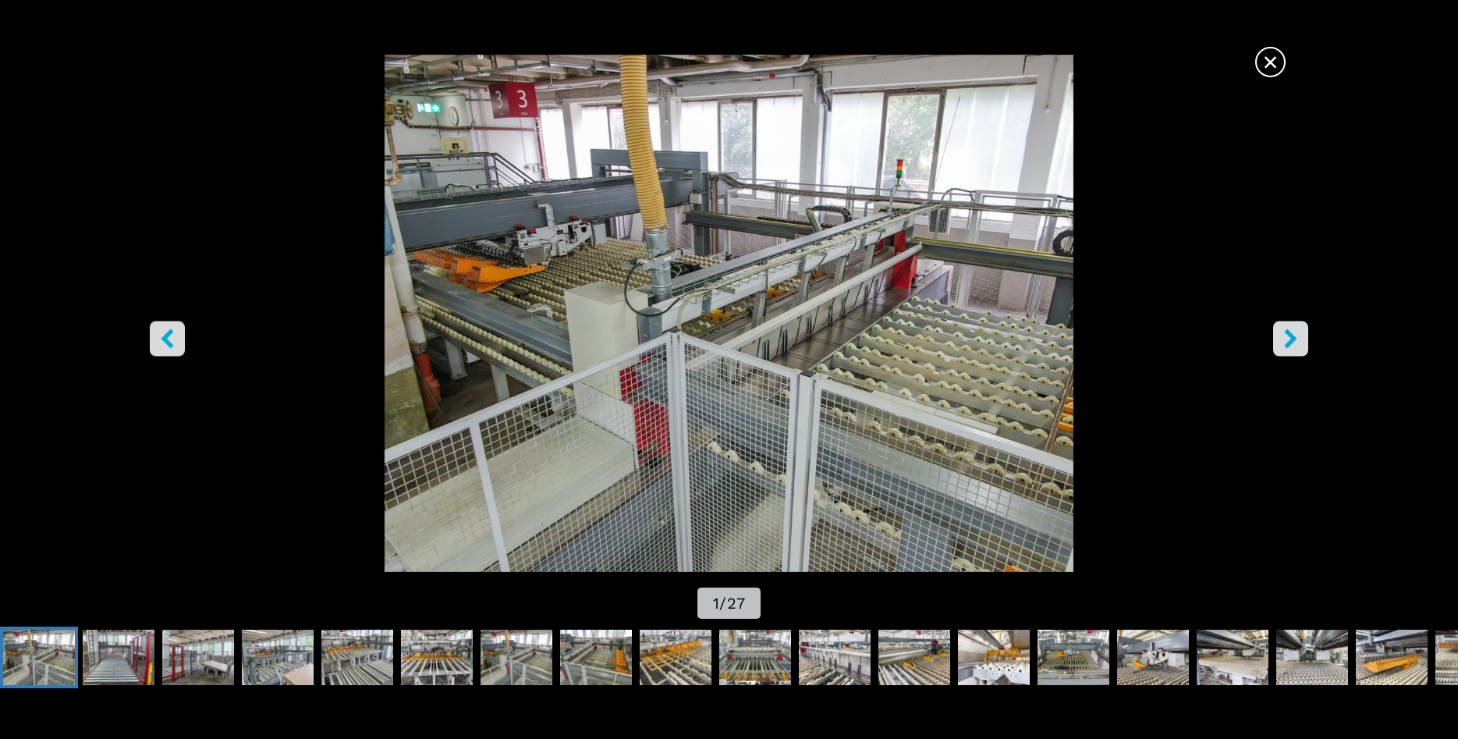
click at [1290, 339] on icon "right-button" at bounding box center [1290, 337] width 19 height 19
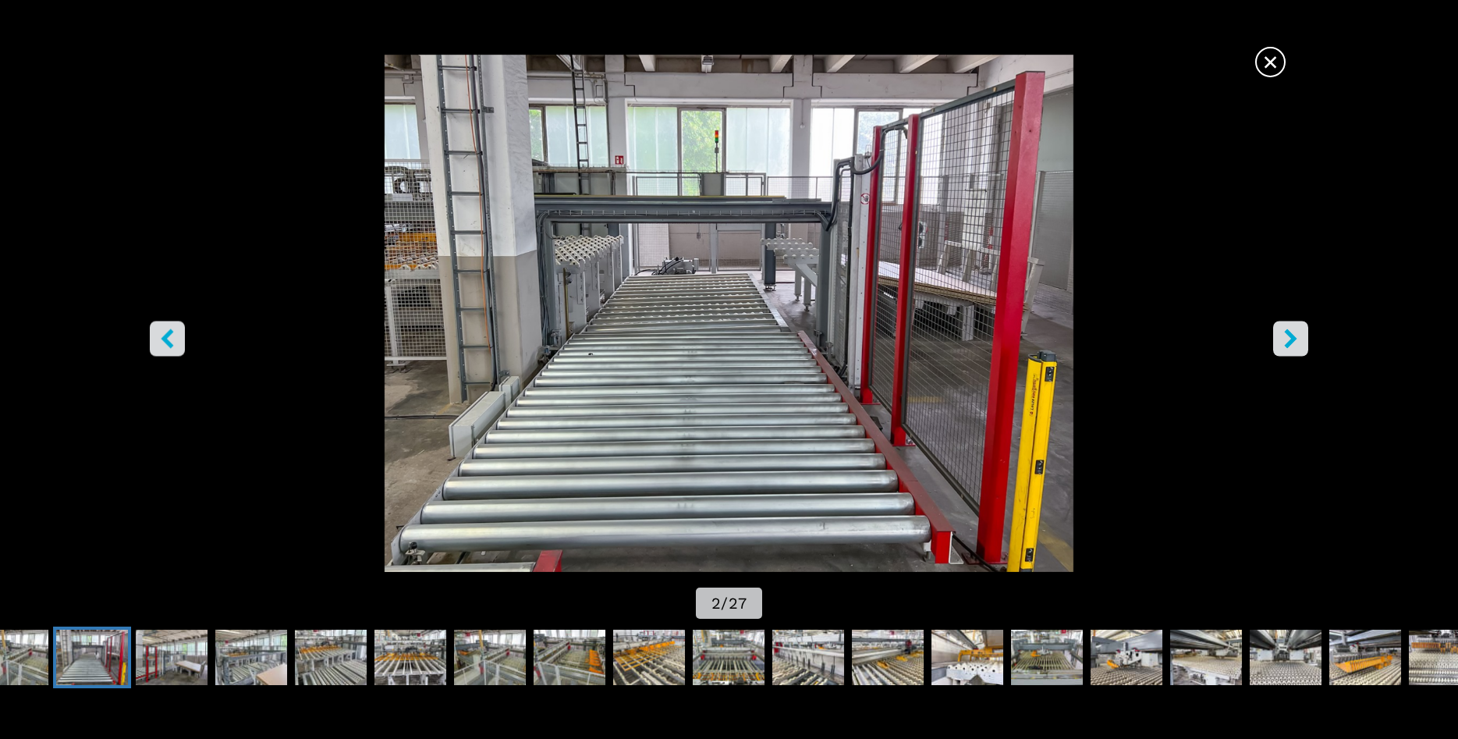
click at [1290, 339] on icon "right-button" at bounding box center [1290, 337] width 19 height 19
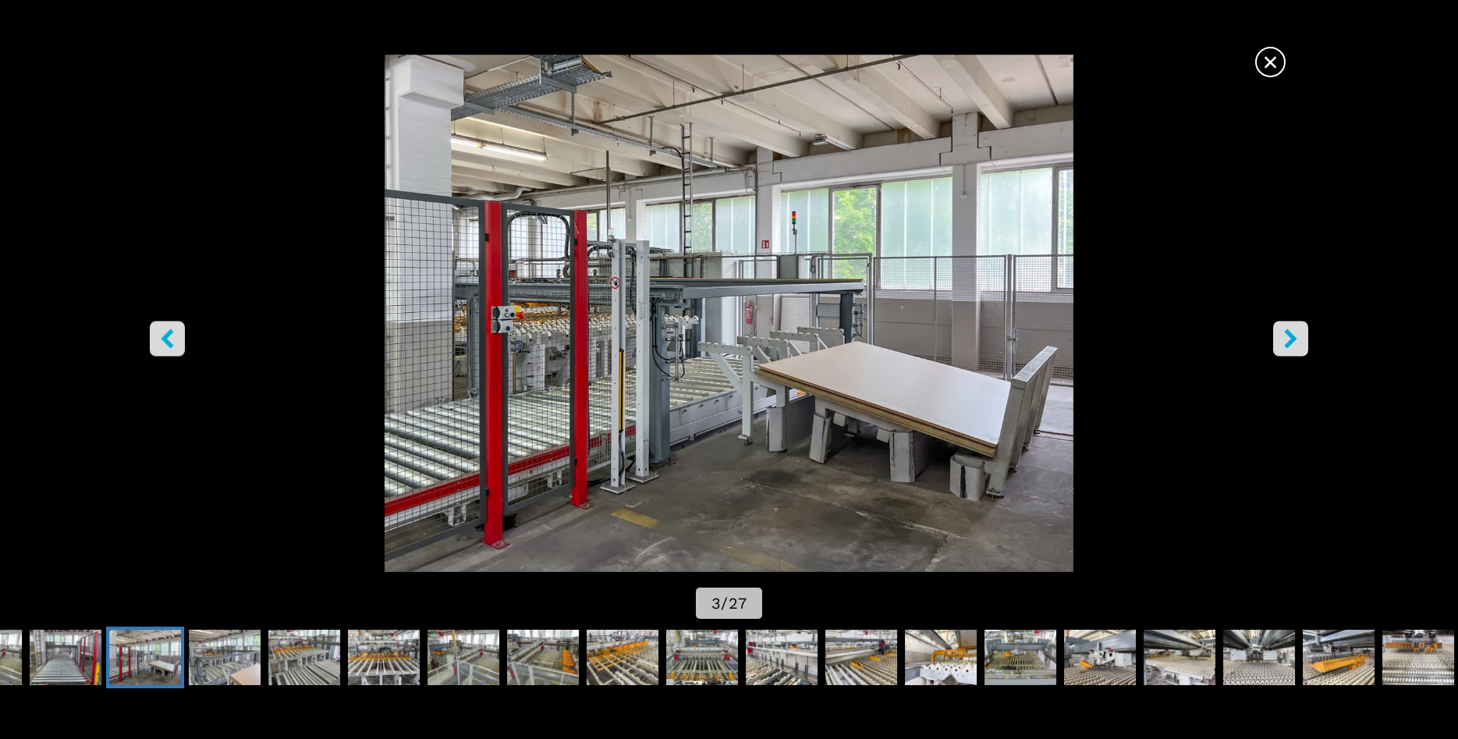
click at [1290, 339] on icon "right-button" at bounding box center [1290, 337] width 19 height 19
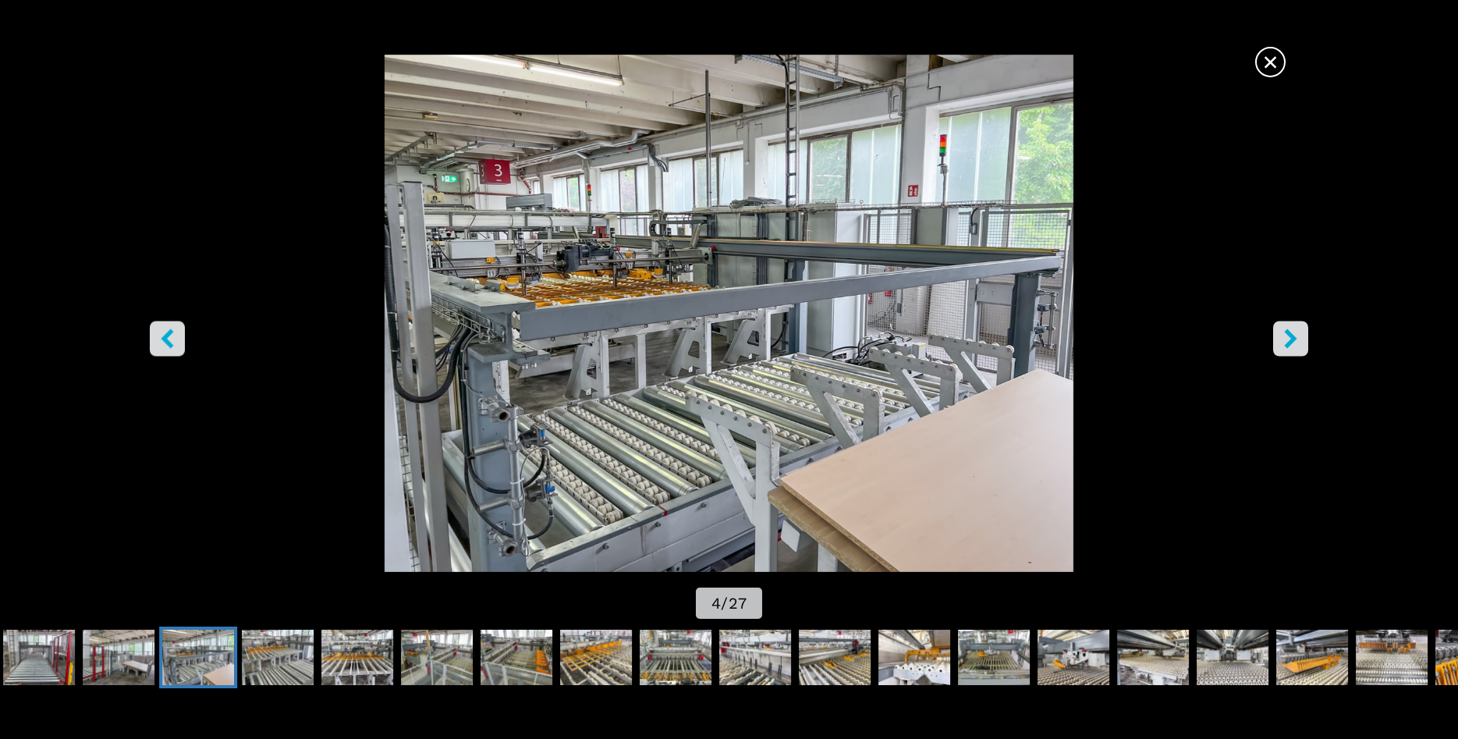
click at [1290, 339] on icon "right-button" at bounding box center [1290, 337] width 19 height 19
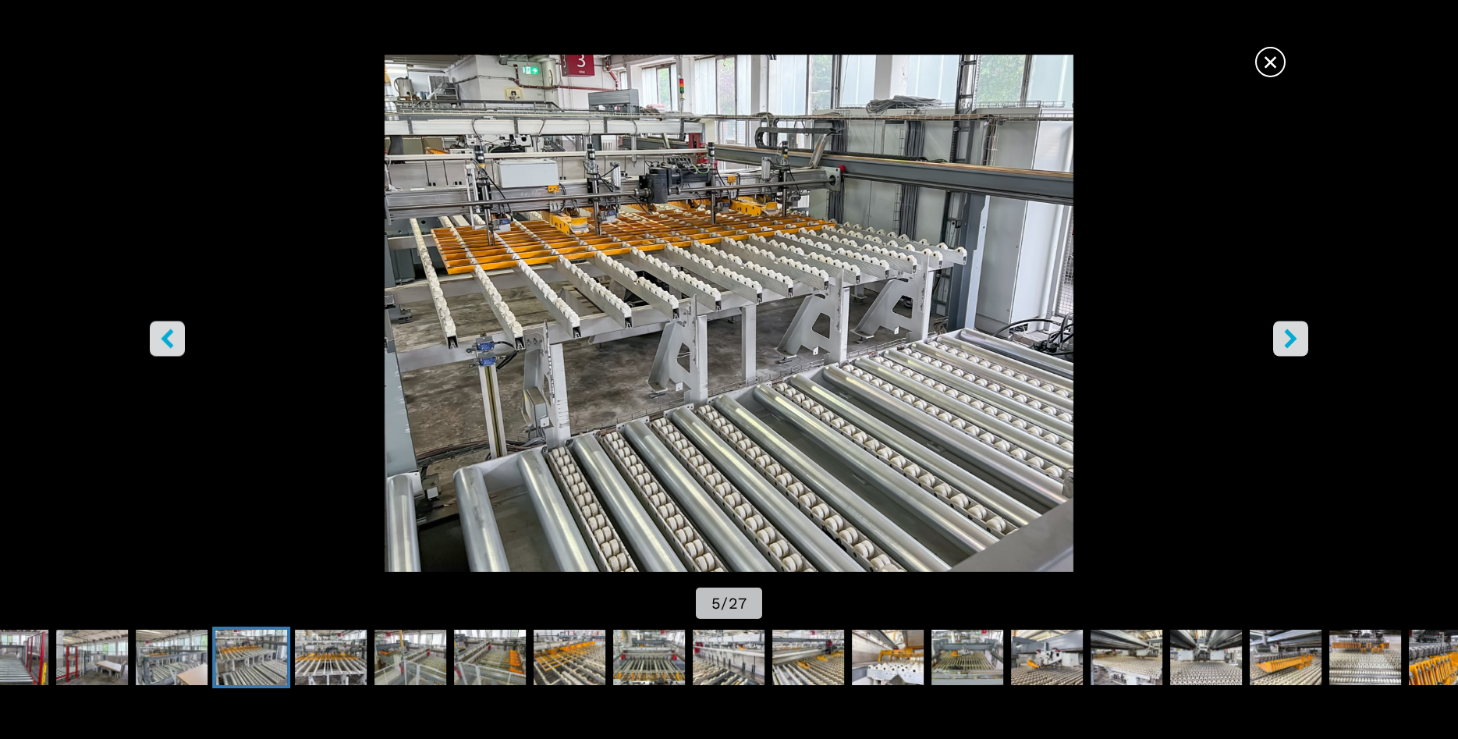
click at [1290, 339] on icon "right-button" at bounding box center [1290, 337] width 19 height 19
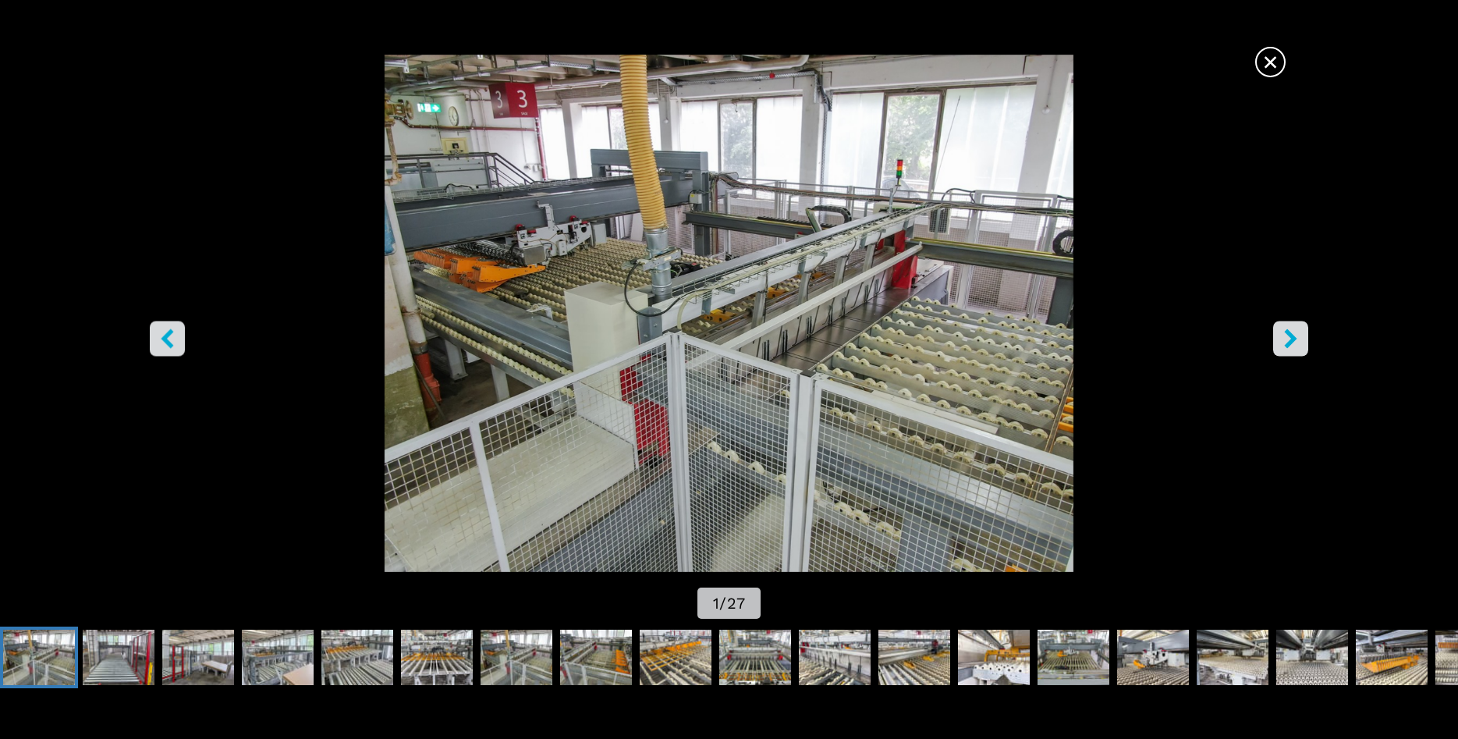
select select "**********"
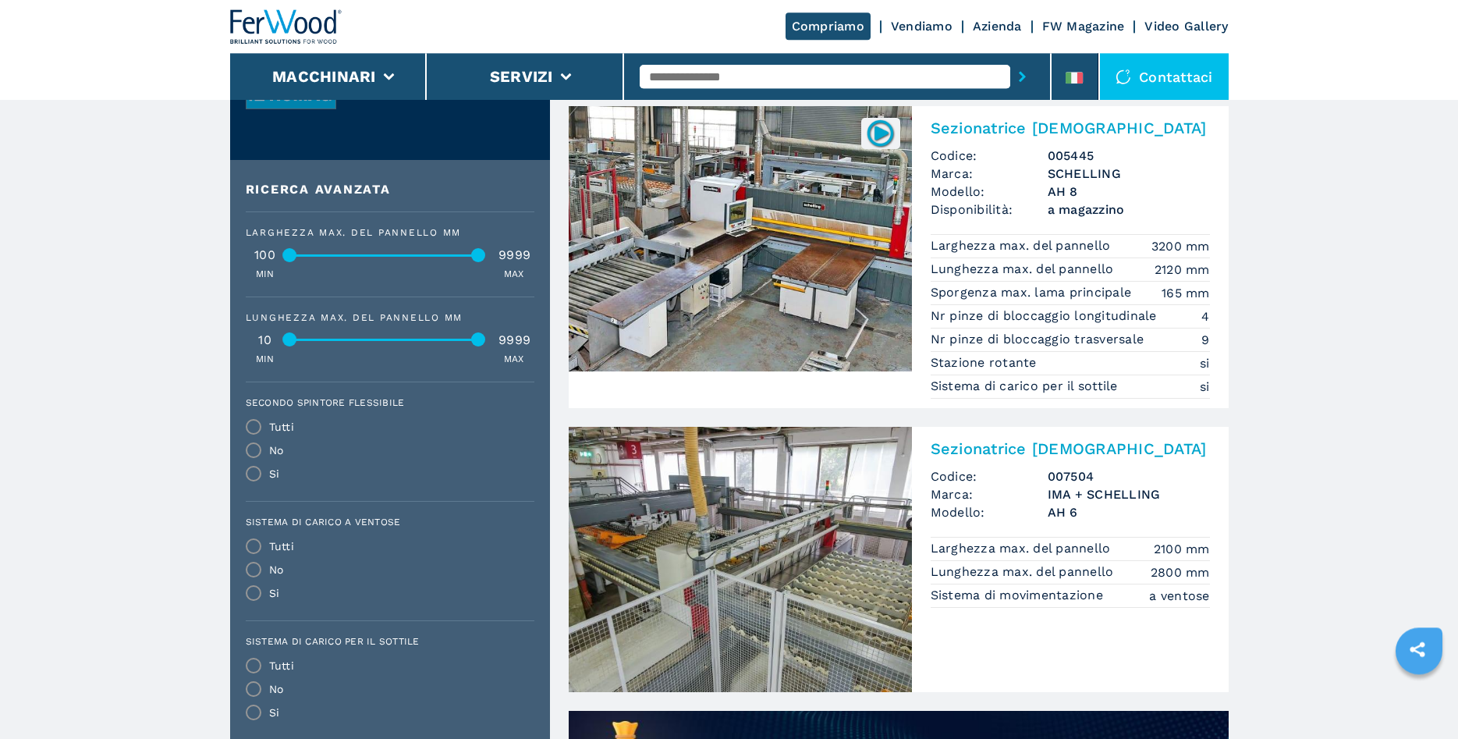
scroll to position [716, 0]
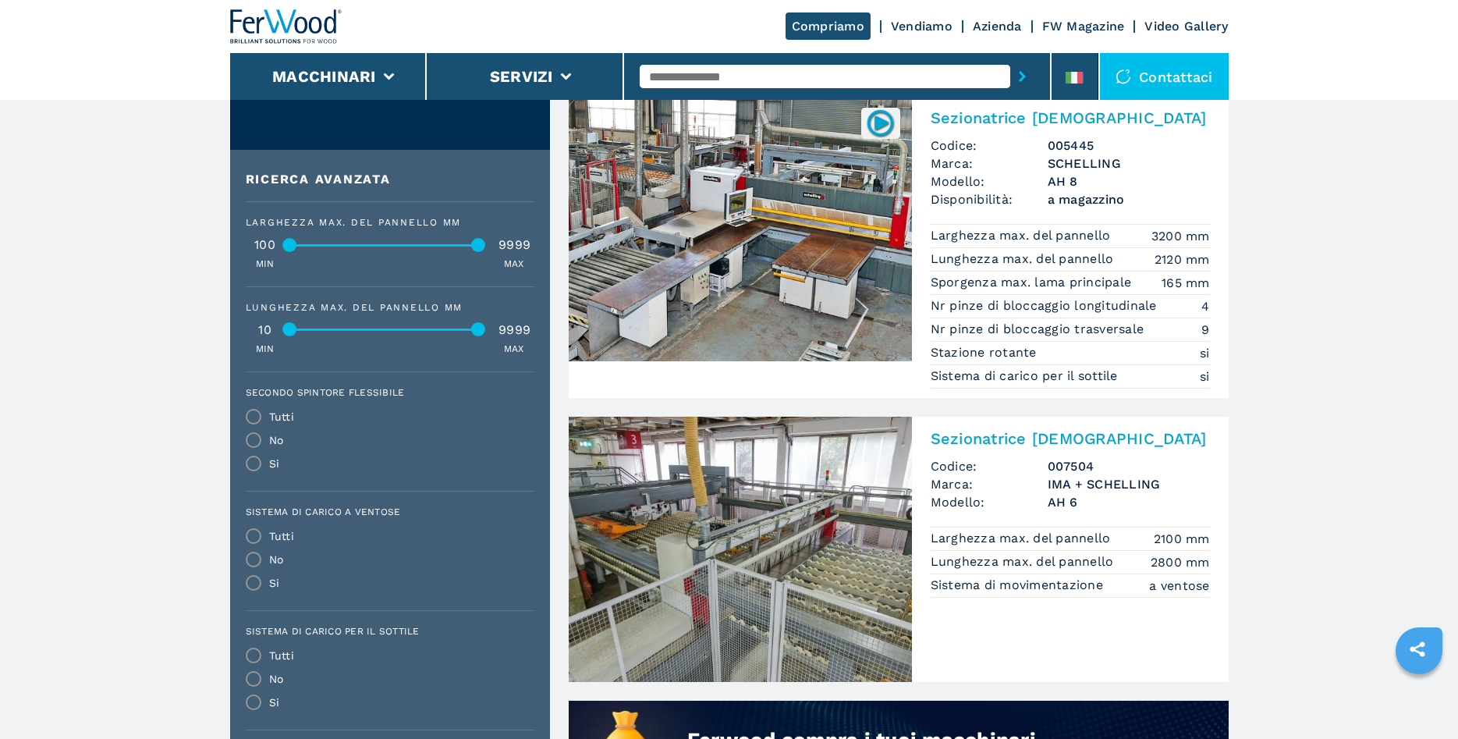
click at [824, 596] on img at bounding box center [740, 549] width 343 height 265
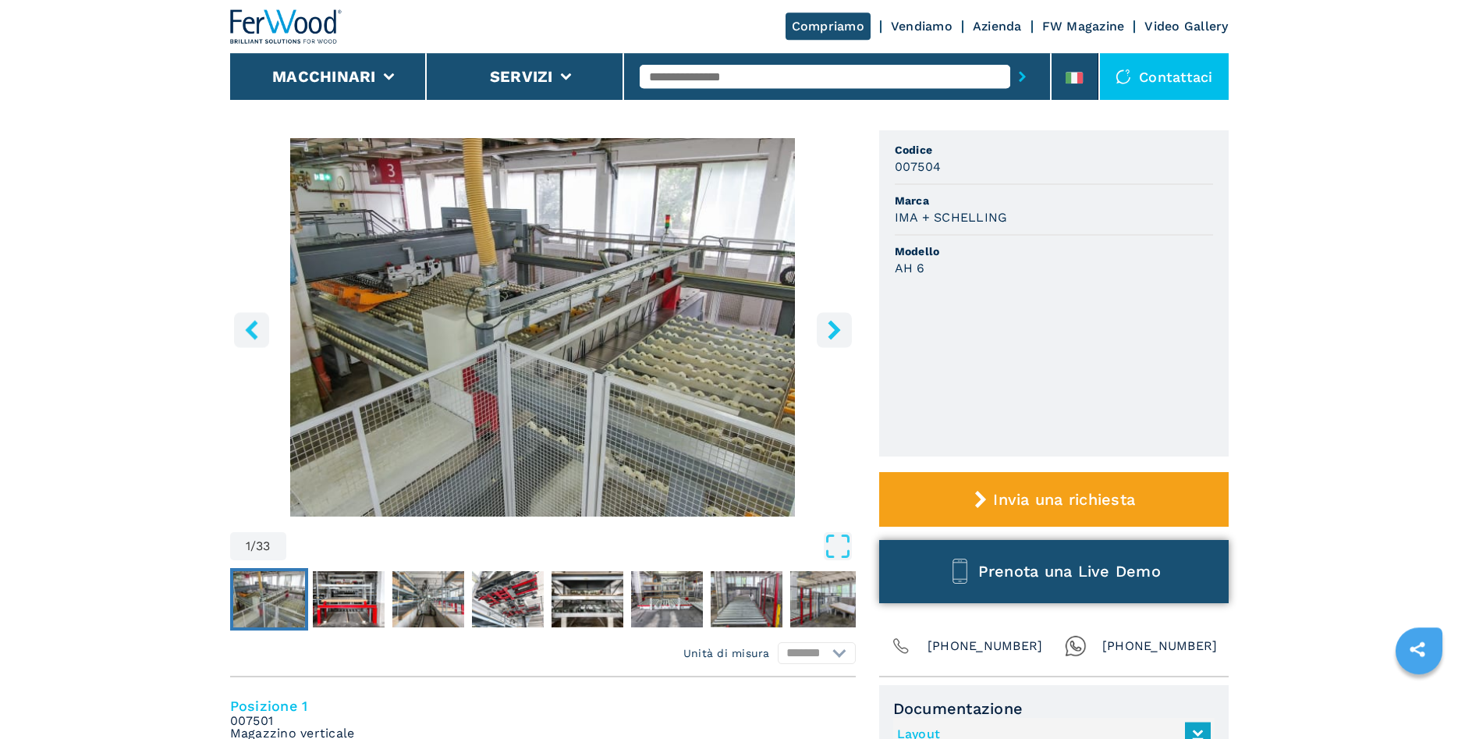
scroll to position [318, 0]
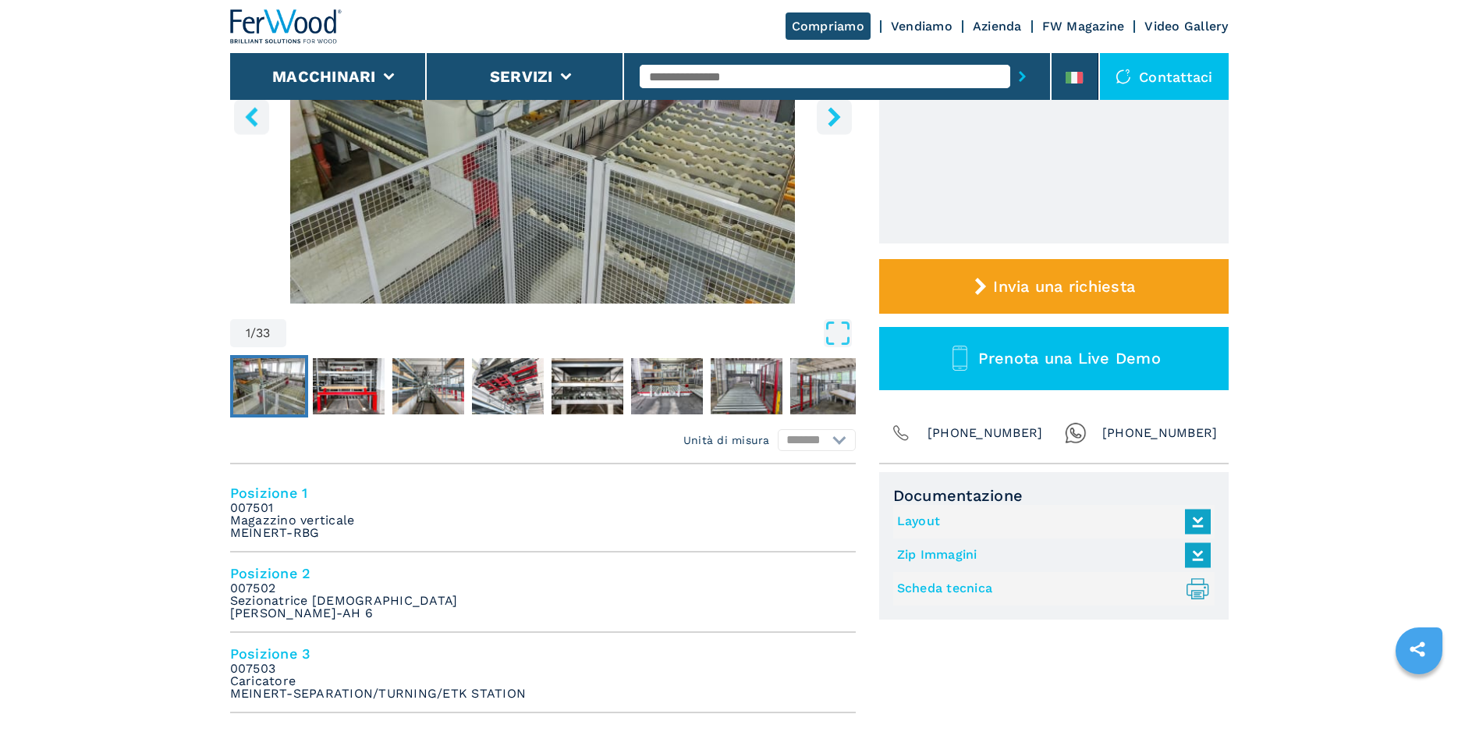
click at [913, 523] on link "Layout" at bounding box center [1050, 522] width 306 height 26
